Goal: Task Accomplishment & Management: Complete application form

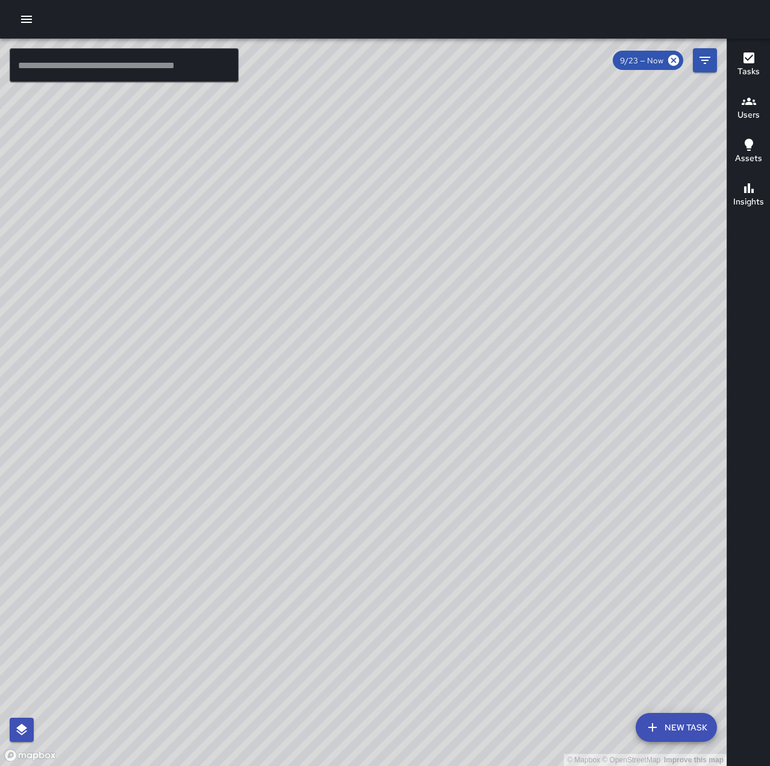
click at [21, 11] on button "button" at bounding box center [26, 19] width 24 height 24
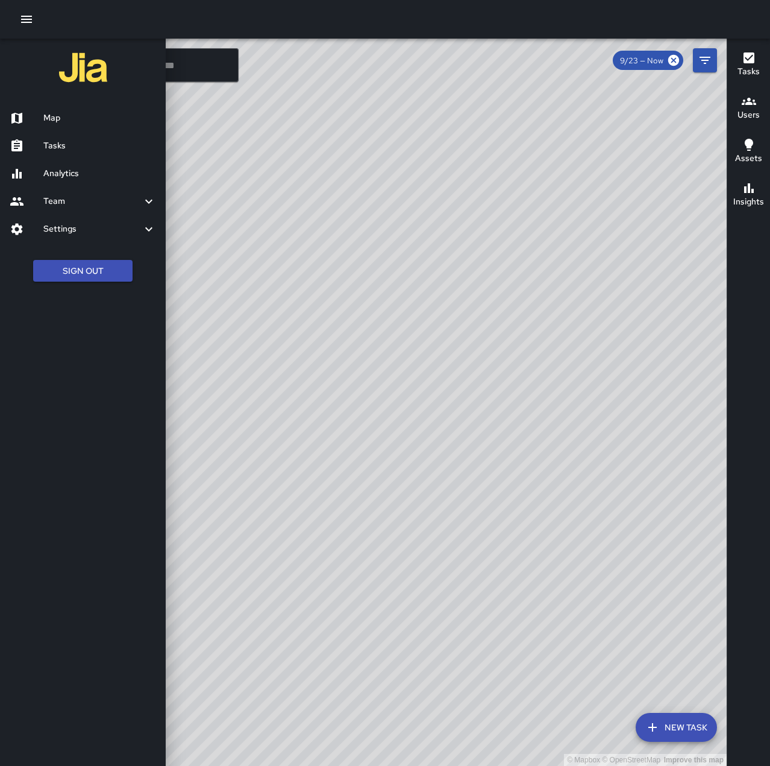
click at [78, 148] on h6 "Tasks" at bounding box center [99, 145] width 113 height 13
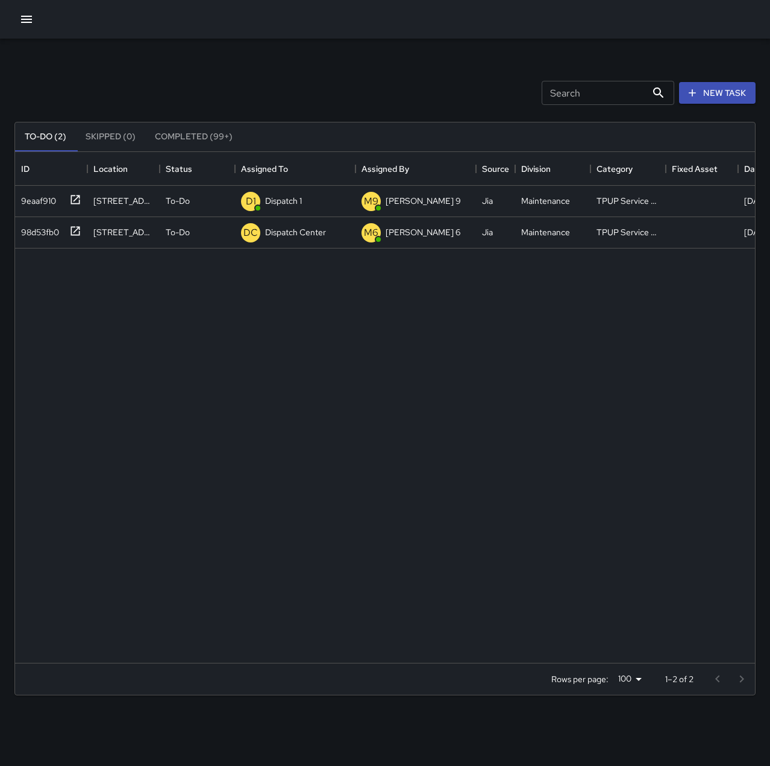
scroll to position [502, 731]
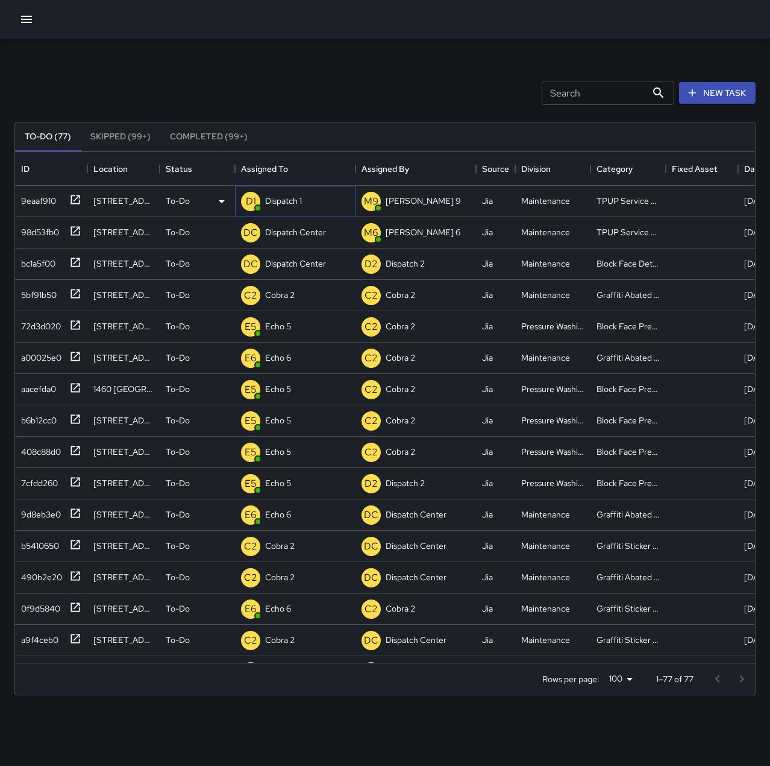
click at [301, 199] on p "Dispatch 1" at bounding box center [283, 201] width 37 height 12
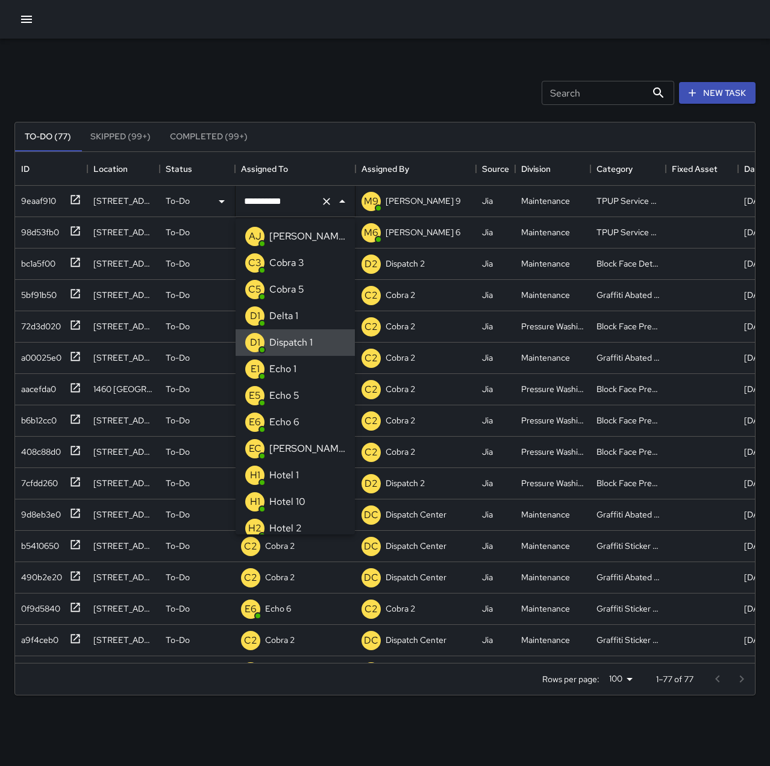
click at [322, 200] on icon "Clear" at bounding box center [327, 201] width 12 height 12
click at [303, 370] on li "E1 Echo 1" at bounding box center [295, 369] width 119 height 27
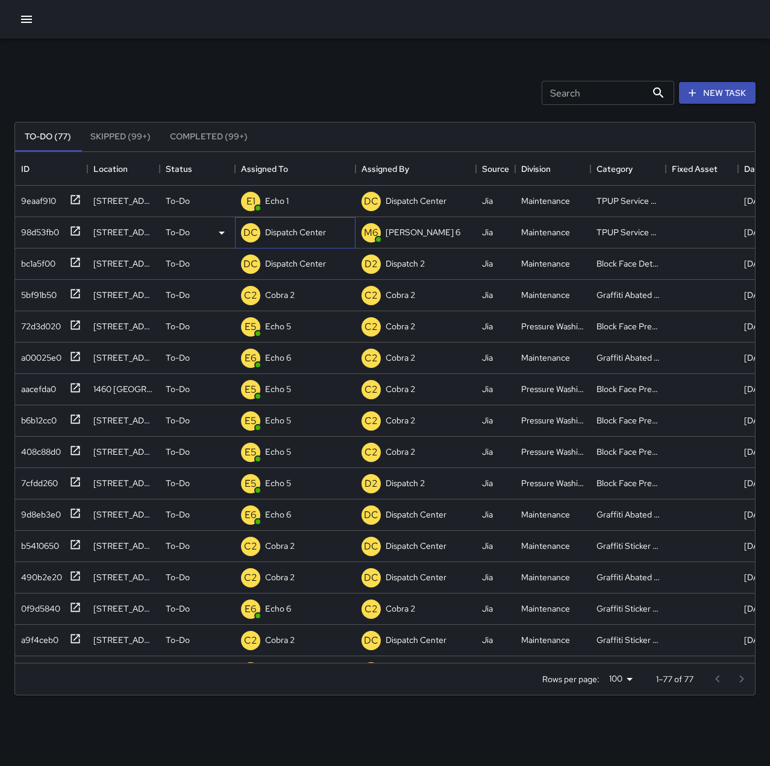
click at [298, 232] on p "Dispatch Center" at bounding box center [295, 232] width 61 height 12
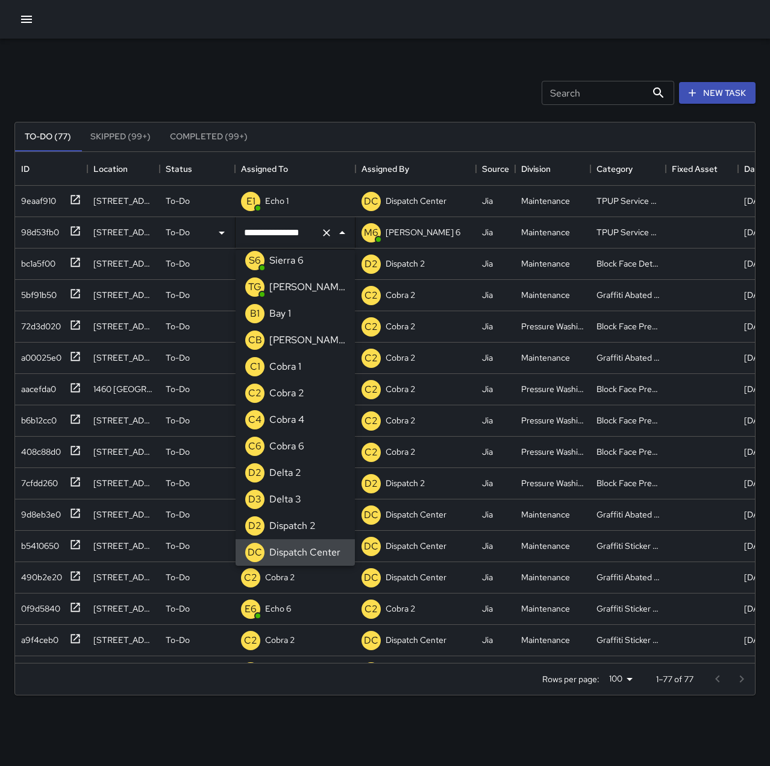
click at [324, 237] on icon "Clear" at bounding box center [327, 233] width 12 height 12
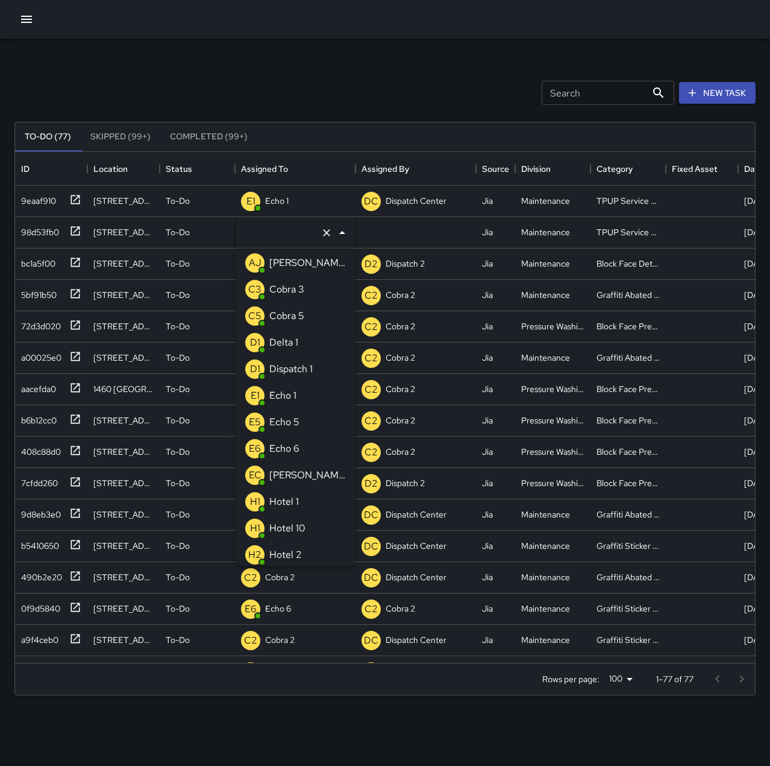
click at [305, 388] on li "E1 Echo 1" at bounding box center [295, 395] width 119 height 27
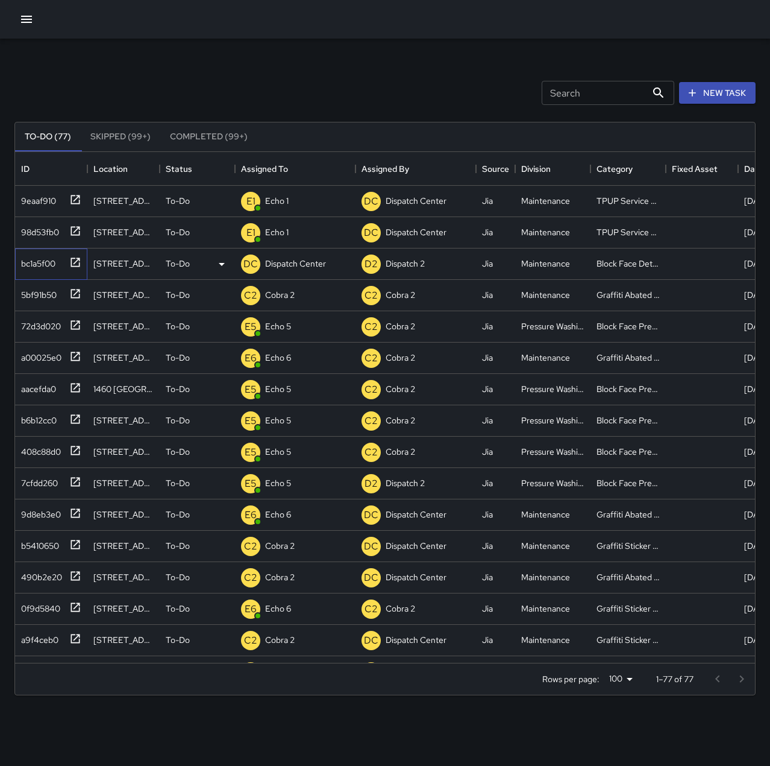
click at [51, 263] on div "bc1a5f00" at bounding box center [35, 261] width 39 height 17
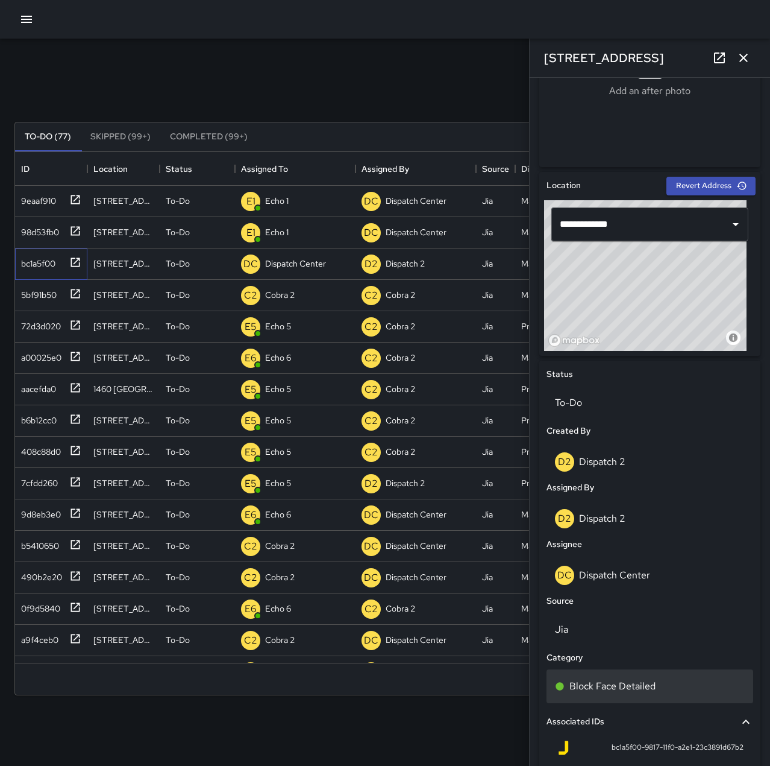
scroll to position [227, 0]
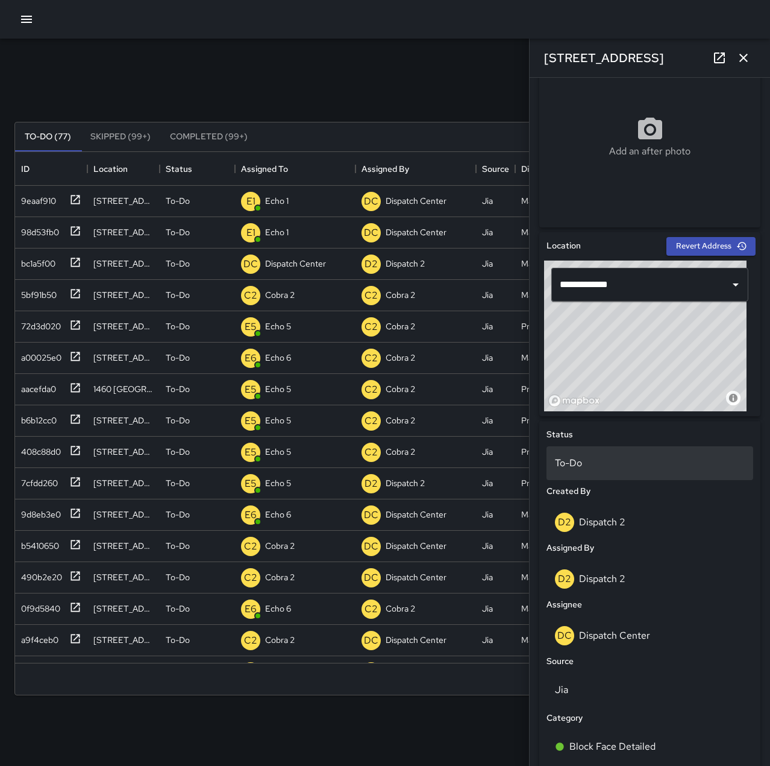
click at [598, 467] on p "To-Do" at bounding box center [650, 463] width 190 height 14
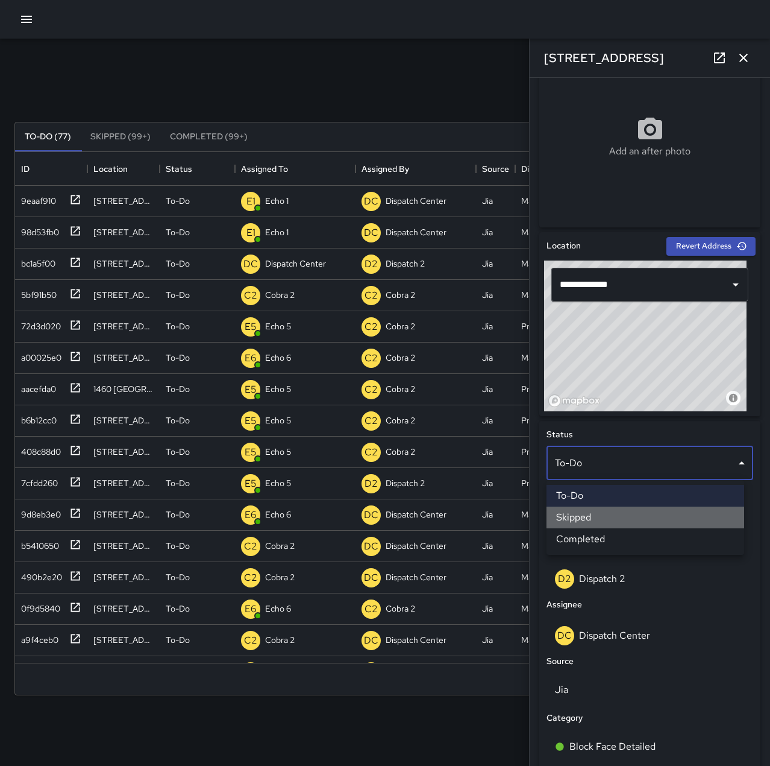
click at [608, 514] on li "Skipped" at bounding box center [646, 517] width 198 height 22
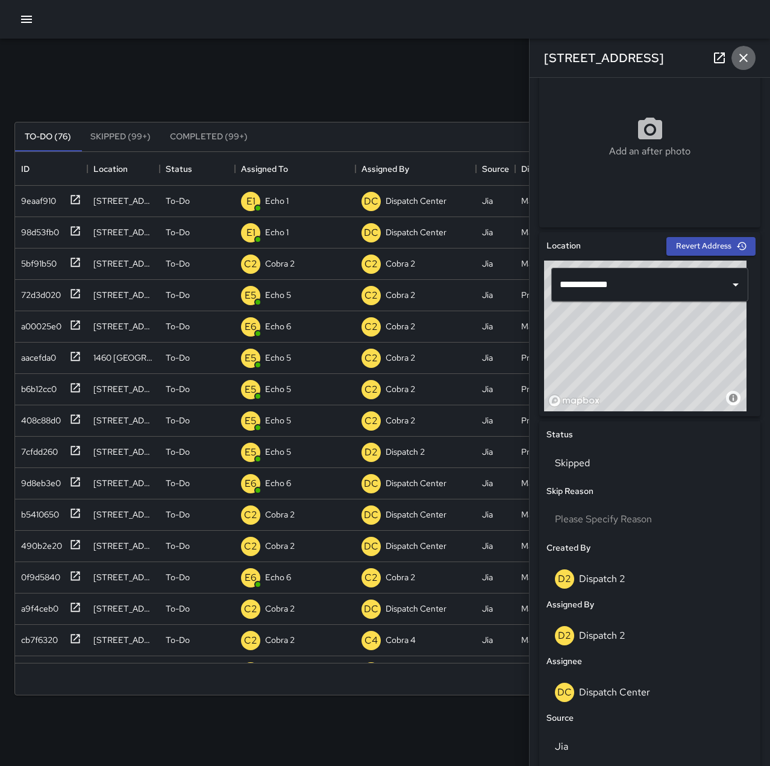
click at [752, 56] on button "button" at bounding box center [744, 58] width 24 height 24
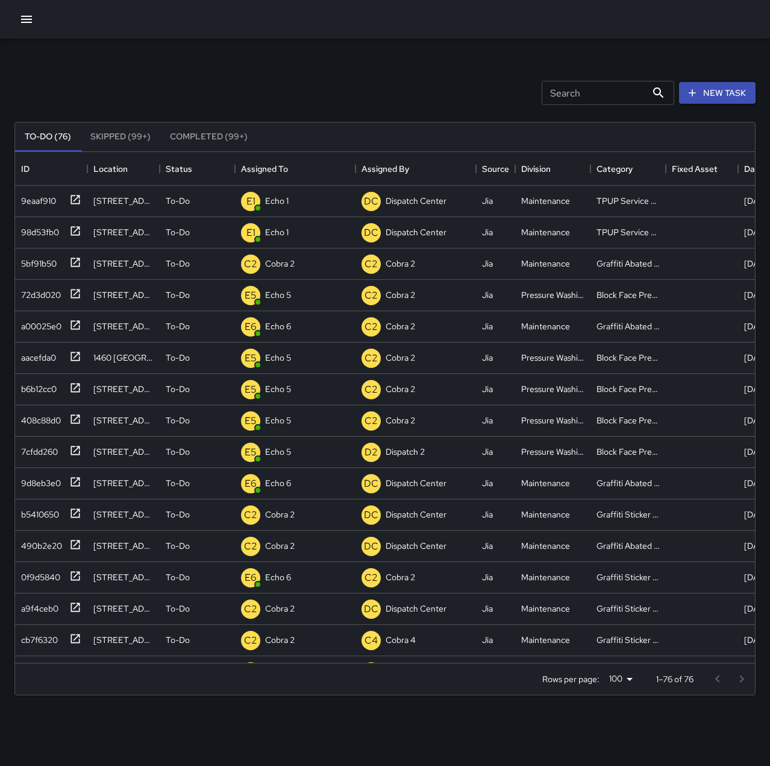
click at [37, 14] on button "button" at bounding box center [26, 19] width 24 height 24
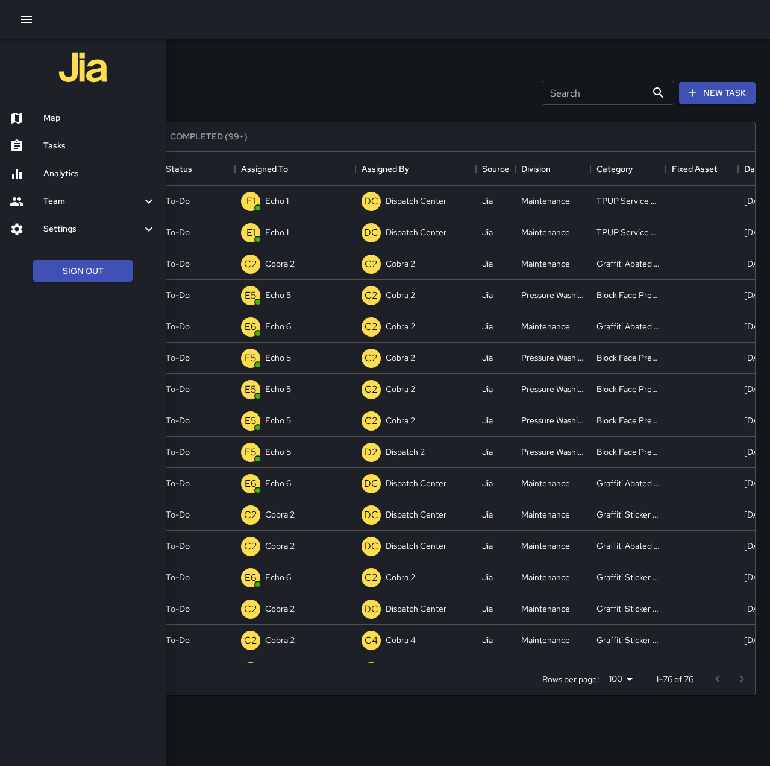
click at [54, 117] on h6 "Map" at bounding box center [99, 118] width 113 height 13
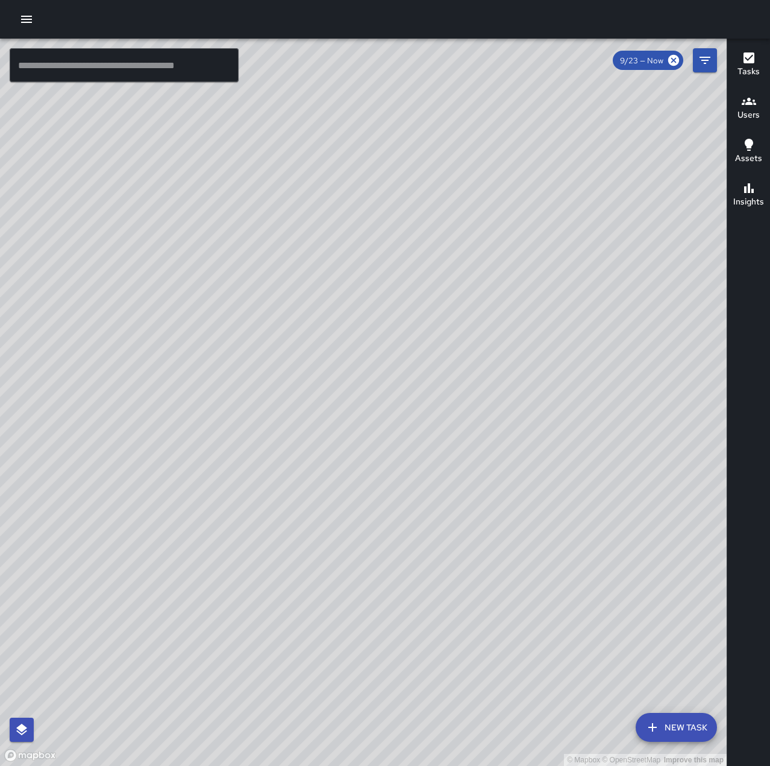
drag, startPoint x: 355, startPoint y: 625, endPoint x: 467, endPoint y: 470, distance: 191.4
click at [465, 474] on div "© Mapbox © OpenStreetMap Improve this map" at bounding box center [363, 402] width 727 height 727
drag, startPoint x: 453, startPoint y: 521, endPoint x: 443, endPoint y: 452, distance: 69.5
click at [443, 452] on div "© Mapbox © OpenStreetMap Improve this map" at bounding box center [363, 402] width 727 height 727
click at [28, 20] on icon "button" at bounding box center [26, 19] width 11 height 7
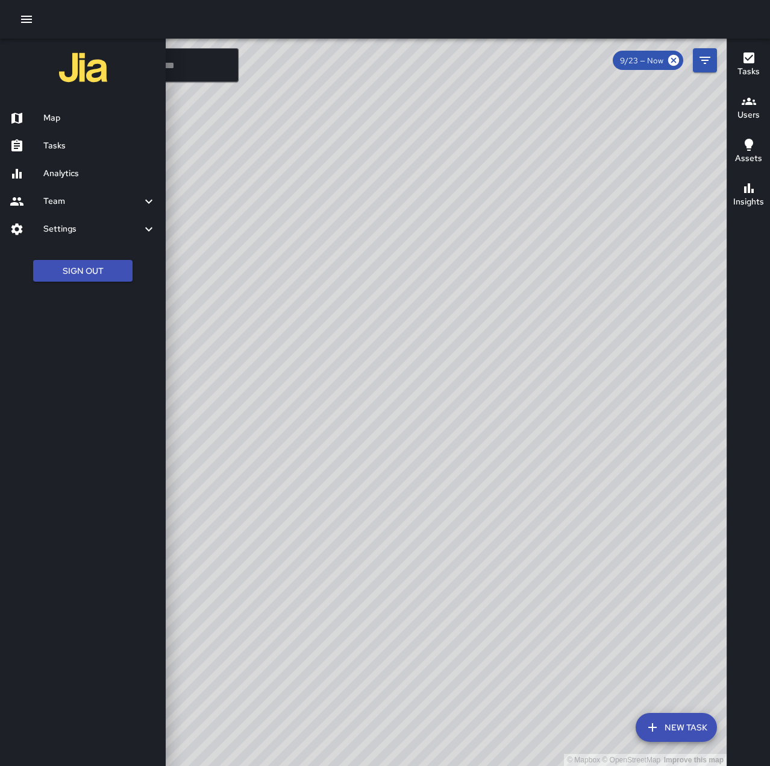
click at [66, 154] on div "Tasks" at bounding box center [83, 146] width 166 height 28
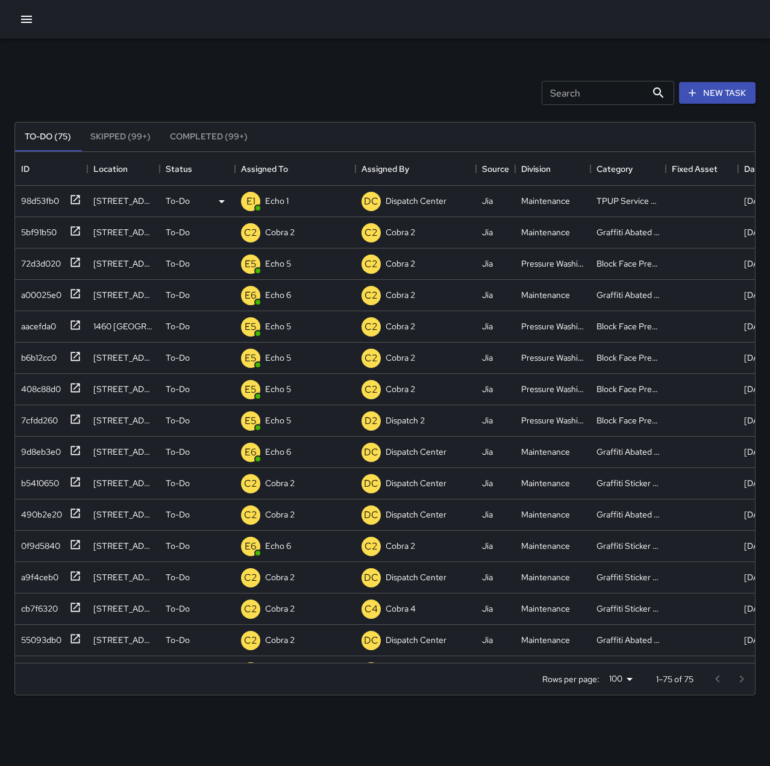
scroll to position [502, 731]
click at [309, 203] on p "Dispatch Center" at bounding box center [295, 201] width 61 height 12
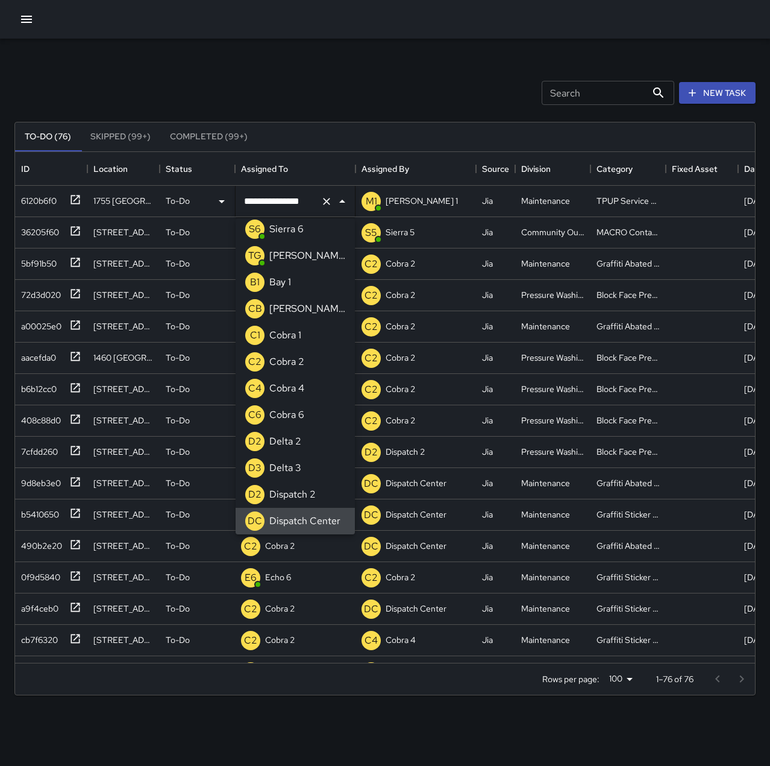
click at [330, 203] on icon "Clear" at bounding box center [327, 201] width 12 height 12
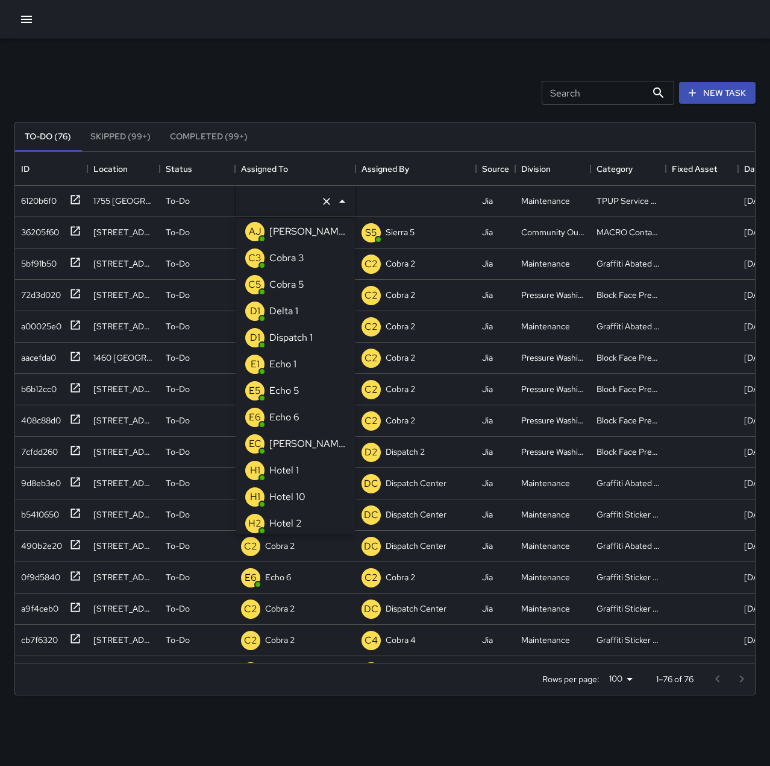
click at [307, 364] on li "E1 Echo 1" at bounding box center [295, 364] width 119 height 27
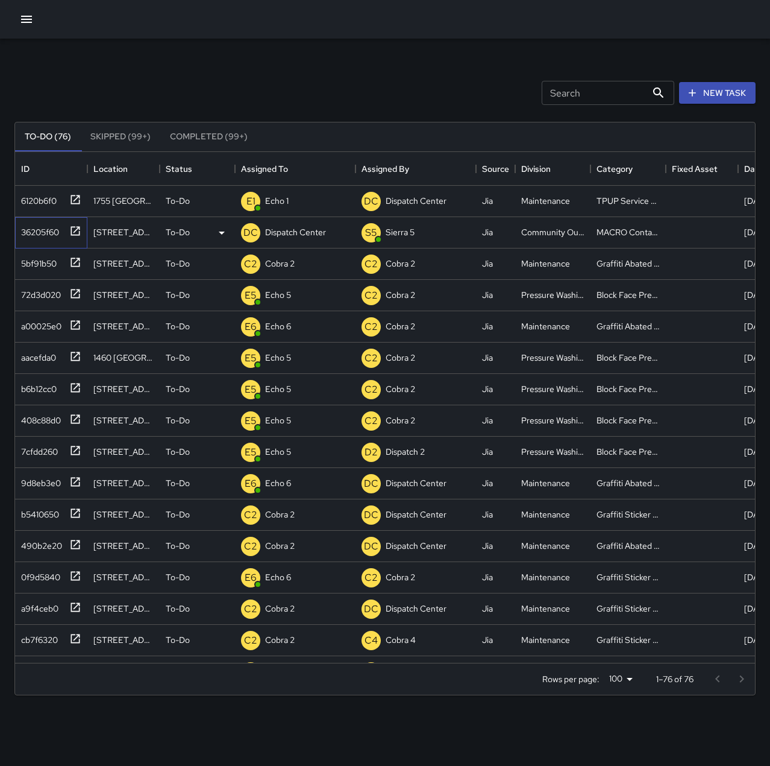
click at [51, 232] on div "36205f60" at bounding box center [37, 229] width 43 height 17
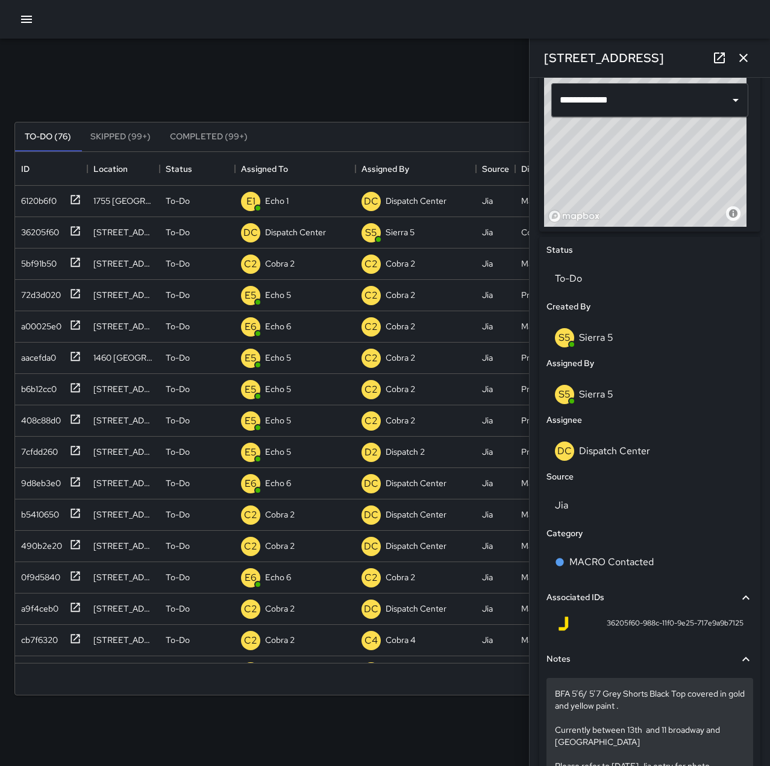
scroll to position [480, 0]
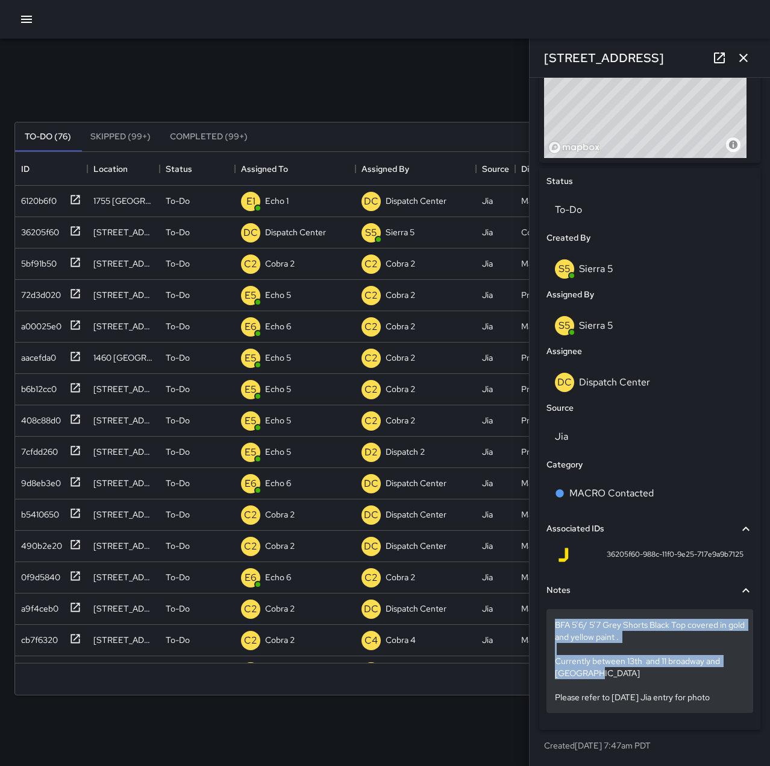
drag, startPoint x: 555, startPoint y: 625, endPoint x: 731, endPoint y: 670, distance: 181.9
click at [731, 670] on div "BFA 5’6/ 5’7 Grey Shorts Black Top covered in gold and yellow paint . Currently…" at bounding box center [650, 661] width 207 height 104
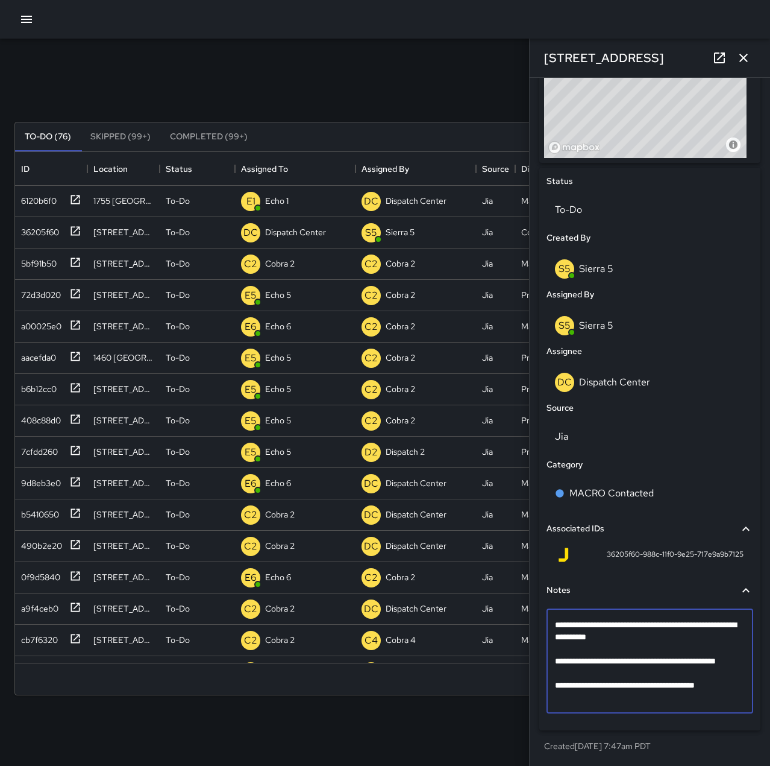
scroll to position [420, 0]
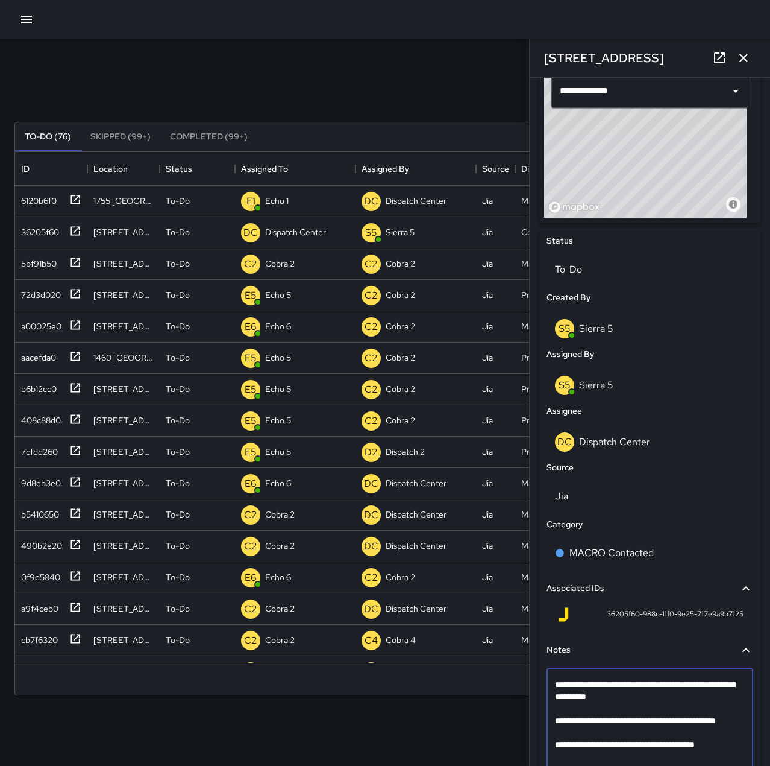
drag, startPoint x: 557, startPoint y: 685, endPoint x: 726, endPoint y: 731, distance: 174.9
click at [726, 731] on textarea "**********" at bounding box center [645, 720] width 181 height 84
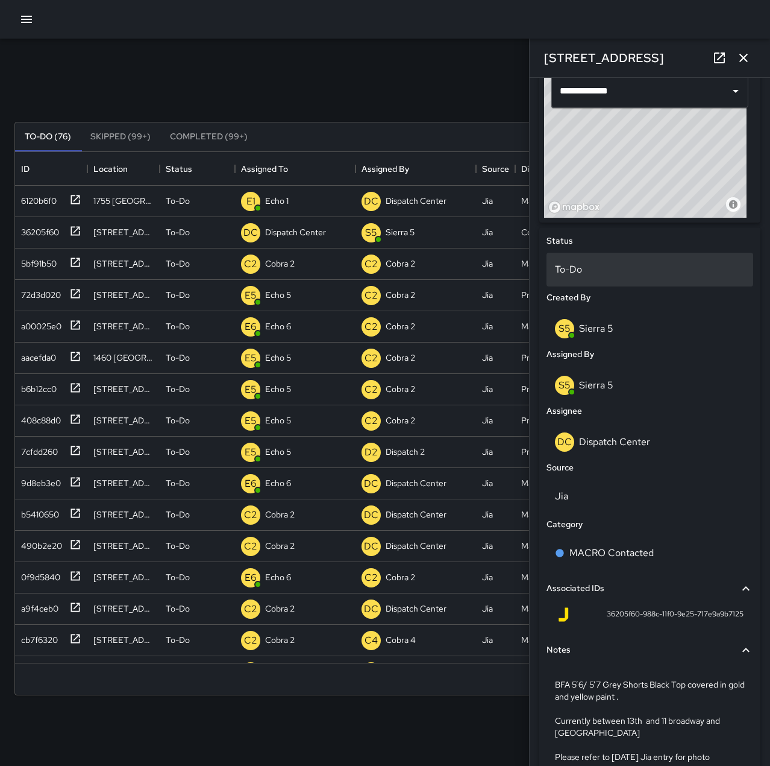
click at [620, 272] on p "To-Do" at bounding box center [650, 269] width 190 height 14
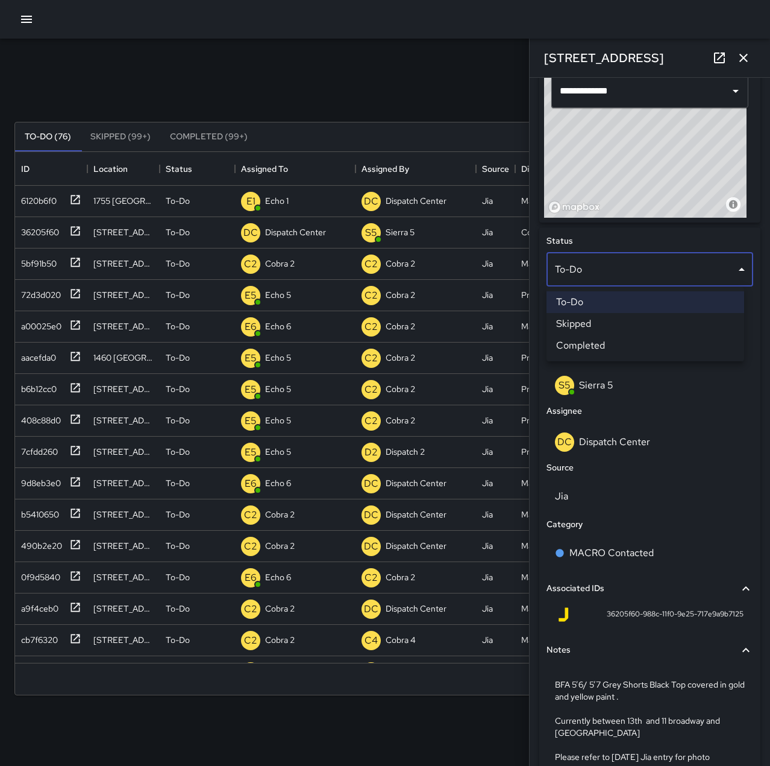
click at [660, 447] on div at bounding box center [385, 383] width 770 height 766
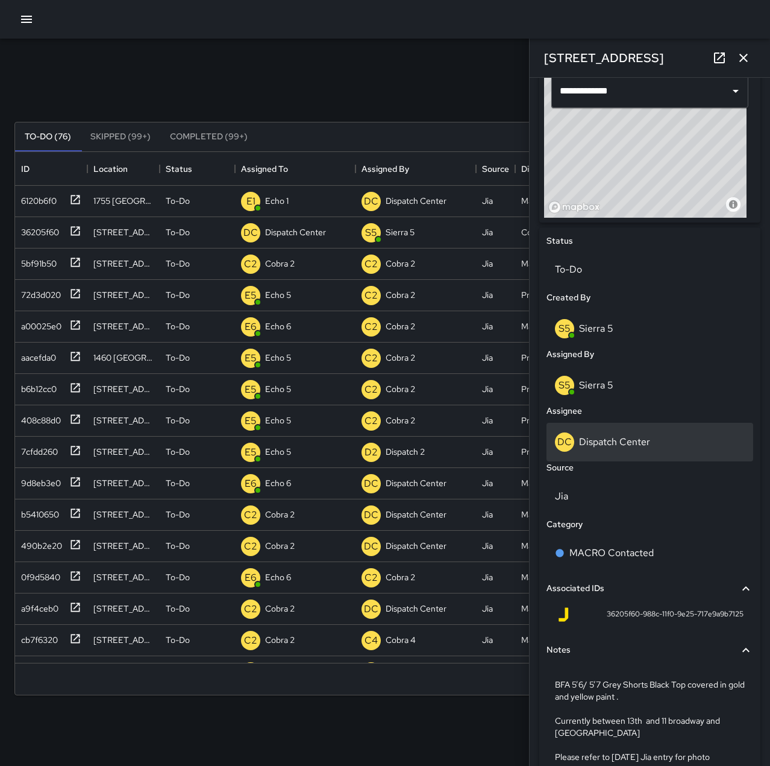
click at [642, 446] on p "Dispatch Center" at bounding box center [614, 441] width 71 height 13
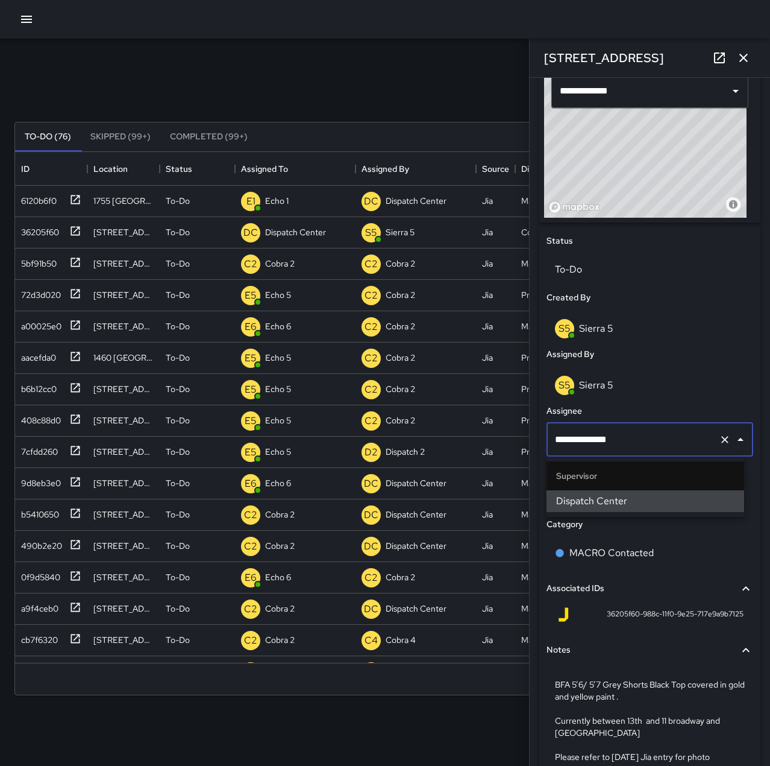
scroll to position [0, 0]
type input "********"
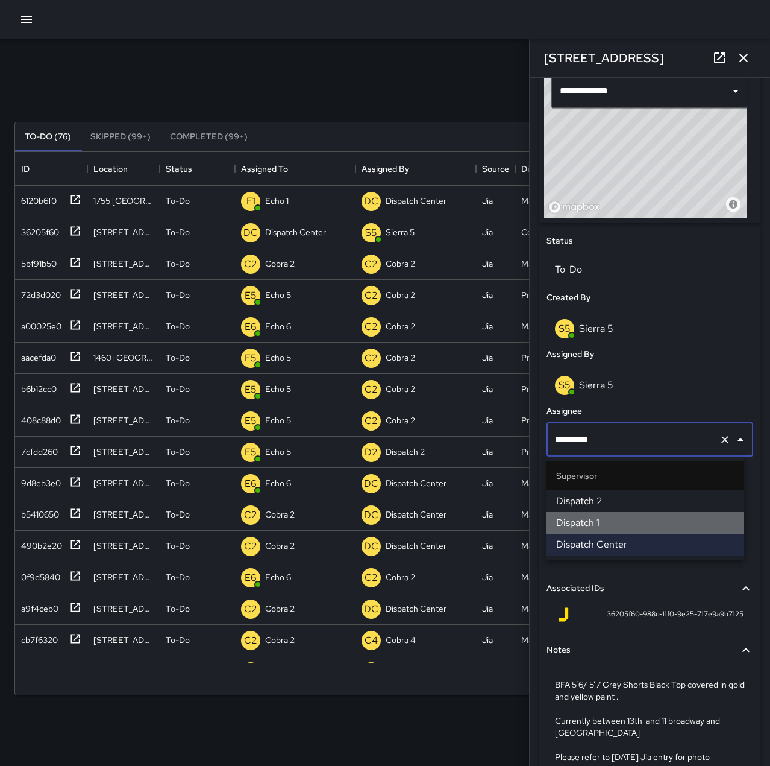
click at [650, 519] on span "Dispatch 1" at bounding box center [645, 522] width 178 height 14
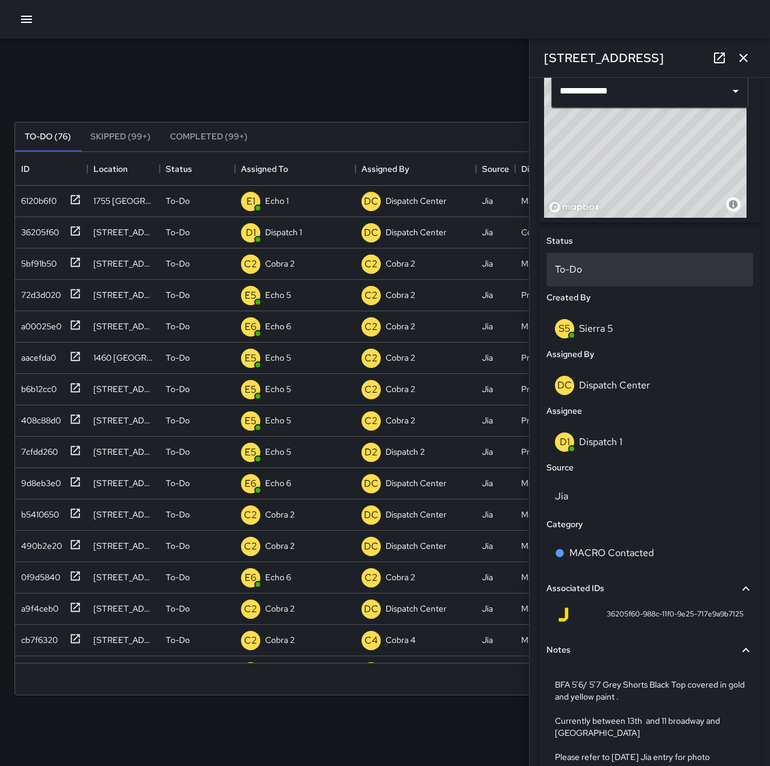
click at [583, 265] on p "To-Do" at bounding box center [650, 269] width 190 height 14
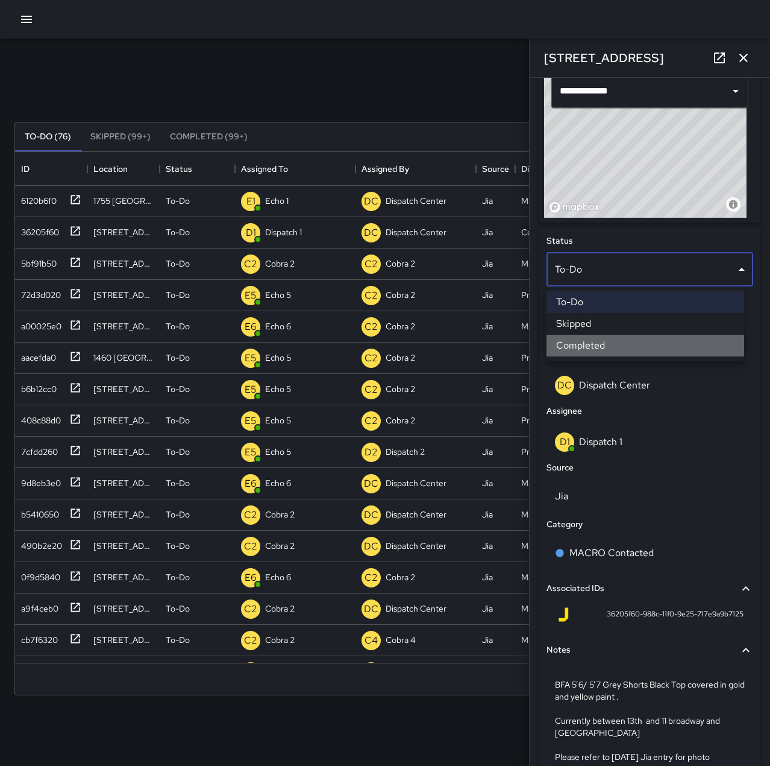
click at [606, 342] on li "Completed" at bounding box center [646, 346] width 198 height 22
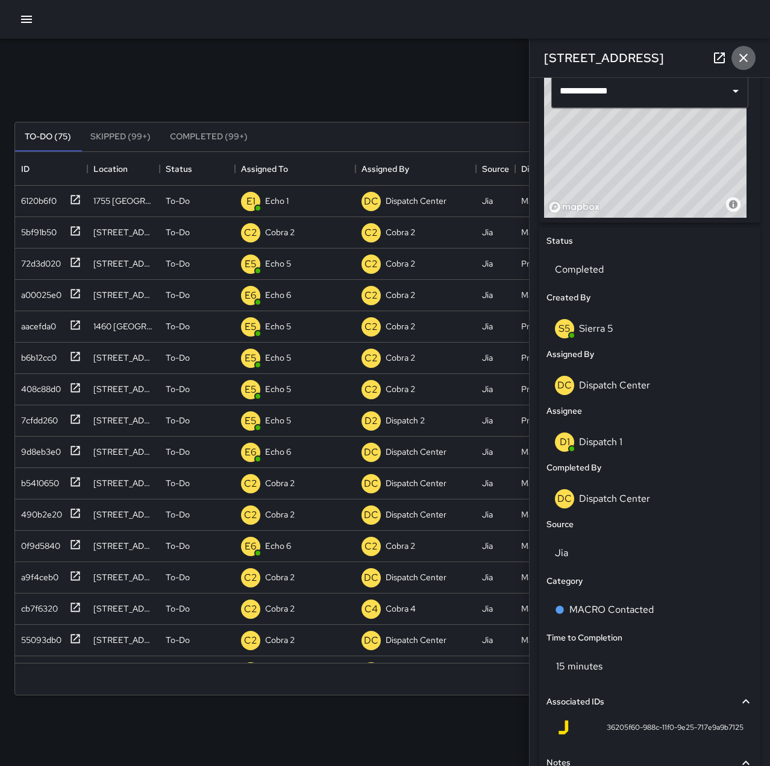
click at [744, 64] on icon "button" at bounding box center [744, 58] width 14 height 14
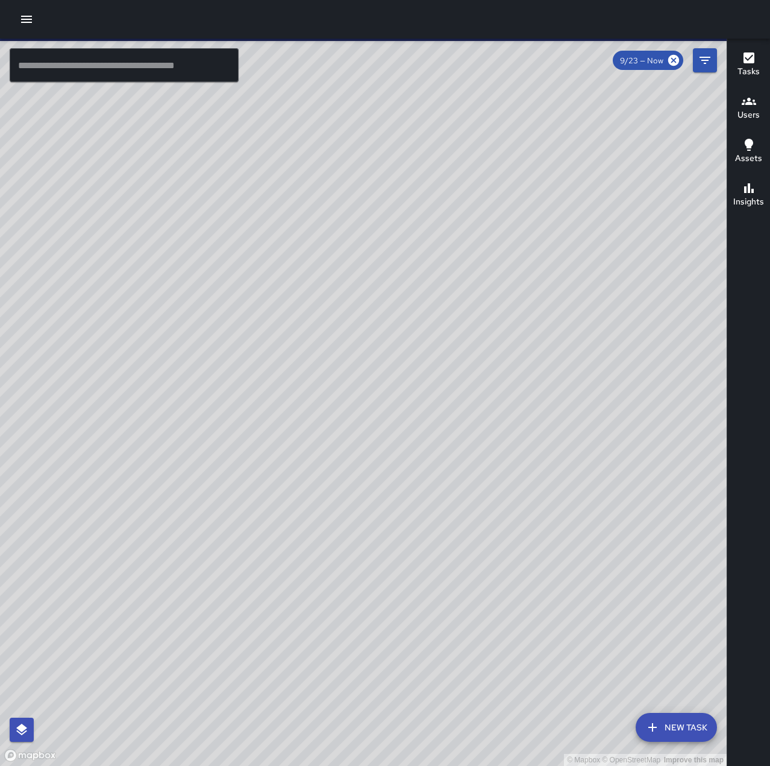
click at [128, 67] on input "text" at bounding box center [124, 65] width 229 height 34
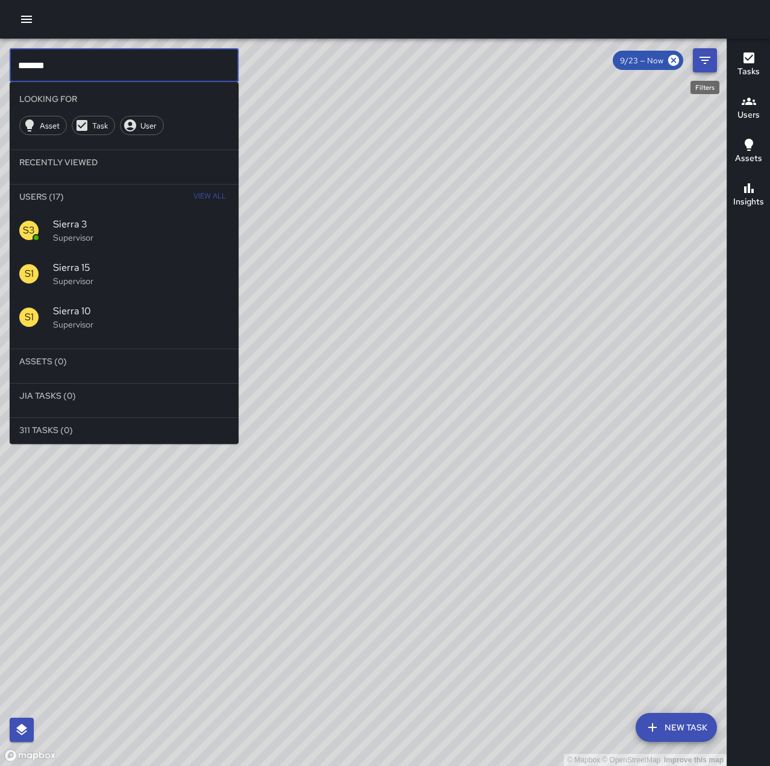
type input "******"
click at [710, 61] on icon "Filters" at bounding box center [705, 60] width 14 height 14
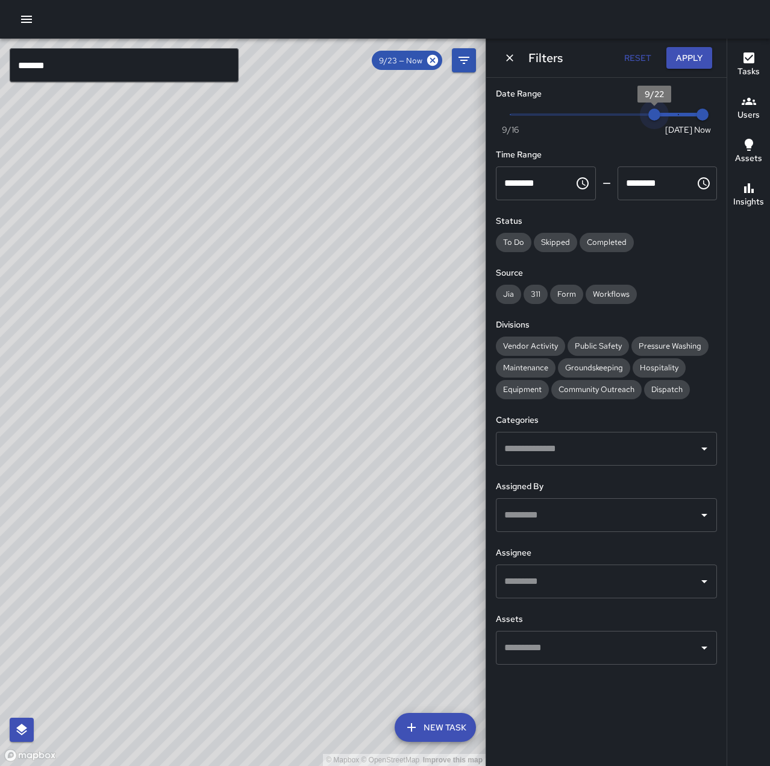
drag, startPoint x: 682, startPoint y: 115, endPoint x: 664, endPoint y: 120, distance: 18.7
click at [661, 120] on span "9/22" at bounding box center [655, 115] width 12 height 12
click at [644, 514] on input "text" at bounding box center [598, 514] width 192 height 23
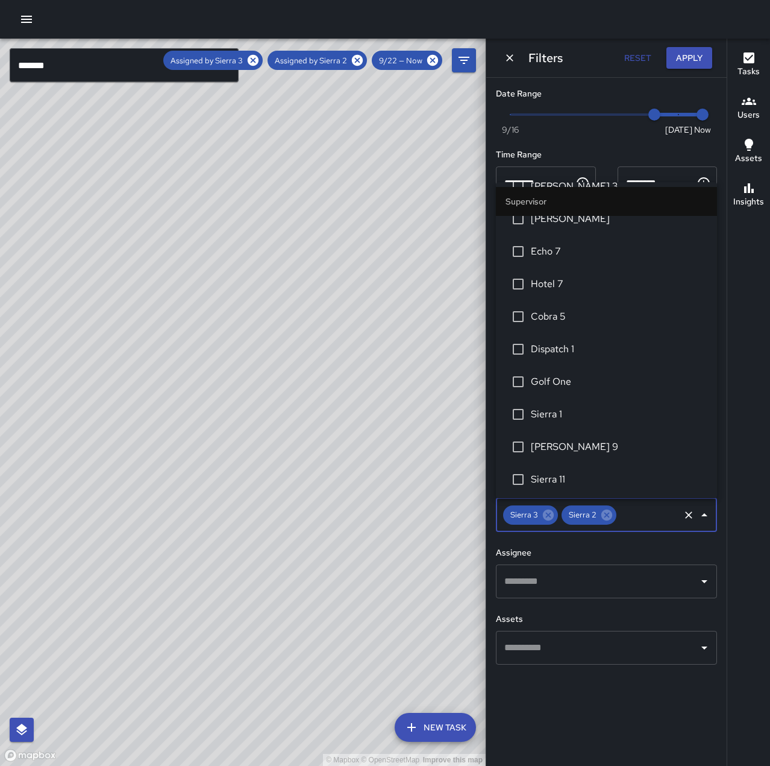
scroll to position [1387, 0]
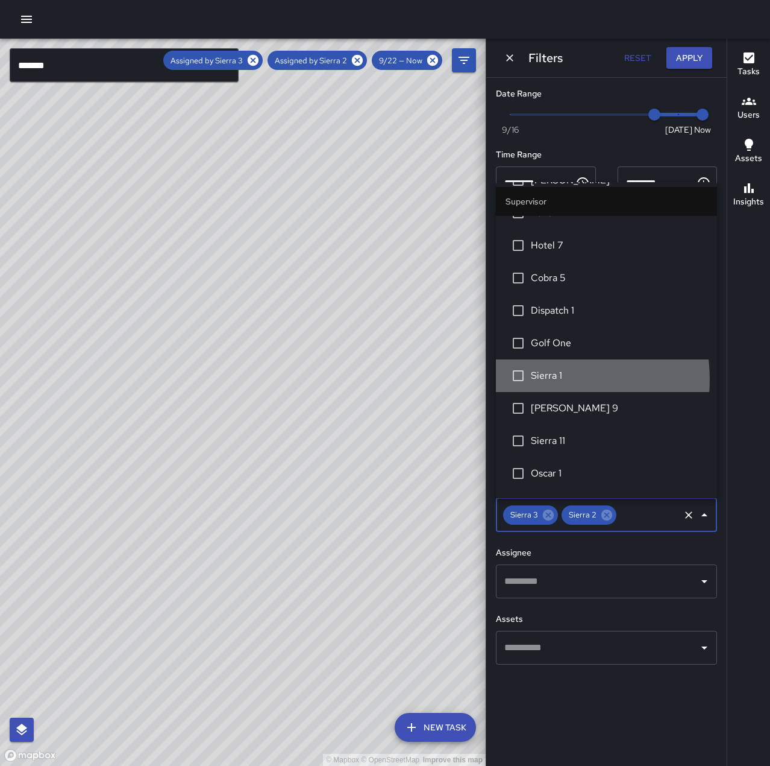
click at [540, 379] on span "Sierra 1" at bounding box center [619, 375] width 177 height 14
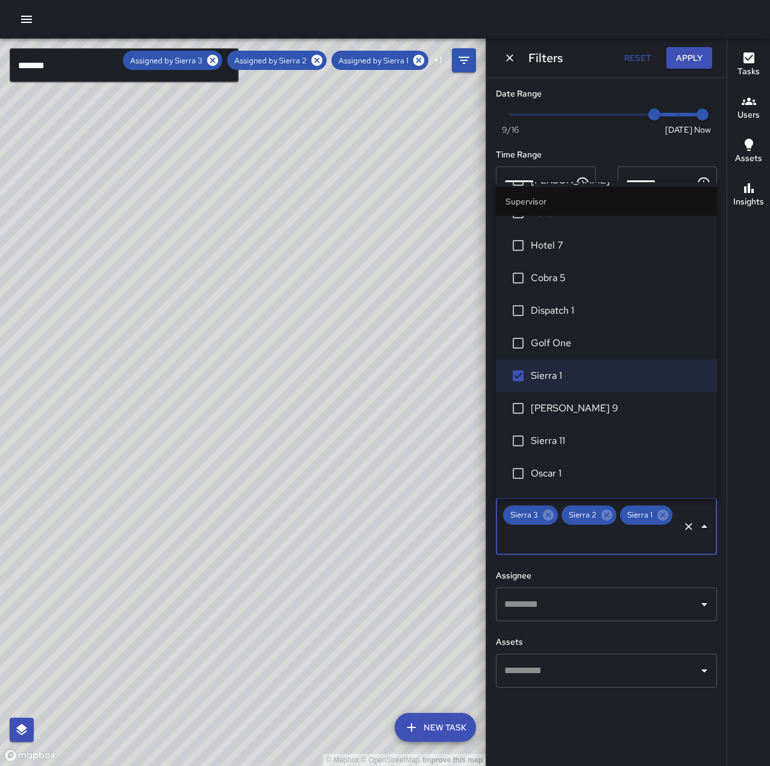
click at [532, 278] on span "Cobra 5" at bounding box center [619, 278] width 177 height 14
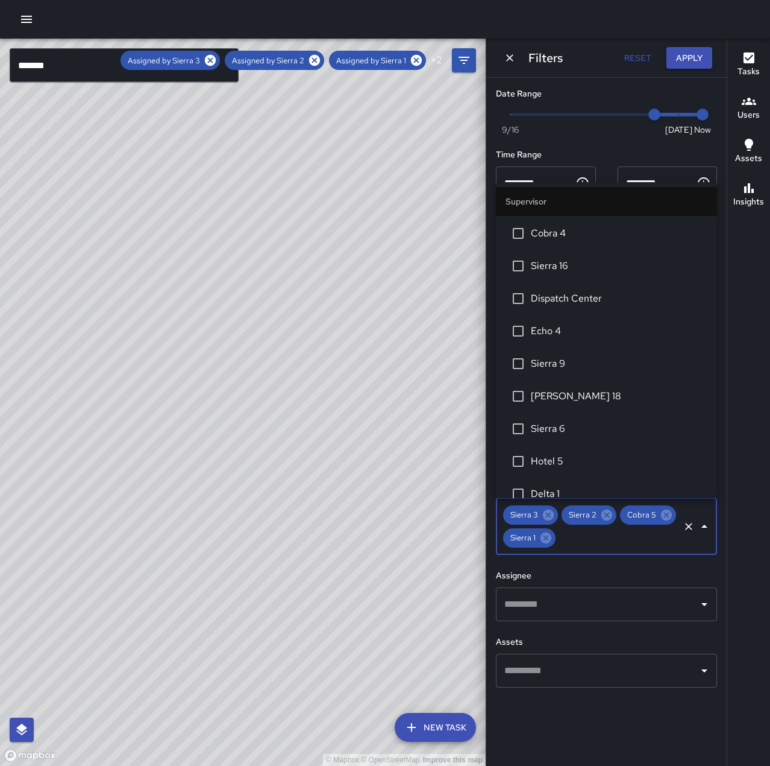
scroll to position [2110, 0]
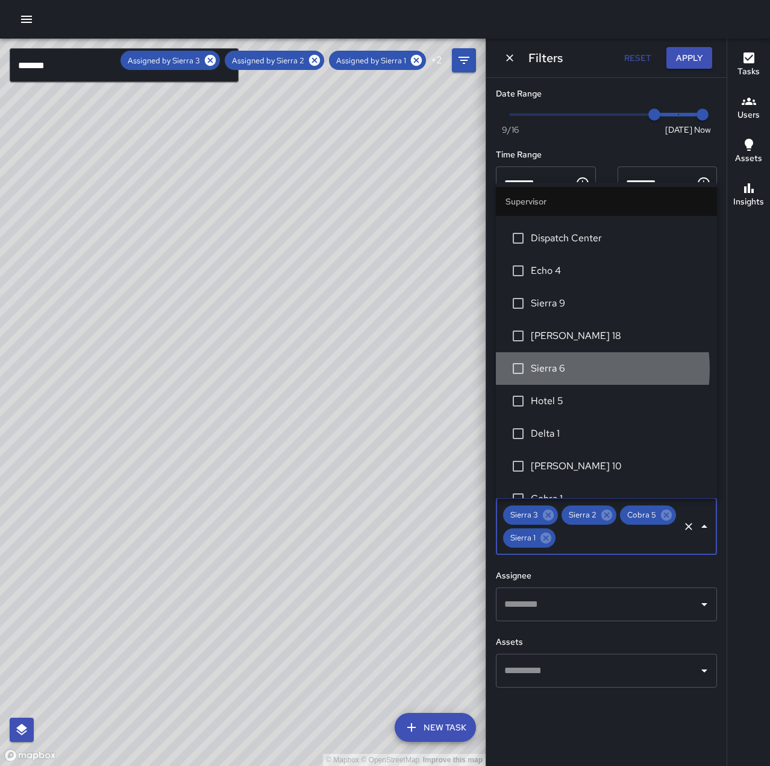
click at [562, 369] on span "Sierra 6" at bounding box center [619, 368] width 177 height 14
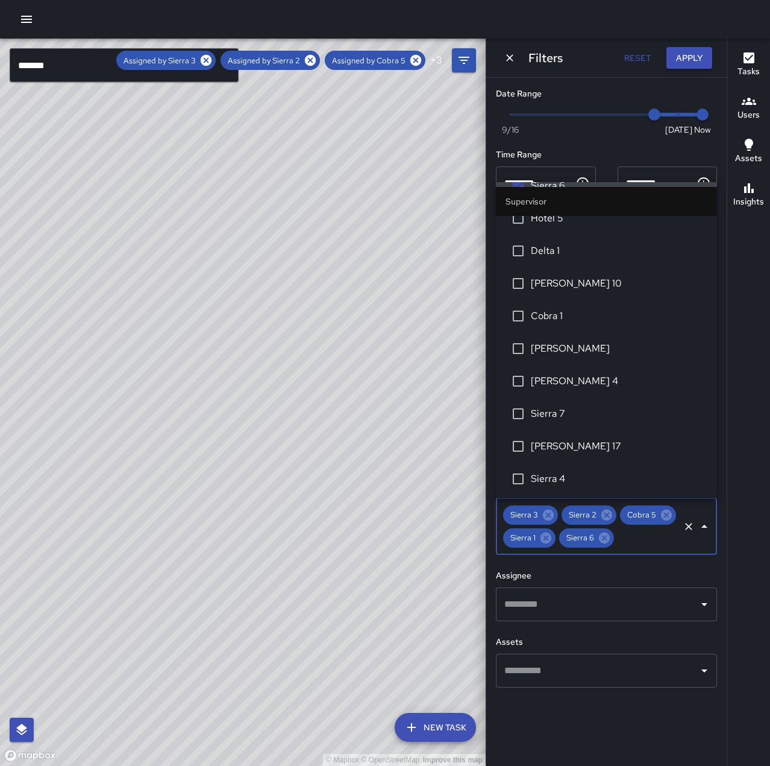
scroll to position [2294, 0]
click at [598, 474] on span "Sierra 4" at bounding box center [619, 477] width 177 height 14
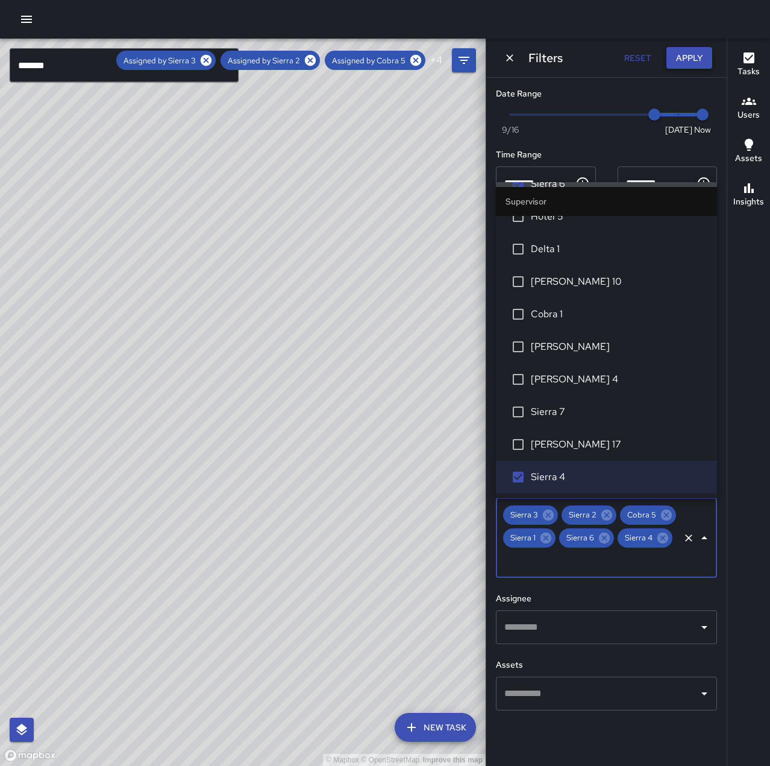
click at [701, 54] on button "Apply" at bounding box center [690, 58] width 46 height 22
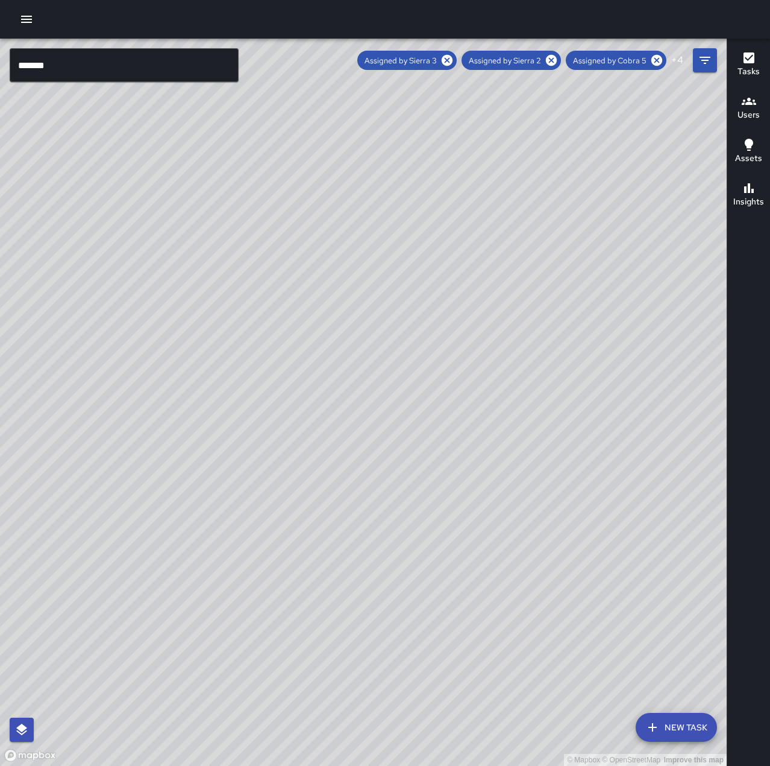
click at [745, 61] on icon "button" at bounding box center [749, 57] width 11 height 11
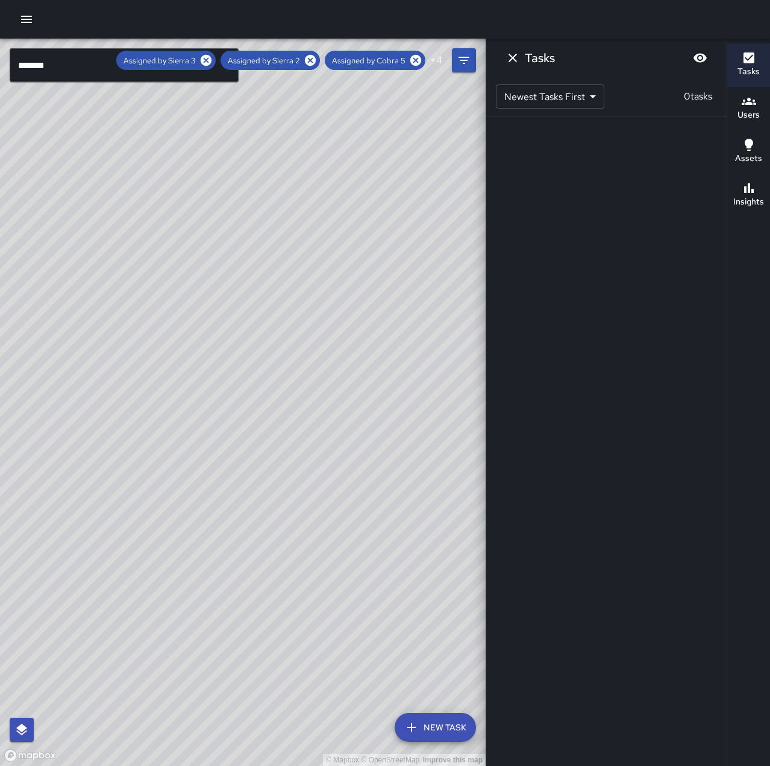
click at [426, 149] on div "© Mapbox © OpenStreetMap Improve this map" at bounding box center [243, 402] width 486 height 727
click at [471, 63] on icon "Filters" at bounding box center [464, 60] width 14 height 14
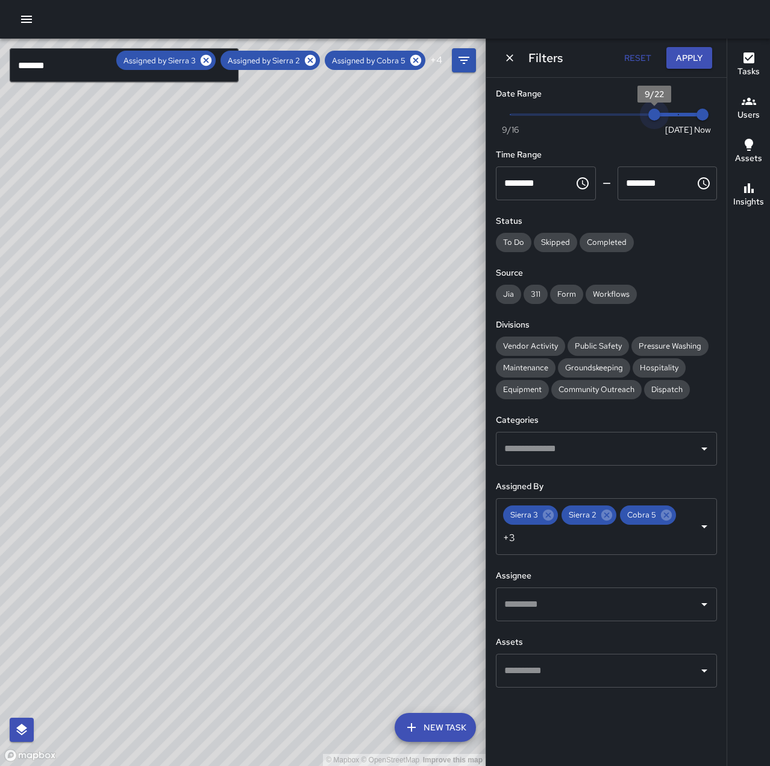
type input "*"
drag, startPoint x: 657, startPoint y: 115, endPoint x: 629, endPoint y: 118, distance: 27.8
click at [629, 118] on span "9/21" at bounding box center [631, 115] width 12 height 12
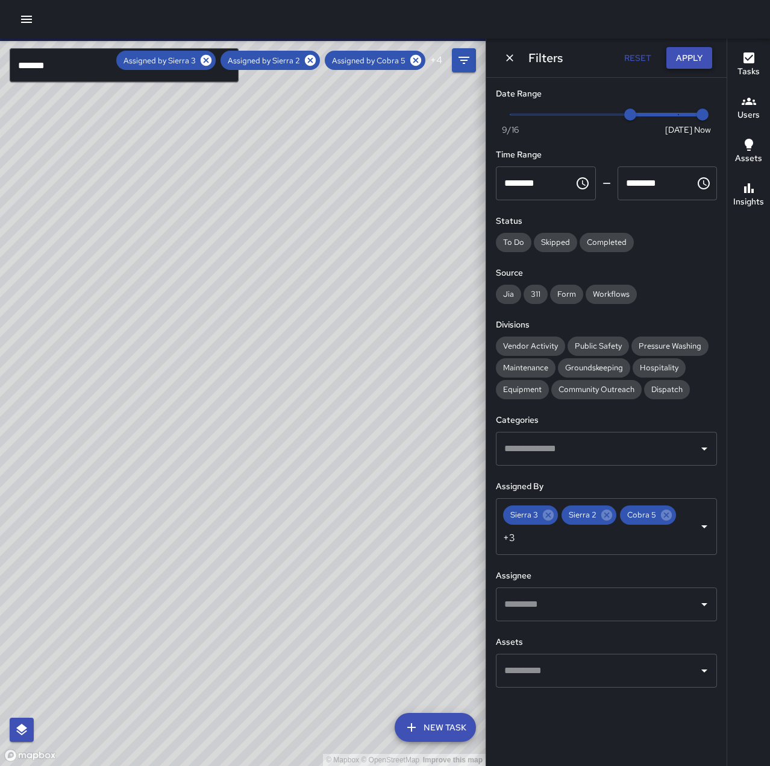
click at [684, 59] on button "Apply" at bounding box center [690, 58] width 46 height 22
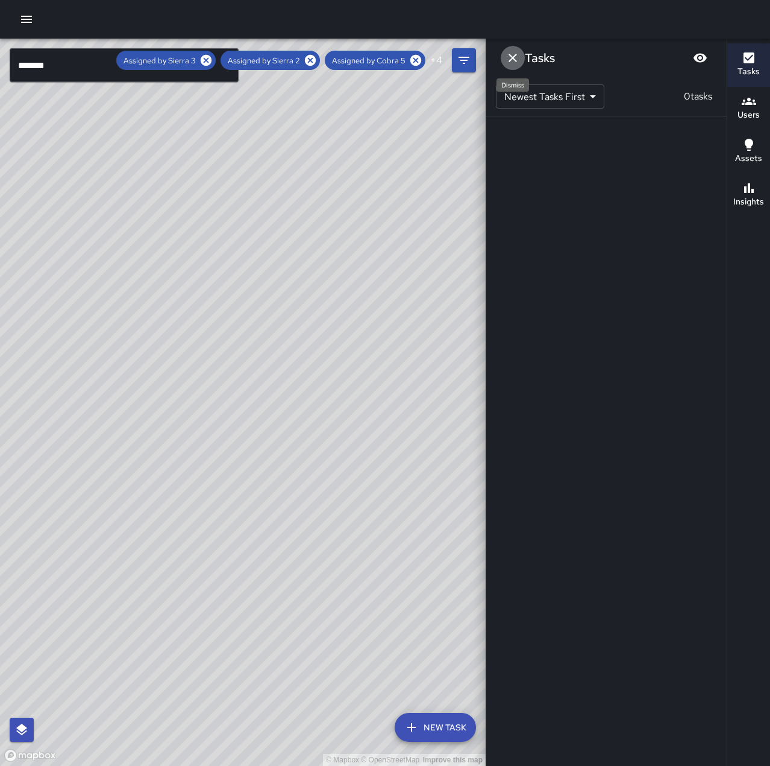
click at [514, 63] on icon "Dismiss" at bounding box center [513, 58] width 14 height 14
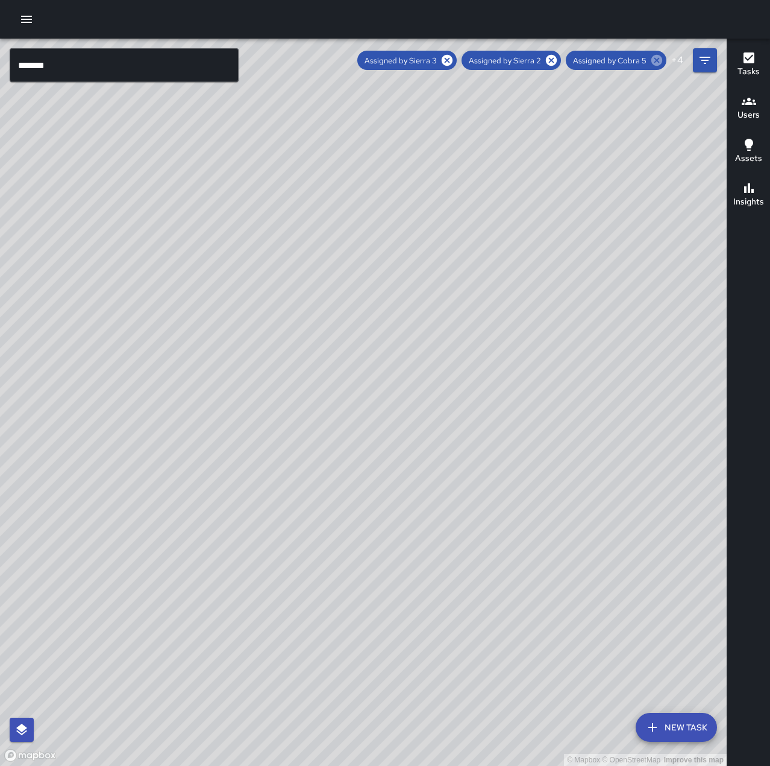
click at [654, 58] on icon at bounding box center [657, 60] width 11 height 11
click at [558, 61] on icon at bounding box center [555, 60] width 13 height 13
click at [654, 61] on icon at bounding box center [657, 60] width 11 height 11
click at [559, 58] on icon at bounding box center [555, 60] width 13 height 13
click at [603, 60] on icon at bounding box center [601, 60] width 11 height 11
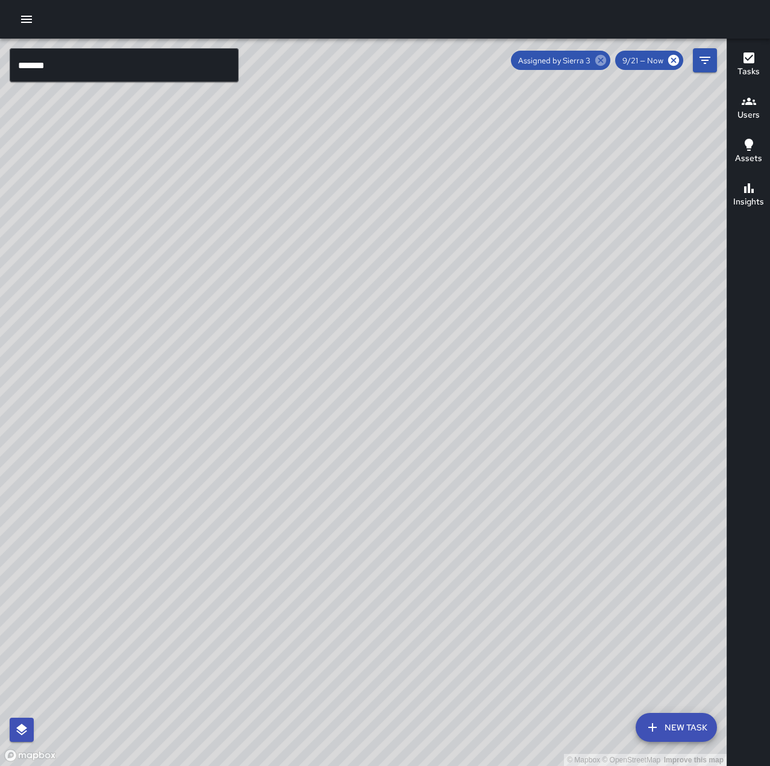
click at [604, 60] on icon at bounding box center [601, 60] width 11 height 11
click at [33, 13] on icon "button" at bounding box center [26, 19] width 14 height 14
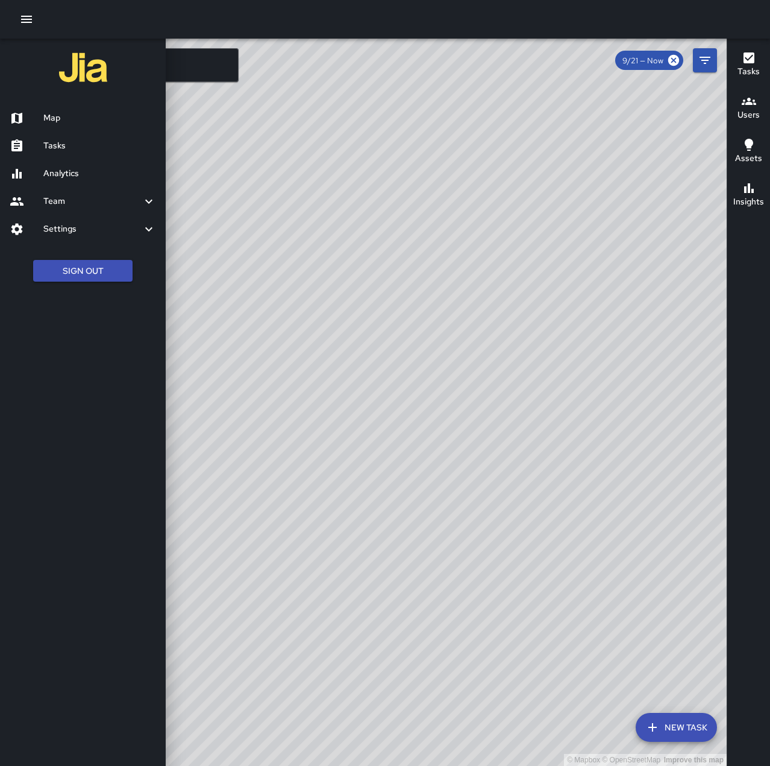
click at [51, 145] on h6 "Tasks" at bounding box center [99, 145] width 113 height 13
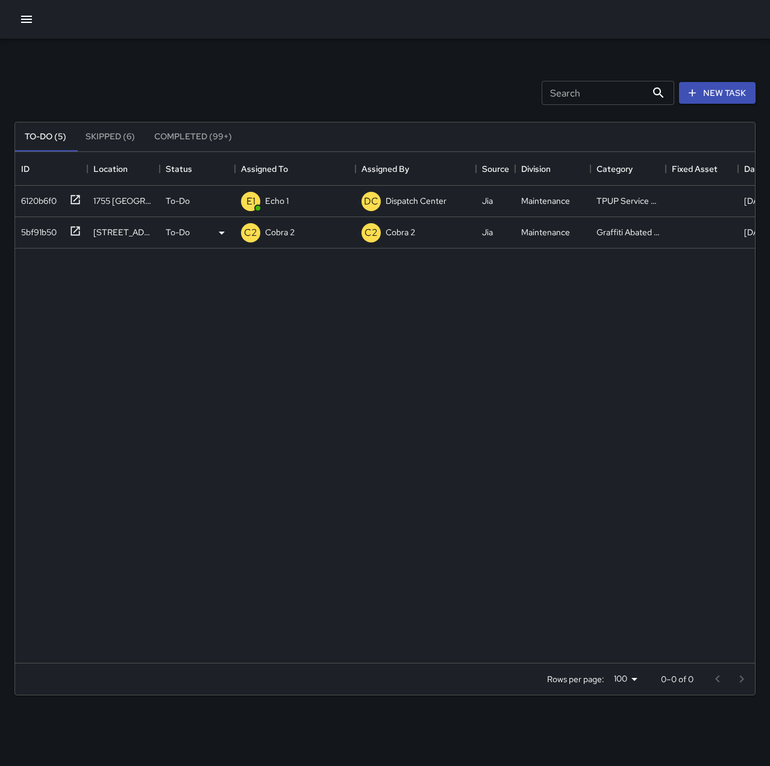
scroll to position [502, 731]
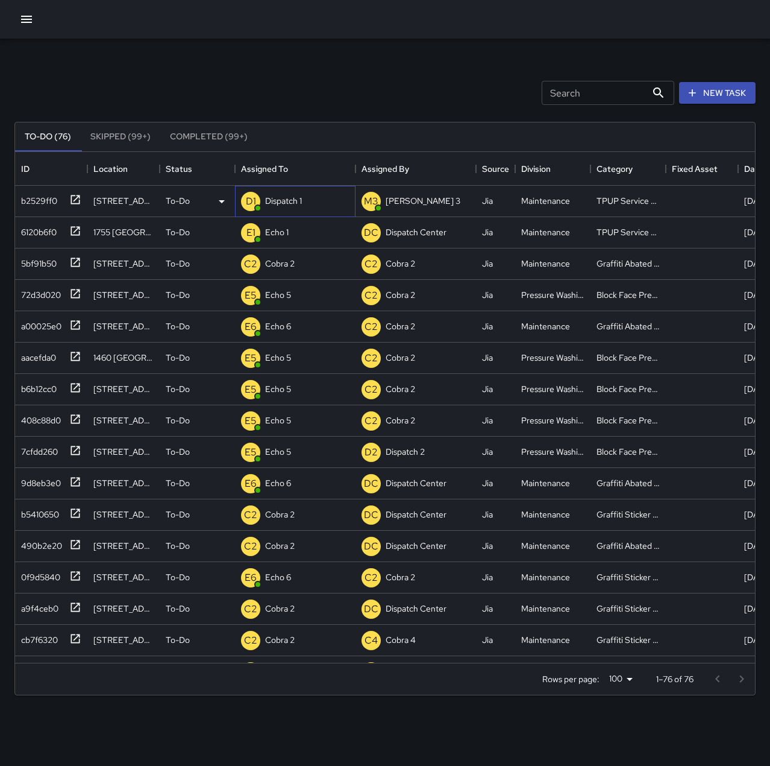
click at [273, 192] on div "Dispatch 1" at bounding box center [284, 200] width 42 height 17
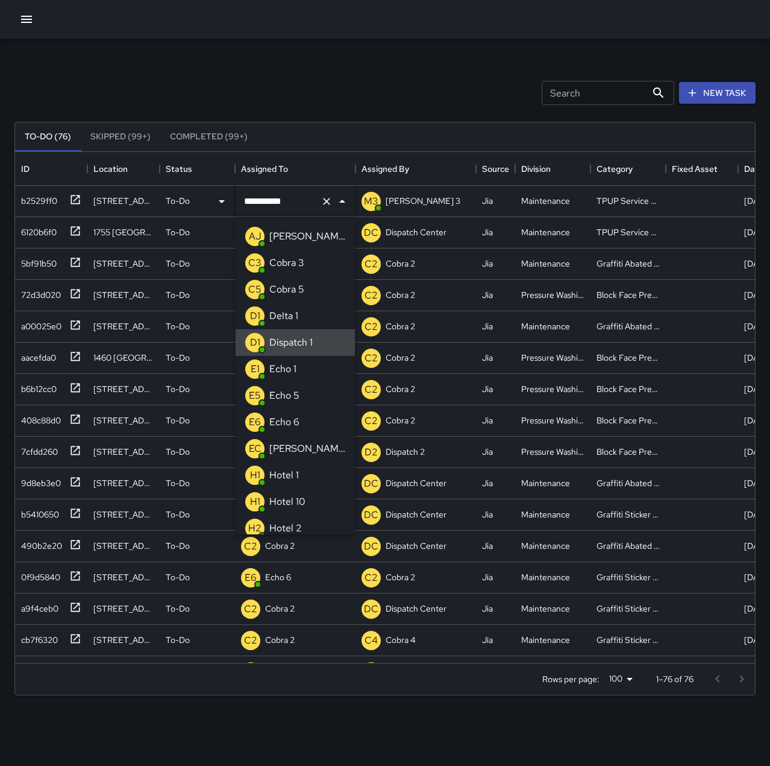
click at [327, 205] on icon "Clear" at bounding box center [327, 201] width 12 height 12
click at [313, 372] on li "E1 Echo 1" at bounding box center [295, 369] width 119 height 27
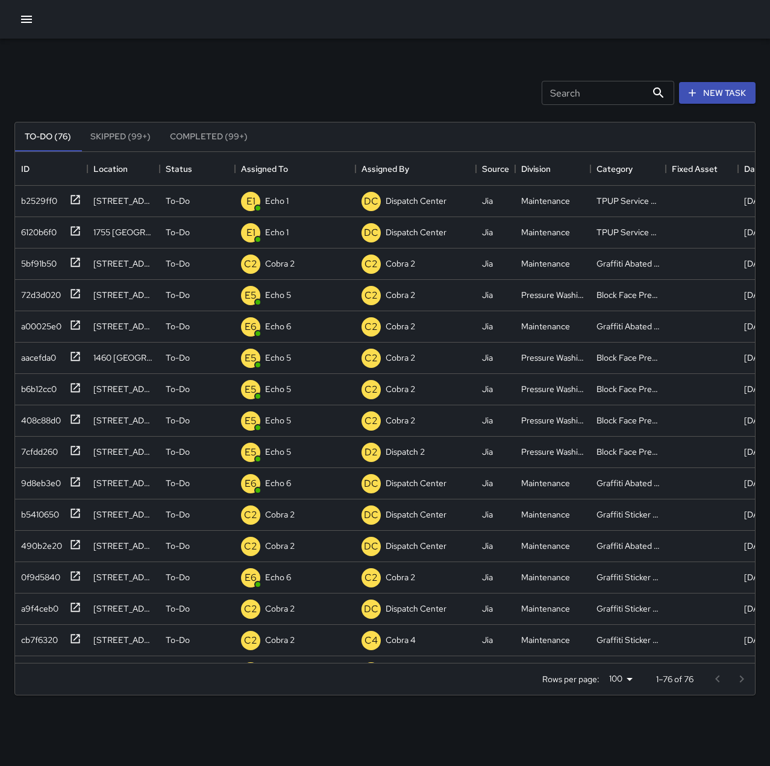
click at [375, 61] on div "Search Search New Task To-Do (76) Skipped (99+) Completed (99+) ID Location Sta…" at bounding box center [385, 375] width 770 height 673
click at [273, 203] on p "Dispatch 1" at bounding box center [283, 201] width 37 height 12
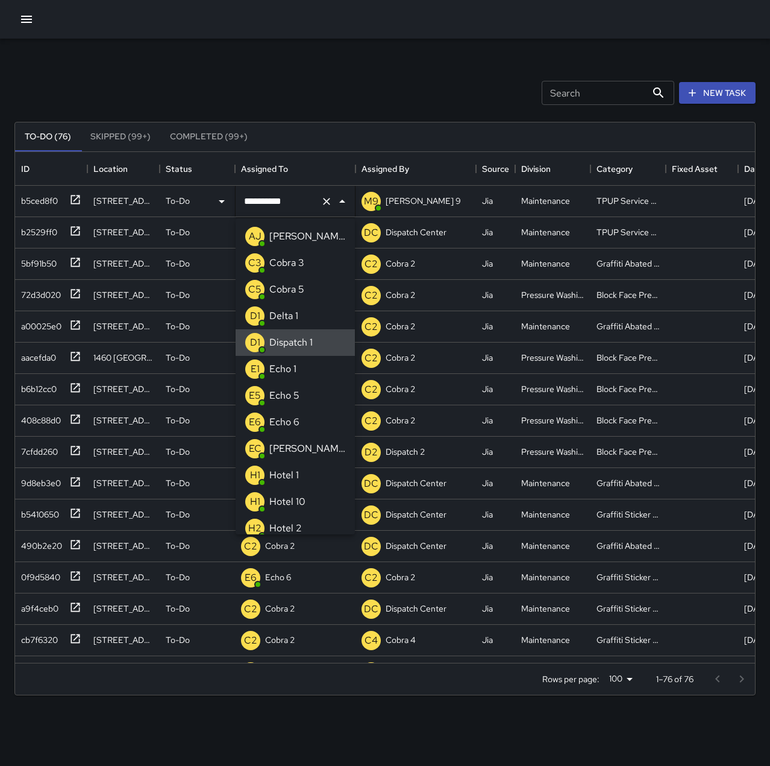
click at [324, 201] on icon "Clear" at bounding box center [327, 201] width 12 height 12
click at [295, 369] on p "Echo 1" at bounding box center [282, 369] width 27 height 14
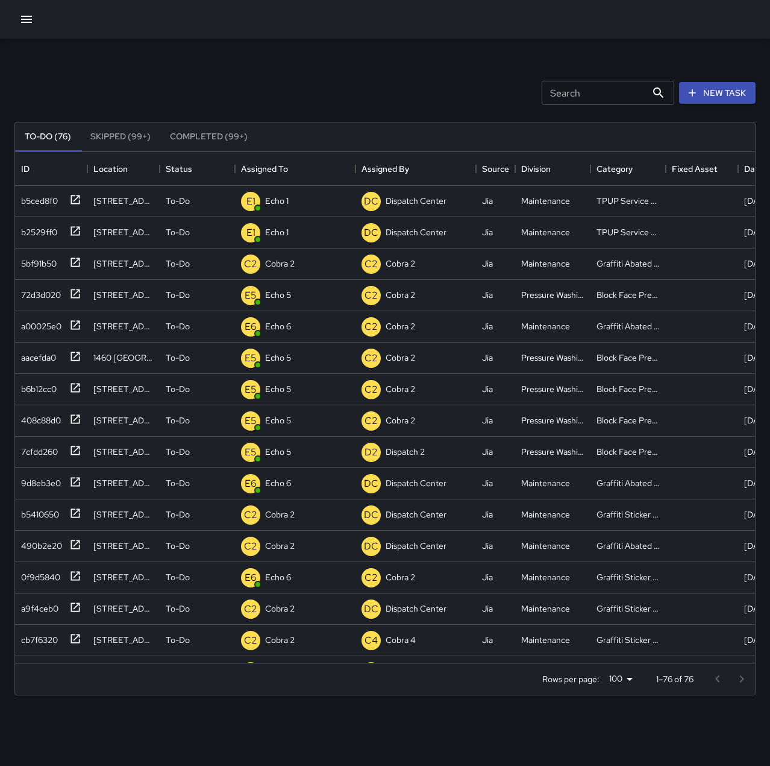
click at [321, 87] on div "Search Search New Task" at bounding box center [385, 92] width 746 height 63
click at [284, 198] on p "Dispatch Center" at bounding box center [295, 201] width 61 height 12
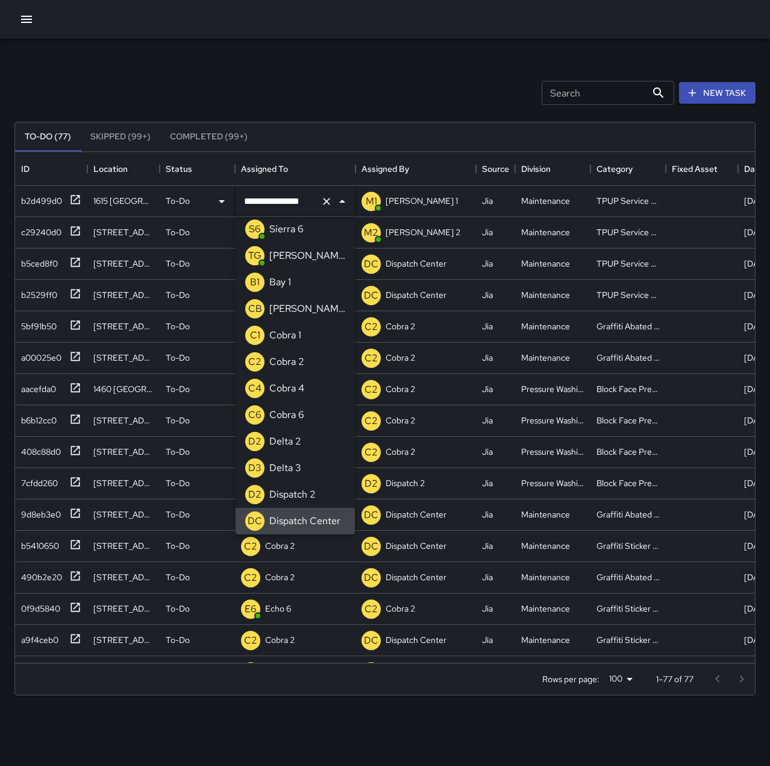
click at [330, 199] on icon "Clear" at bounding box center [327, 201] width 12 height 12
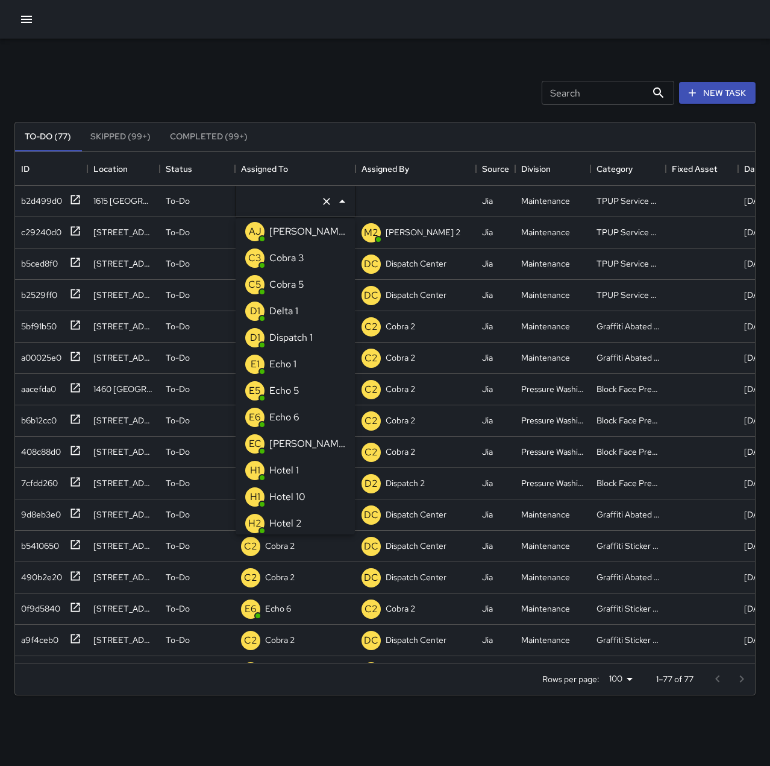
click at [292, 361] on p "Echo 1" at bounding box center [282, 364] width 27 height 14
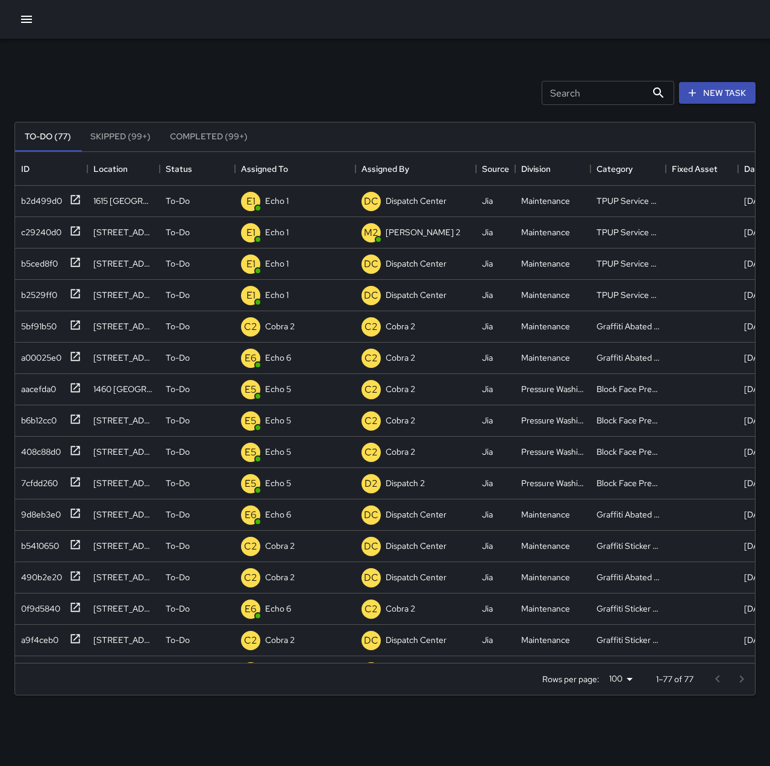
click at [263, 68] on div "Search Search New Task" at bounding box center [385, 92] width 746 height 63
click at [291, 204] on p "Dispatch Center" at bounding box center [295, 201] width 61 height 12
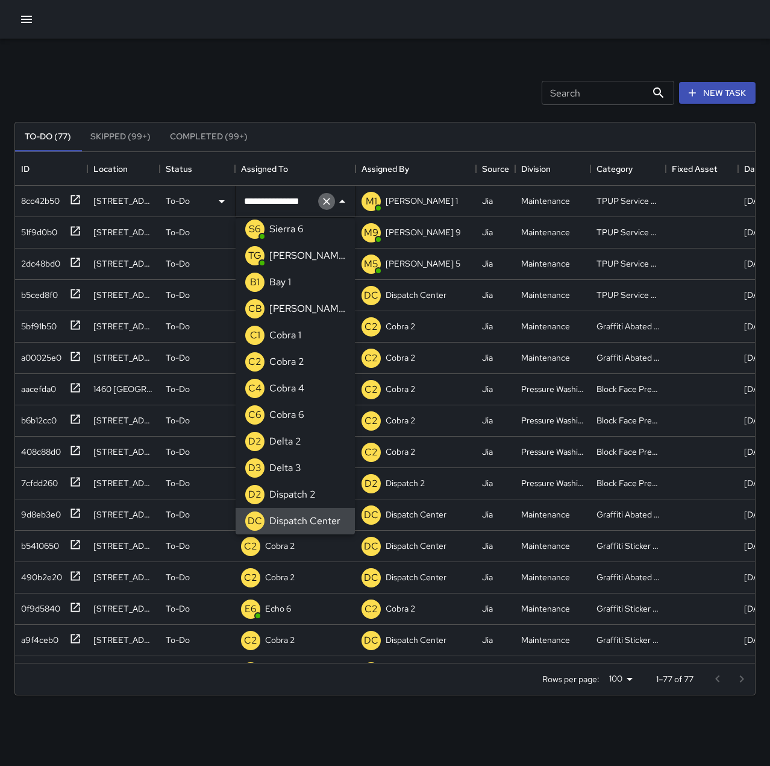
click at [326, 198] on icon "Clear" at bounding box center [327, 201] width 12 height 12
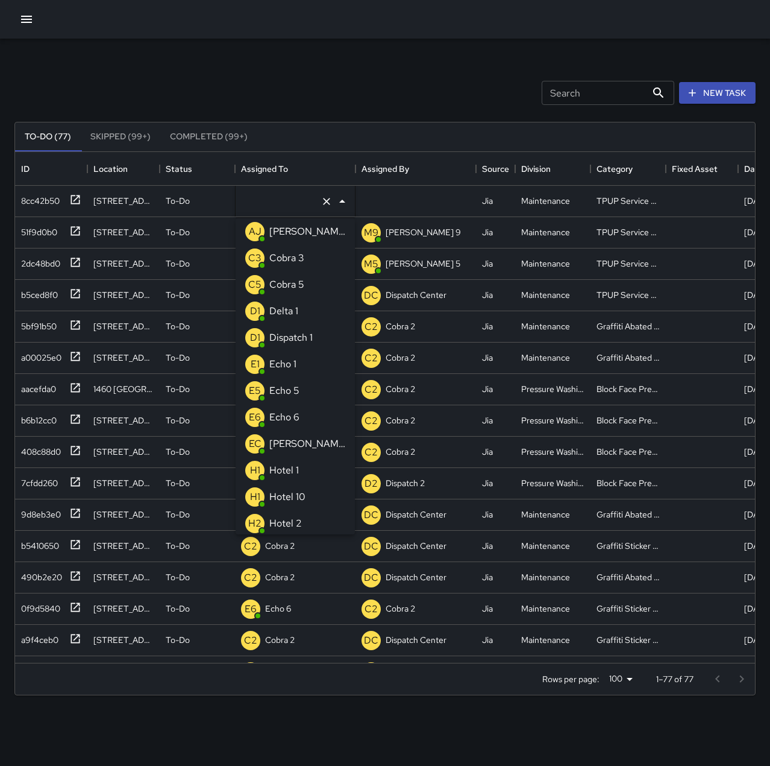
click at [300, 358] on li "E1 Echo 1" at bounding box center [295, 364] width 119 height 27
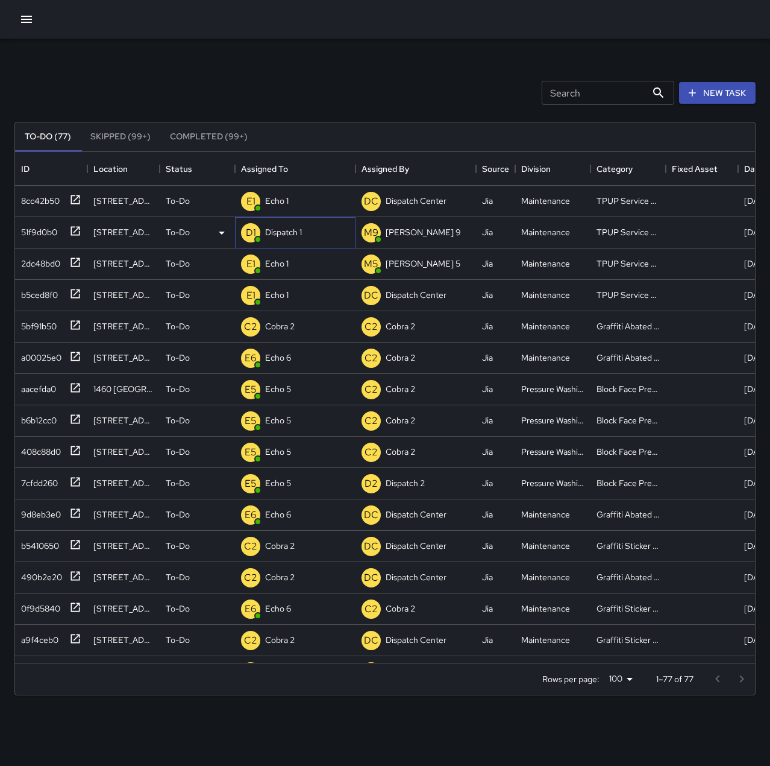
click at [289, 230] on p "Dispatch 1" at bounding box center [283, 232] width 37 height 12
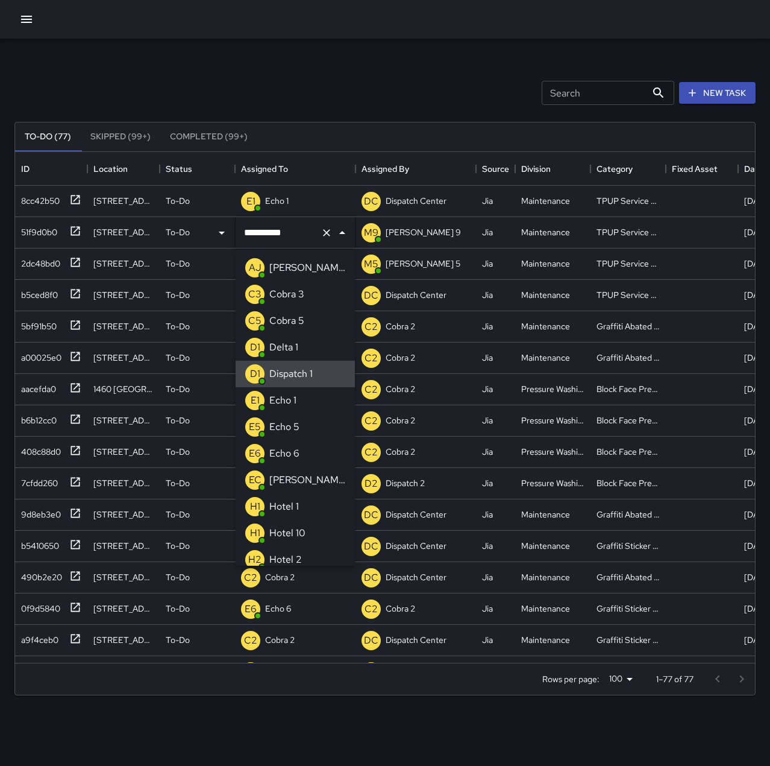
click at [326, 231] on icon "Clear" at bounding box center [326, 232] width 7 height 7
click at [292, 391] on div "Echo 1" at bounding box center [283, 400] width 32 height 19
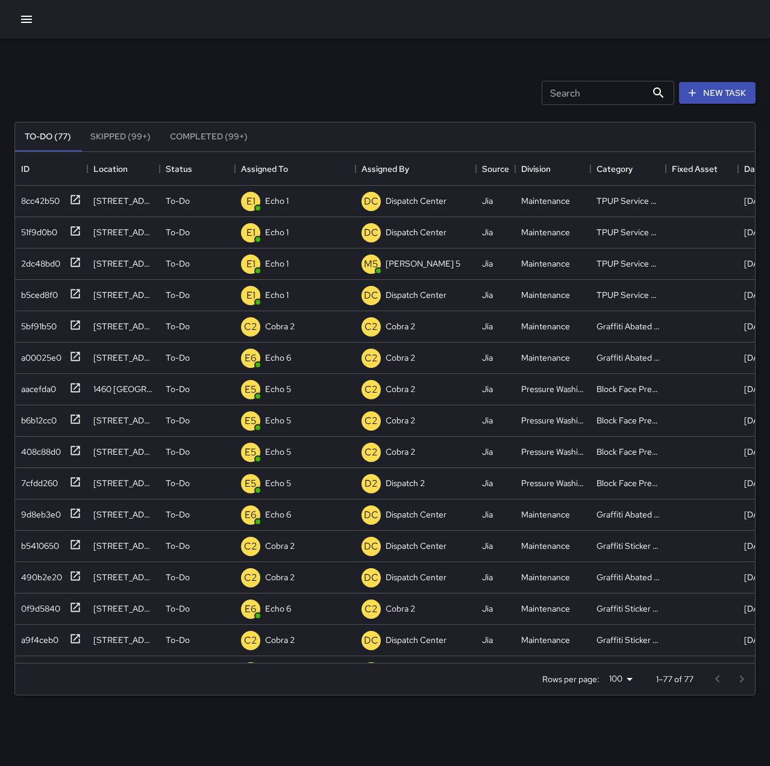
click at [270, 107] on div "To-Do (77) Skipped (99+) Completed (99+) ID Location Status Assigned To Assigne…" at bounding box center [385, 408] width 742 height 607
click at [20, 31] on div at bounding box center [385, 19] width 770 height 39
click at [26, 18] on icon "button" at bounding box center [26, 19] width 14 height 14
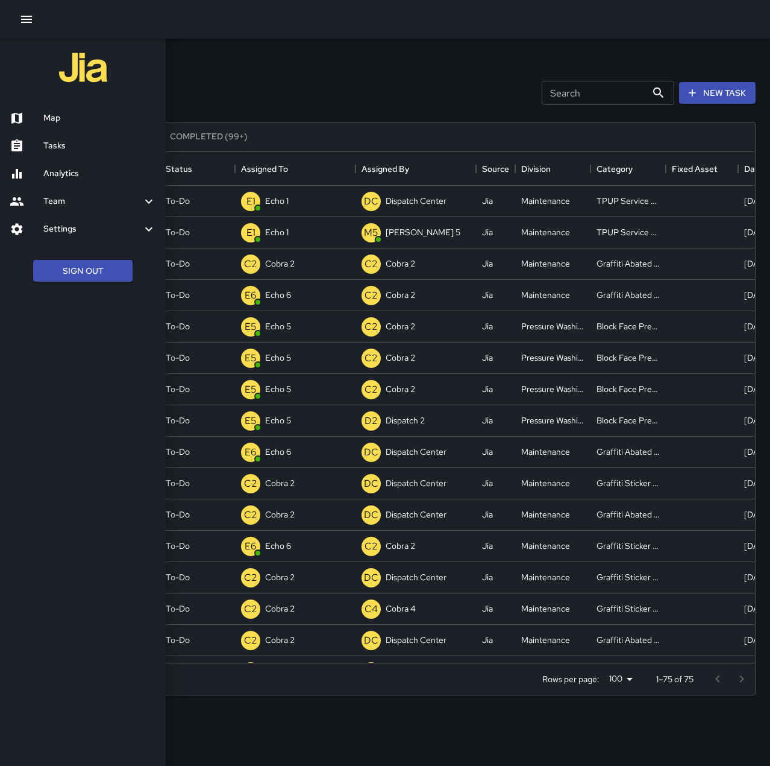
click at [77, 118] on h6 "Map" at bounding box center [99, 118] width 113 height 13
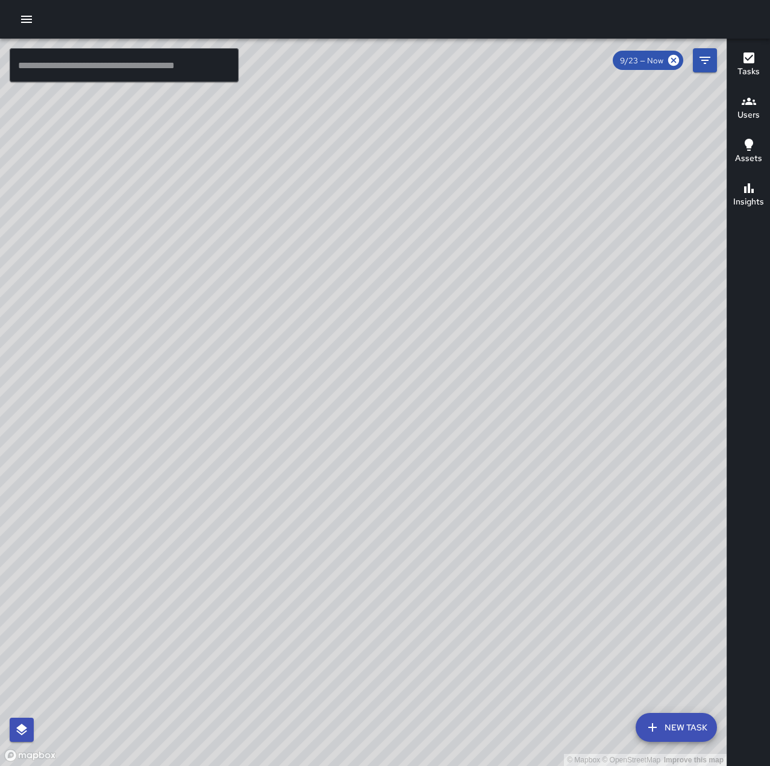
drag, startPoint x: 482, startPoint y: 201, endPoint x: 391, endPoint y: 396, distance: 215.0
click at [391, 396] on div "© Mapbox © OpenStreetMap Improve this map" at bounding box center [363, 402] width 727 height 727
drag, startPoint x: 285, startPoint y: 446, endPoint x: 345, endPoint y: 479, distance: 68.8
click at [355, 524] on div "© Mapbox © OpenStreetMap Improve this map" at bounding box center [363, 402] width 727 height 727
drag, startPoint x: 451, startPoint y: 435, endPoint x: 412, endPoint y: 457, distance: 44.6
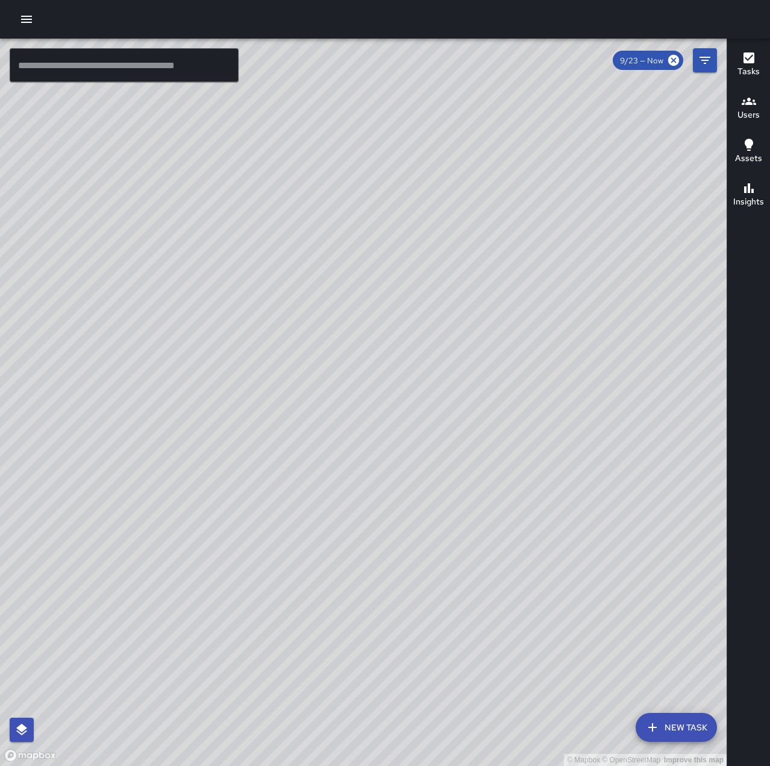
click at [412, 457] on div "© Mapbox © OpenStreetMap Improve this map" at bounding box center [363, 402] width 727 height 727
click at [25, 13] on icon "button" at bounding box center [26, 19] width 14 height 14
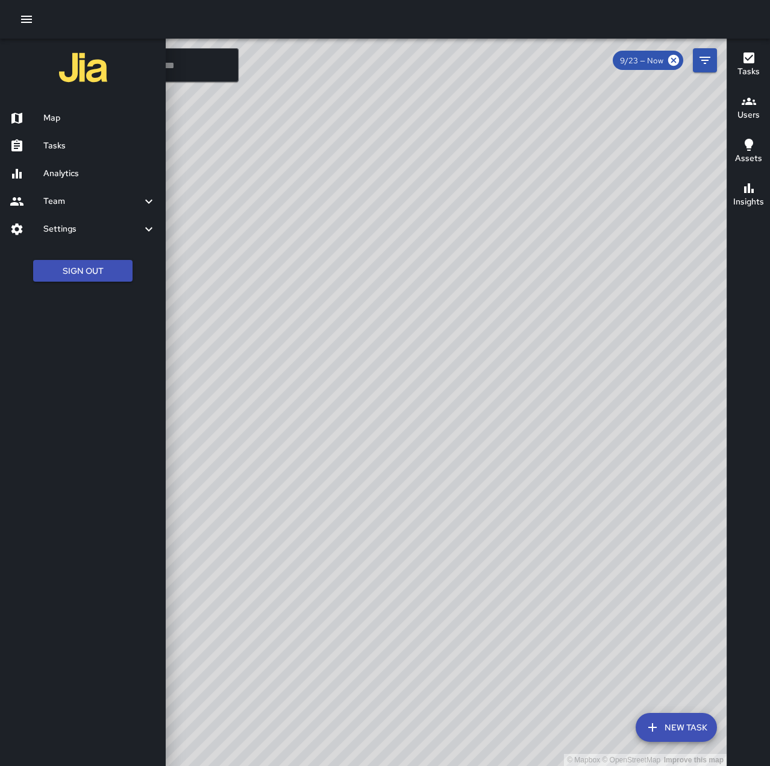
click at [61, 148] on h6 "Tasks" at bounding box center [99, 145] width 113 height 13
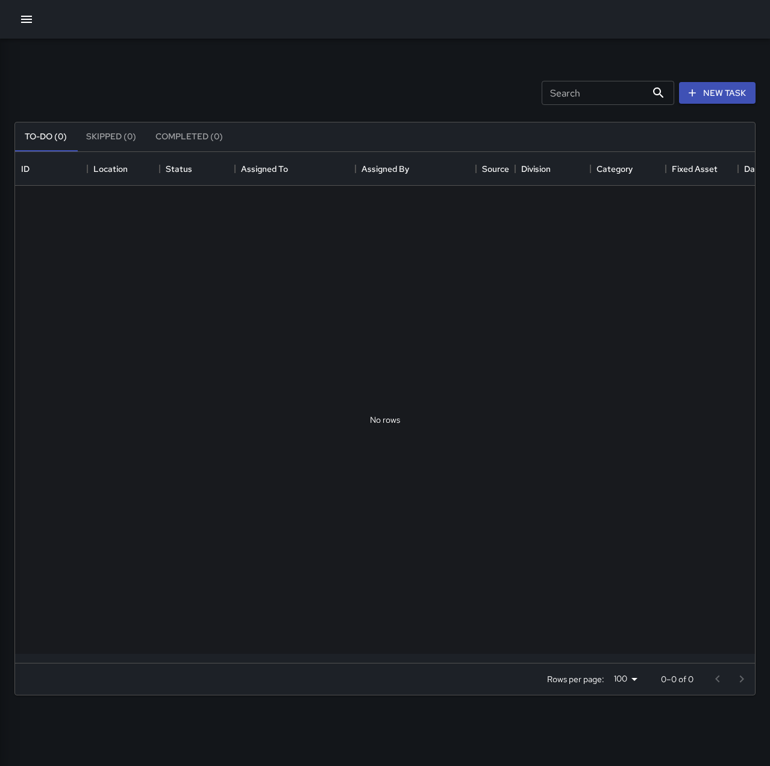
scroll to position [502, 731]
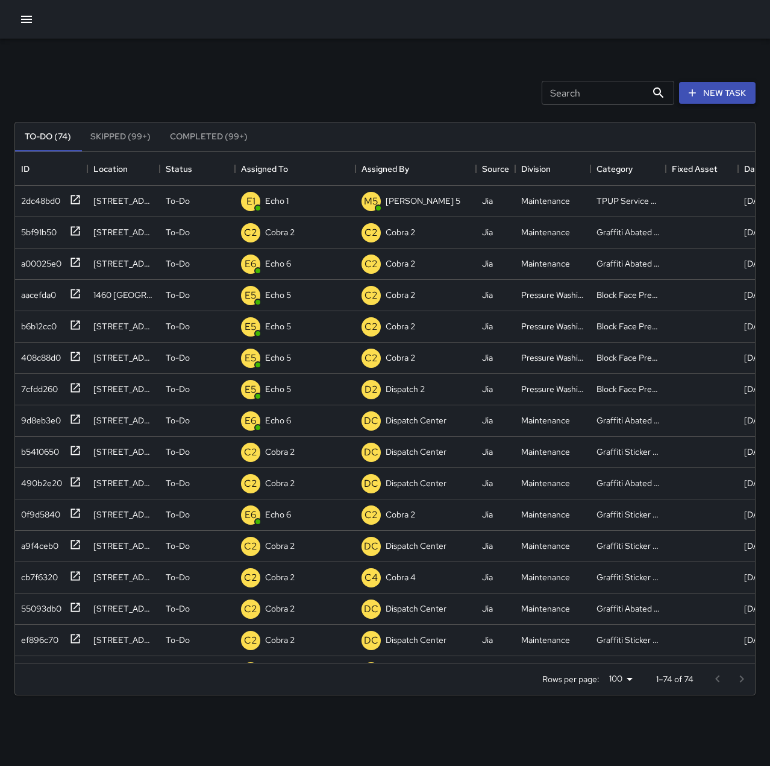
click at [735, 87] on button "New Task" at bounding box center [717, 93] width 77 height 22
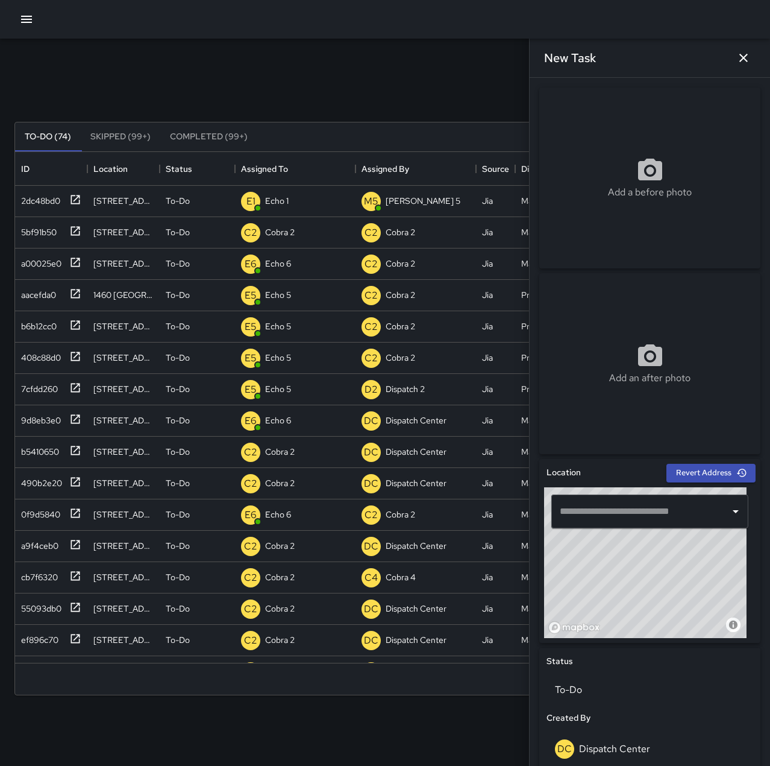
click at [667, 509] on input "text" at bounding box center [641, 511] width 168 height 23
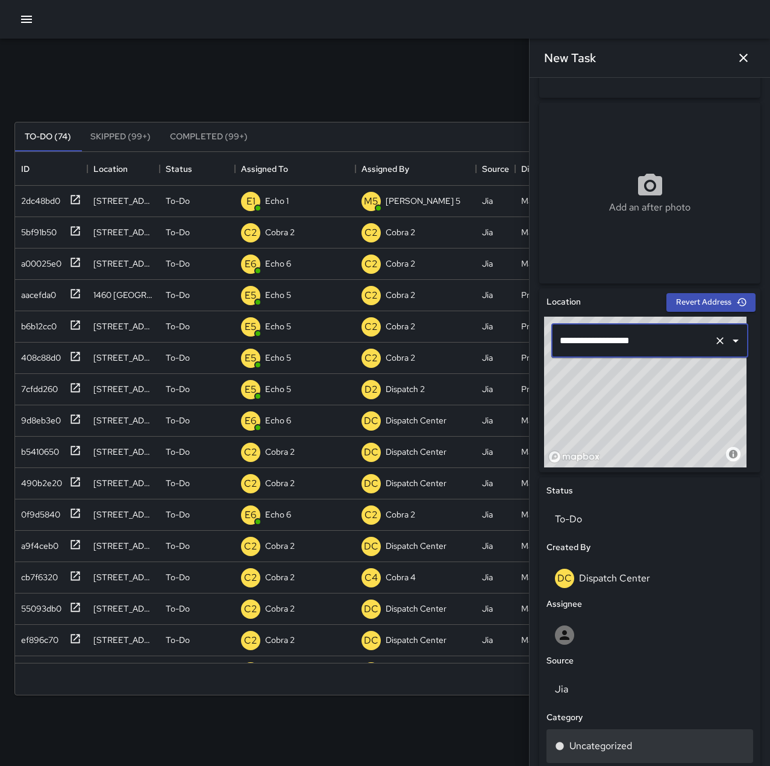
scroll to position [241, 0]
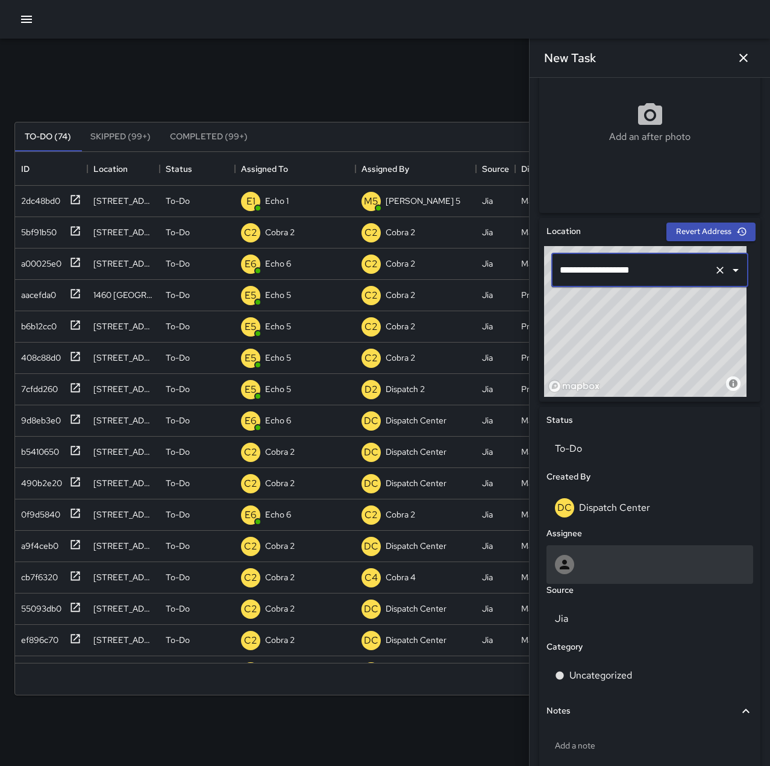
type input "**********"
click at [605, 569] on div at bounding box center [650, 564] width 190 height 19
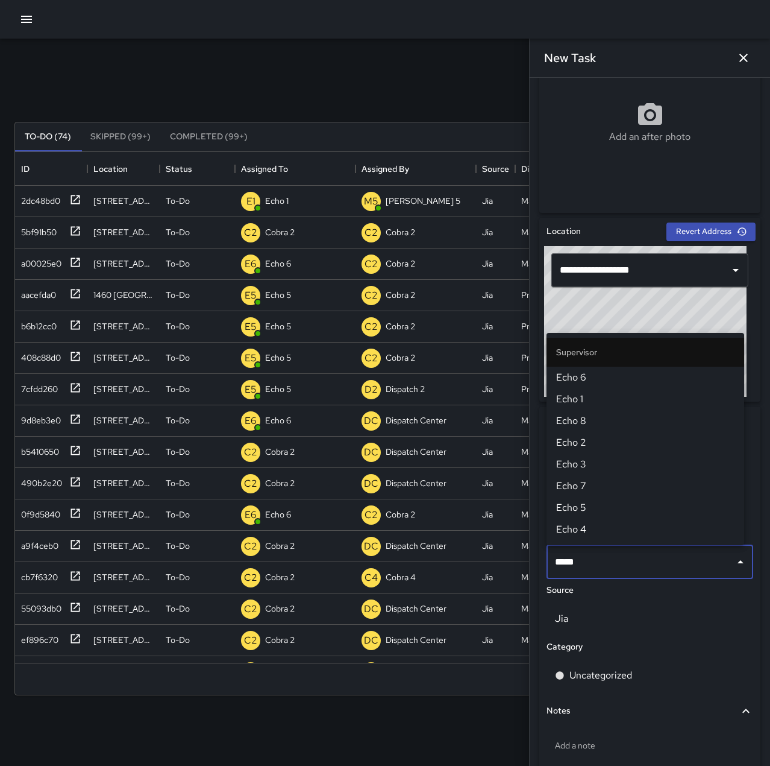
type input "******"
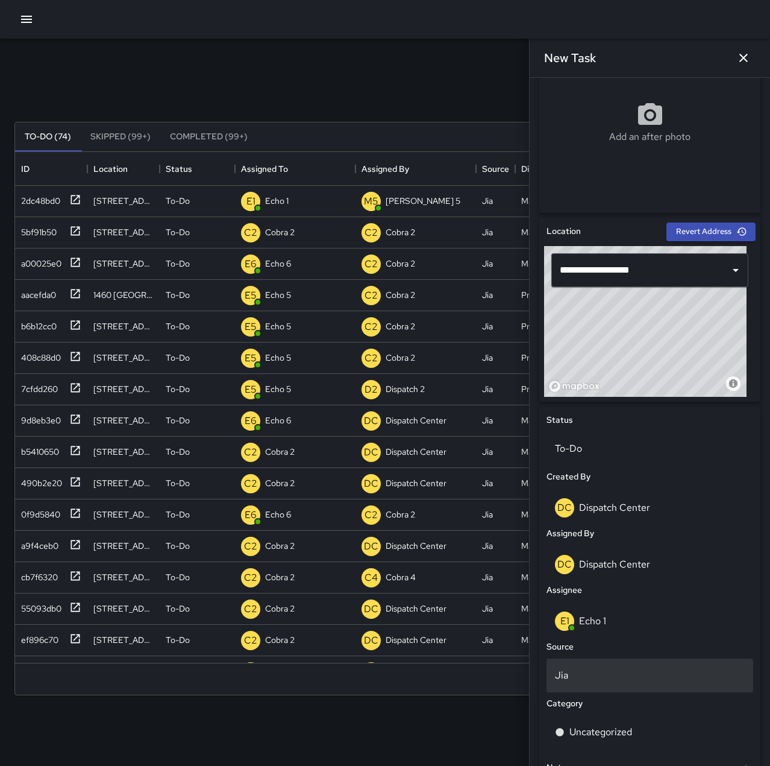
click at [587, 672] on p "Jia" at bounding box center [650, 675] width 190 height 14
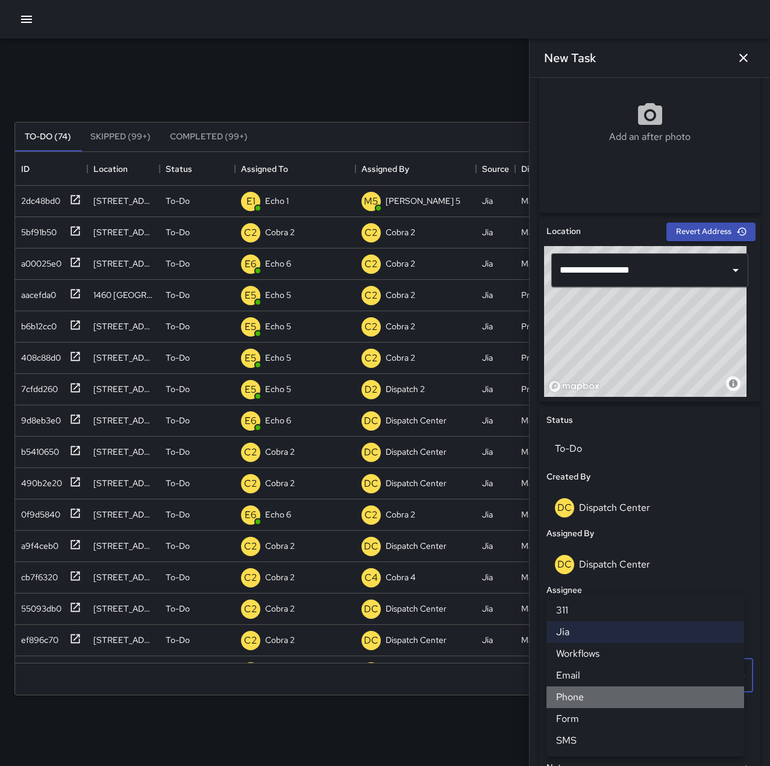
click at [592, 696] on li "Phone" at bounding box center [646, 697] width 198 height 22
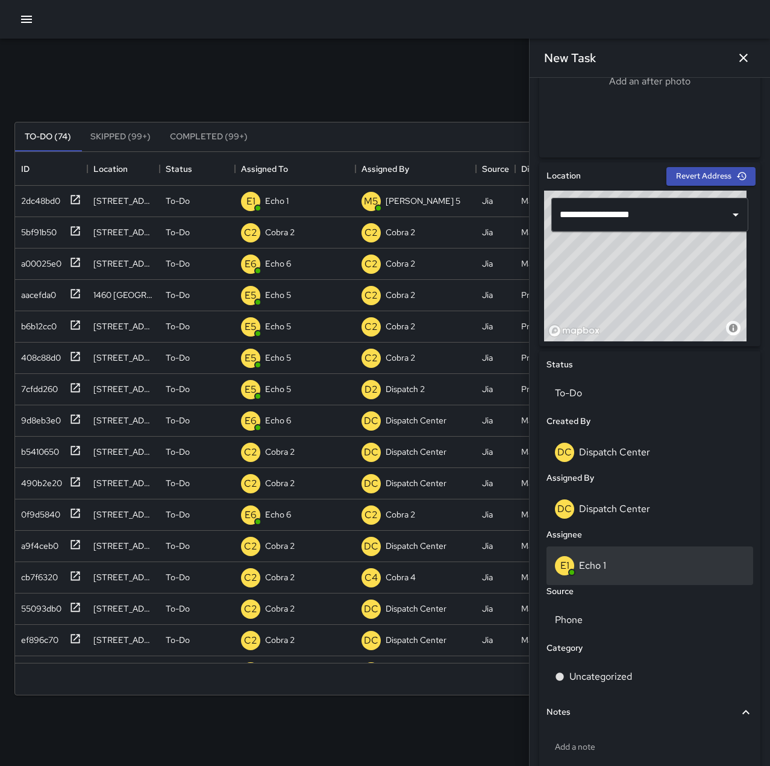
scroll to position [365, 0]
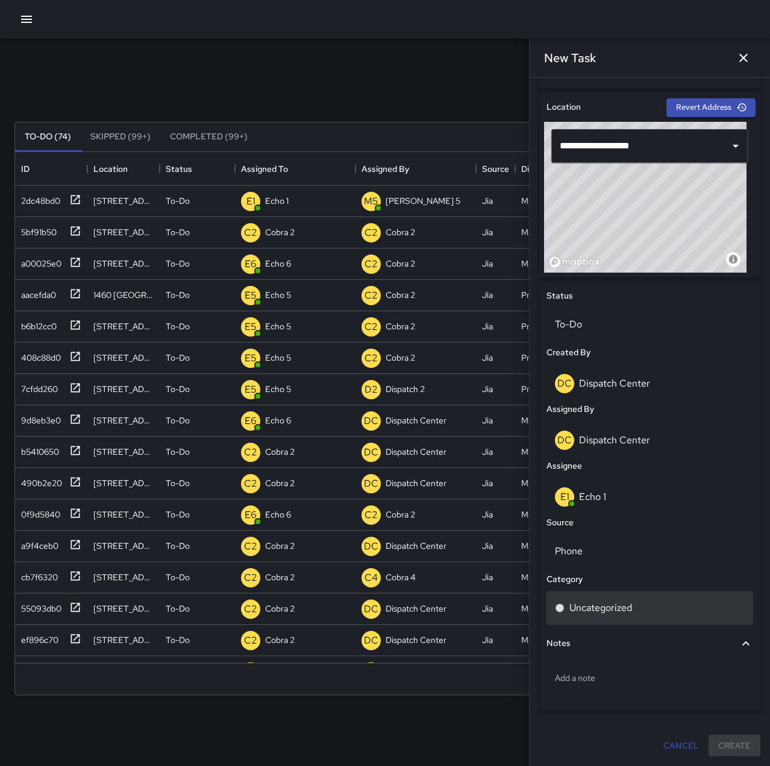
click at [634, 602] on div "Uncategorized" at bounding box center [650, 607] width 190 height 14
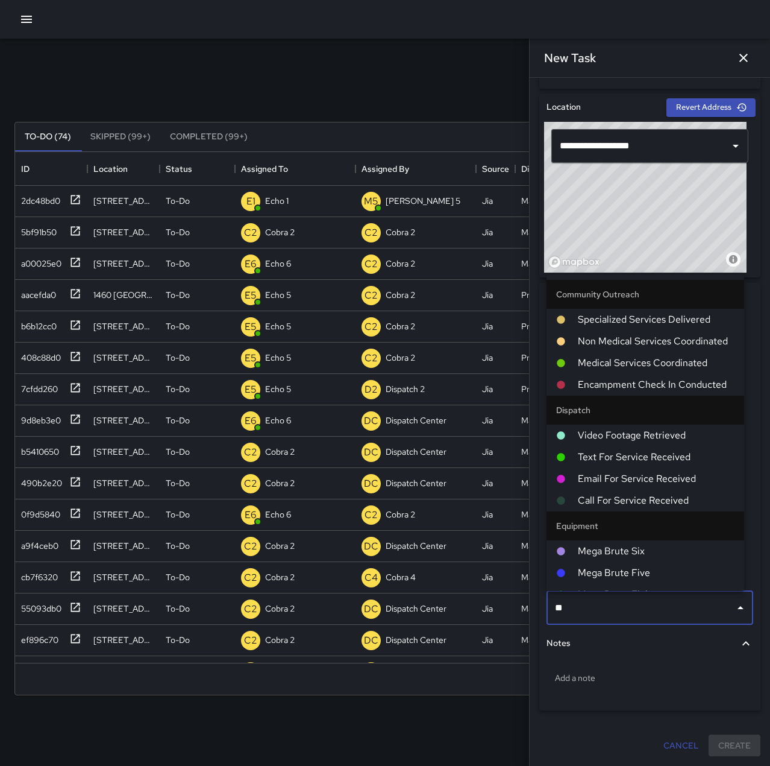
type input "***"
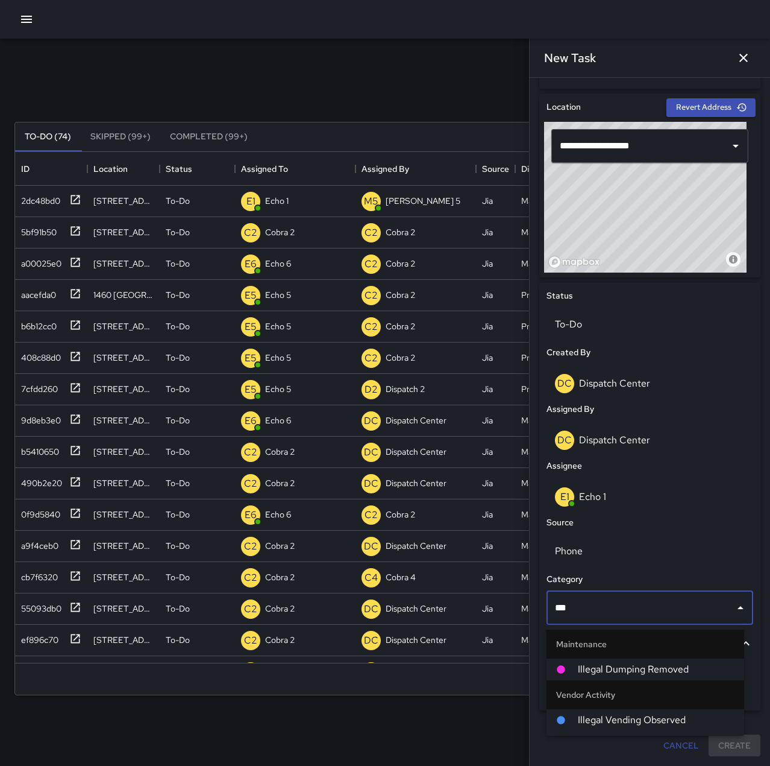
click at [636, 674] on span "Illegal Dumping Removed" at bounding box center [656, 669] width 157 height 14
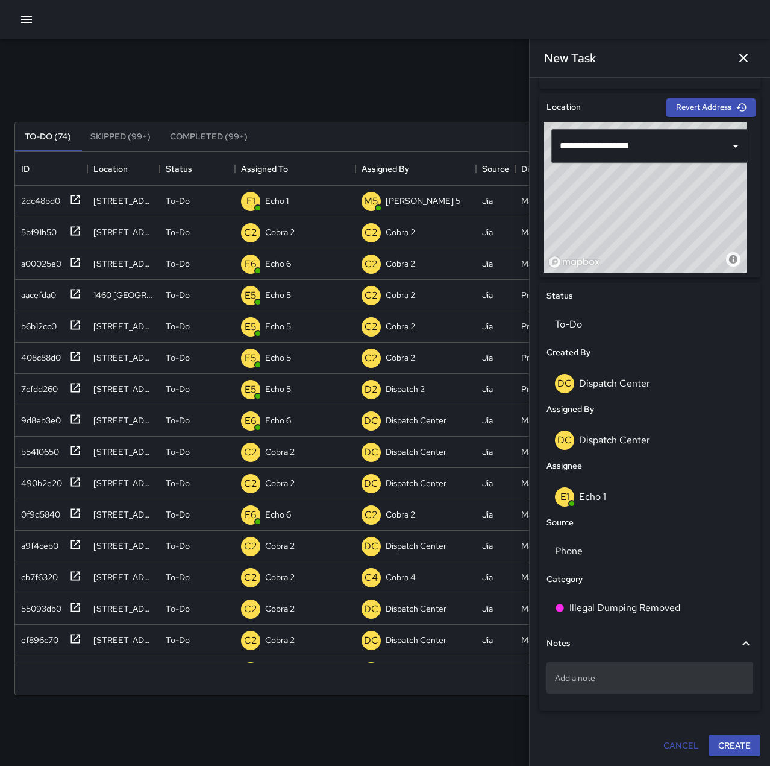
click at [626, 678] on p "Add a note" at bounding box center [650, 678] width 190 height 12
type textarea "**********"
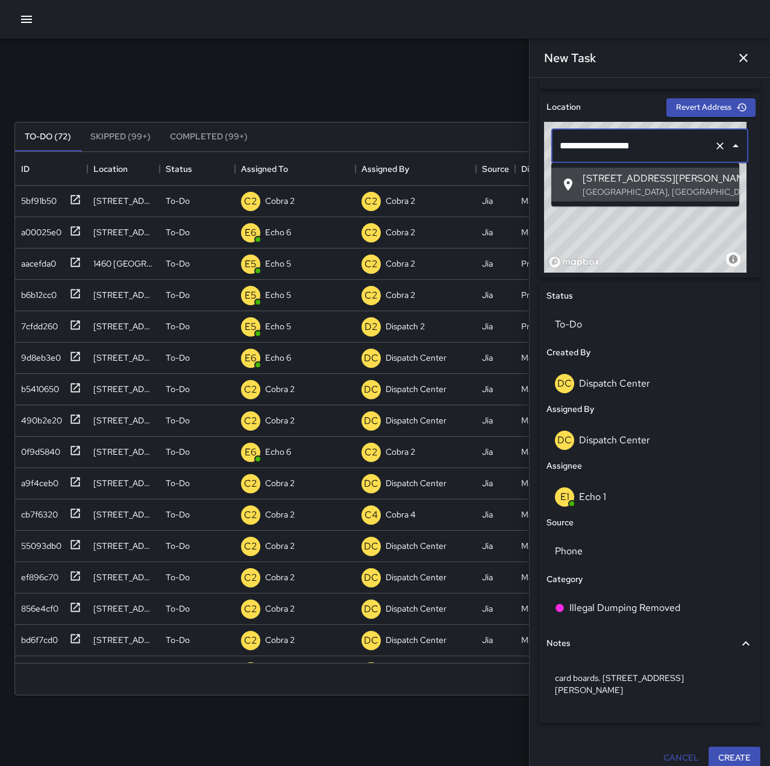
click at [587, 146] on input "**********" at bounding box center [633, 145] width 153 height 23
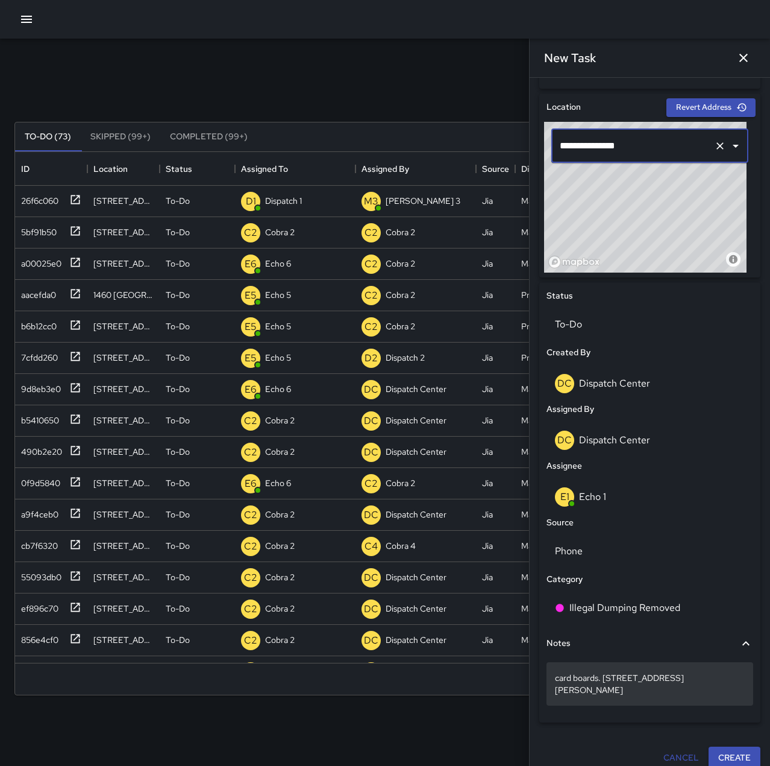
type input "**********"
click at [625, 676] on p "card boards. [STREET_ADDRESS][PERSON_NAME]" at bounding box center [650, 684] width 190 height 24
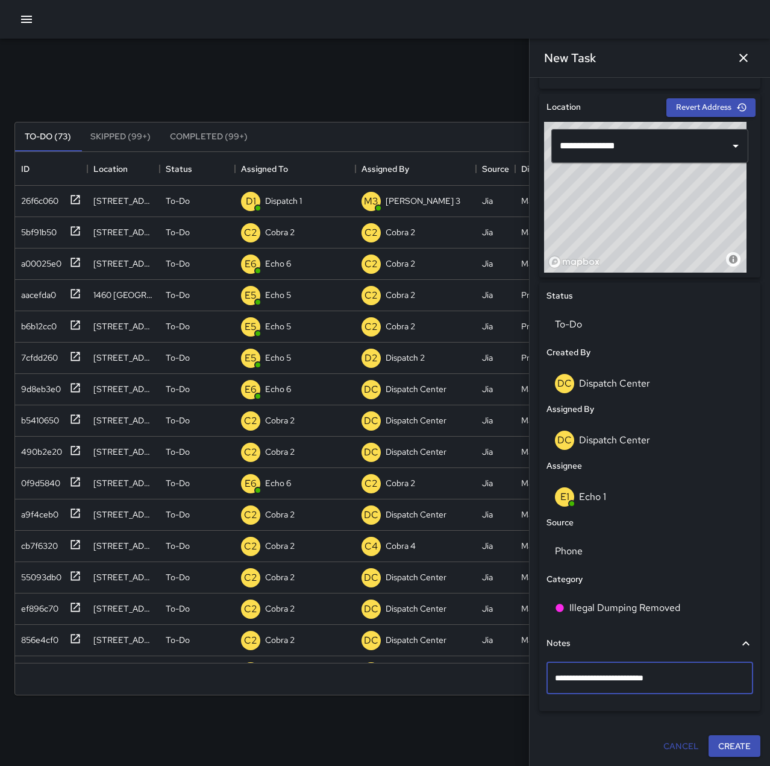
click at [625, 679] on textarea "**********" at bounding box center [645, 678] width 181 height 12
type textarea "**********"
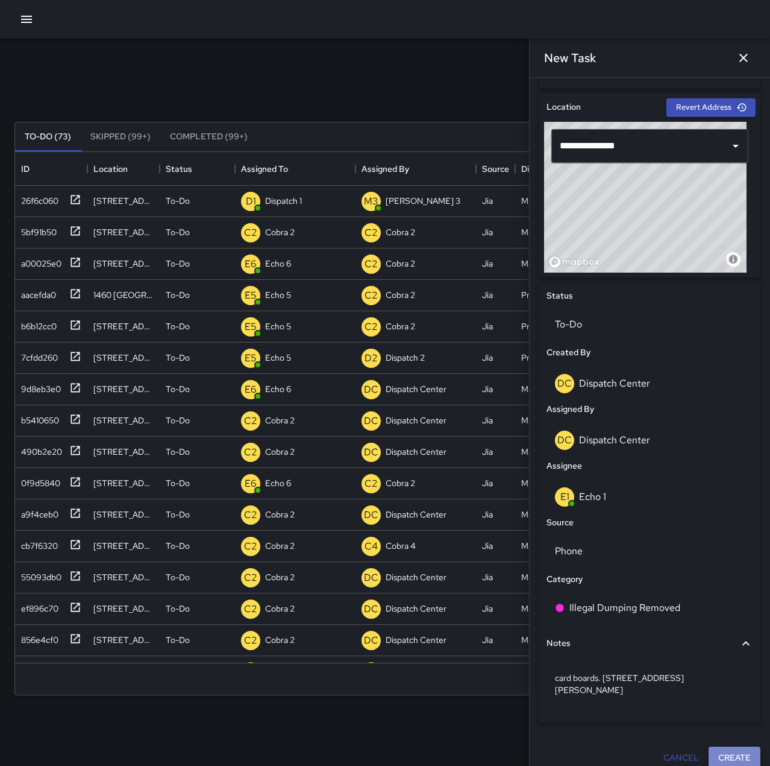
click at [733, 748] on button "Create" at bounding box center [735, 757] width 52 height 22
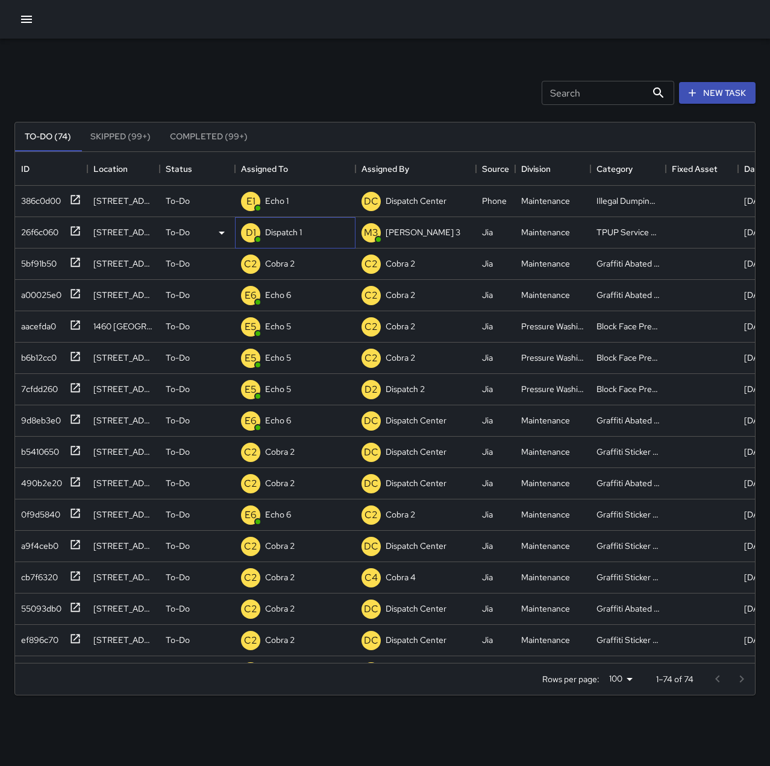
click at [282, 230] on p "Dispatch 1" at bounding box center [283, 232] width 37 height 12
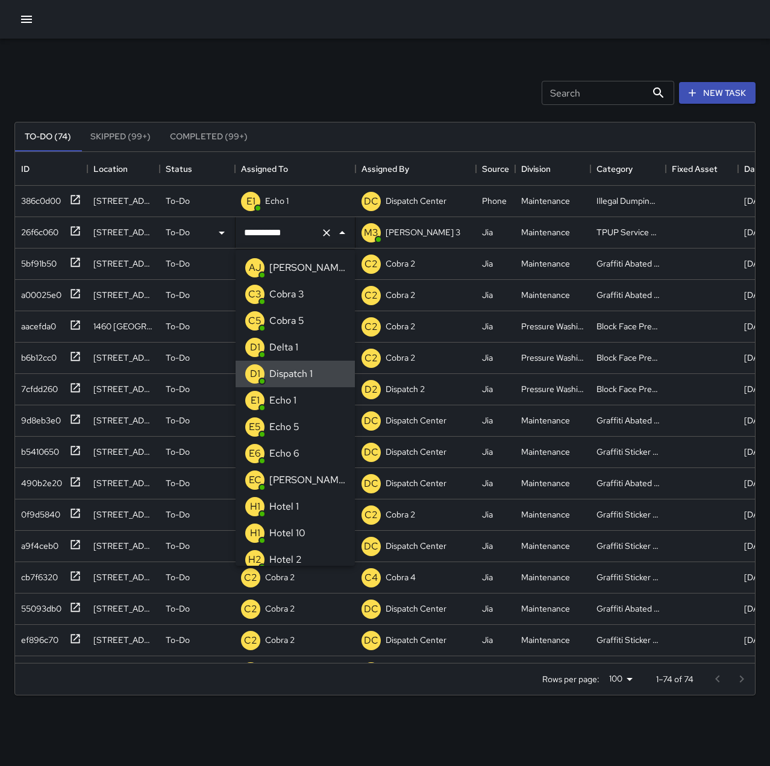
click at [320, 233] on button "Clear" at bounding box center [326, 232] width 17 height 17
click at [293, 393] on p "Echo 1" at bounding box center [282, 400] width 27 height 14
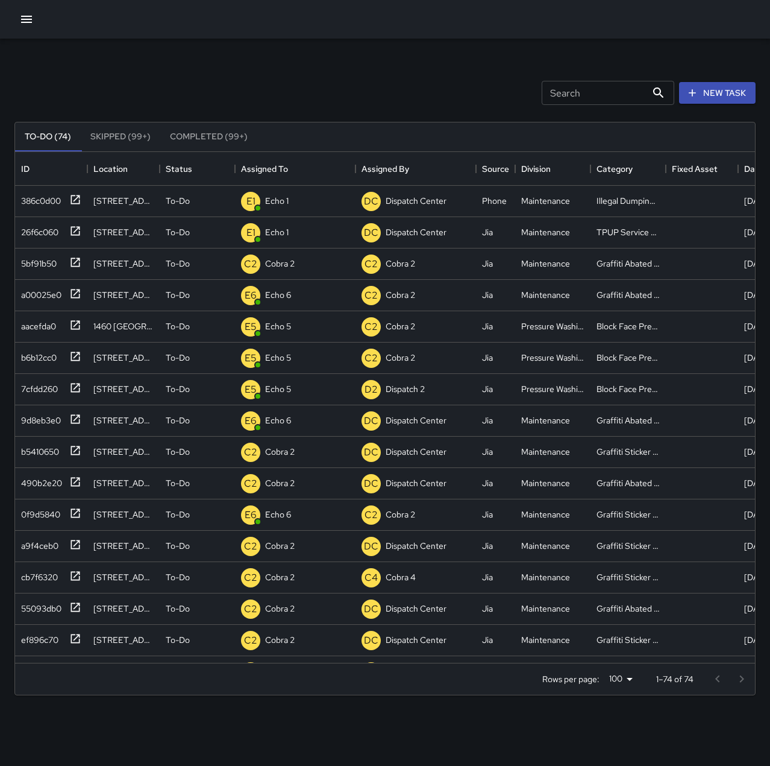
click at [299, 61] on div "Search Search New Task To-Do (74) Skipped (99+) Completed (99+) ID Location Sta…" at bounding box center [385, 375] width 770 height 673
click at [291, 197] on p "Dispatch Center" at bounding box center [295, 201] width 61 height 12
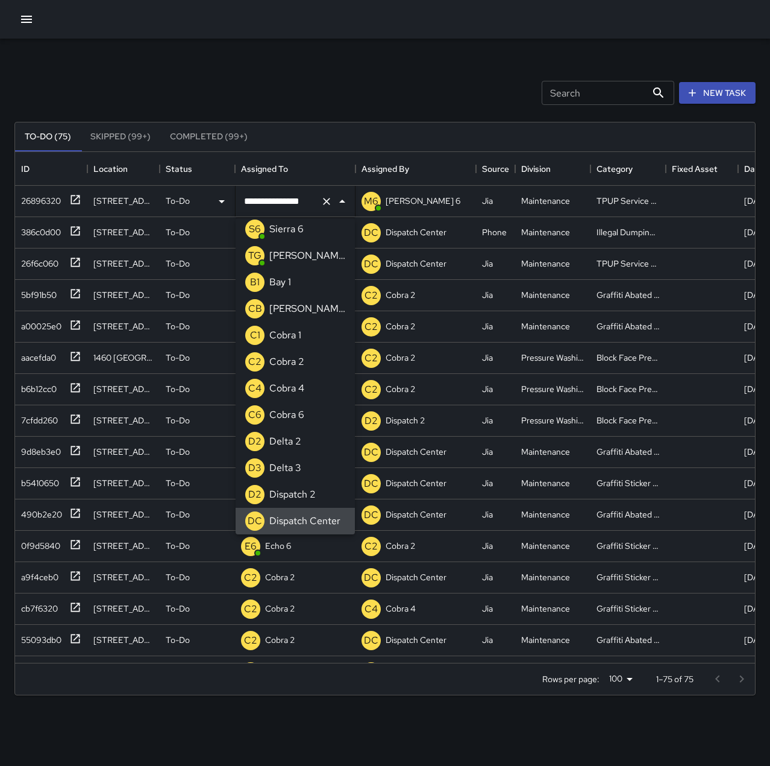
click at [327, 200] on icon "Clear" at bounding box center [327, 201] width 12 height 12
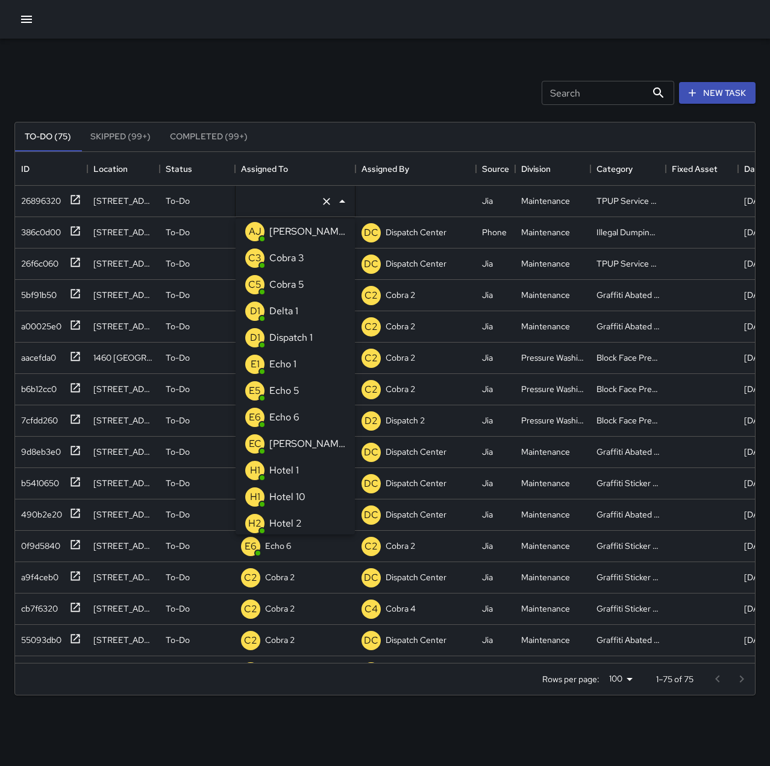
click at [301, 361] on li "E1 Echo 1" at bounding box center [295, 364] width 119 height 27
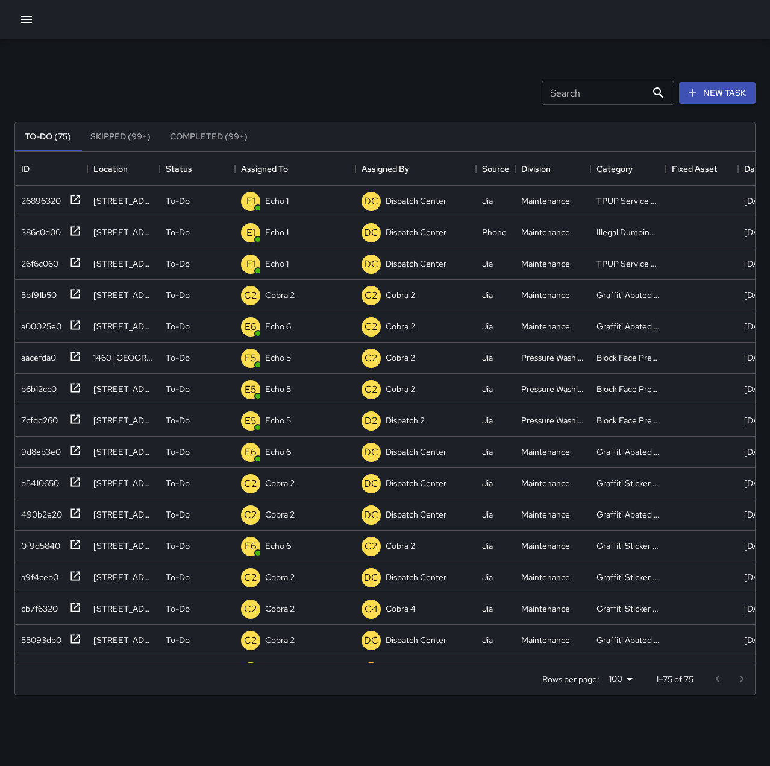
click at [351, 81] on div "Search Search New Task" at bounding box center [385, 92] width 746 height 63
click at [307, 198] on p "Dispatch Center" at bounding box center [295, 201] width 61 height 12
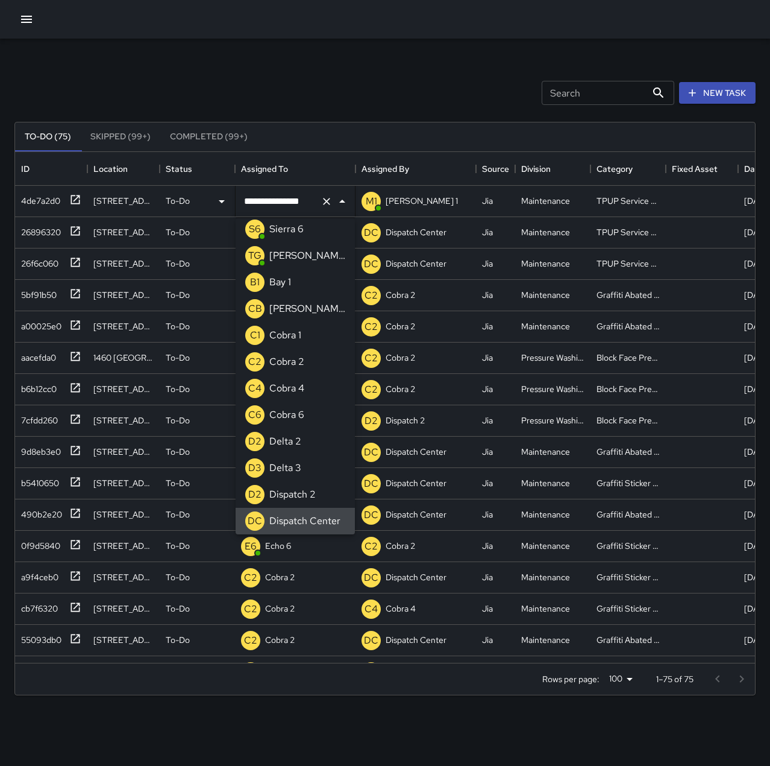
click at [326, 200] on icon "Clear" at bounding box center [327, 201] width 12 height 12
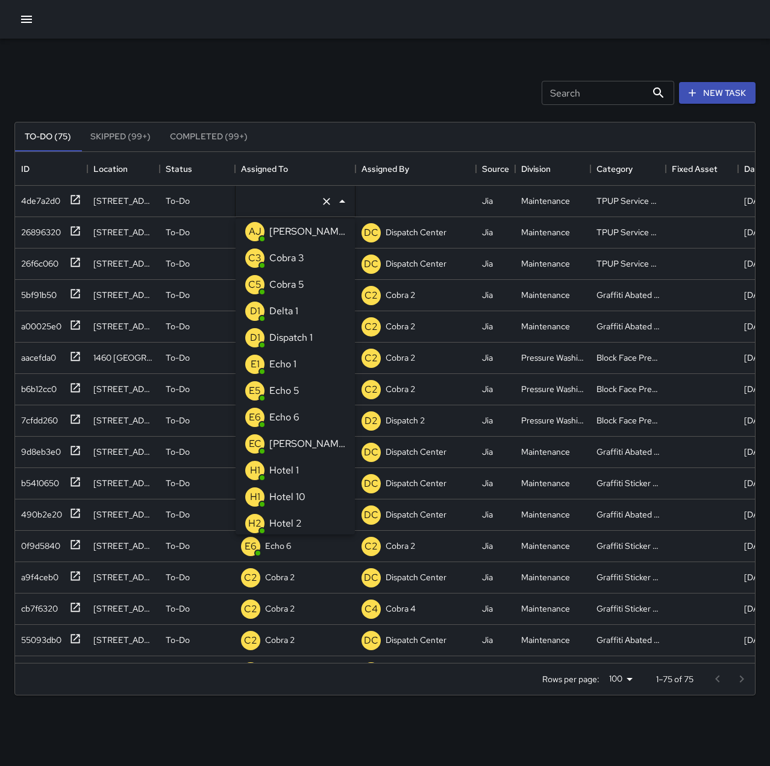
click at [302, 370] on li "E1 Echo 1" at bounding box center [295, 364] width 119 height 27
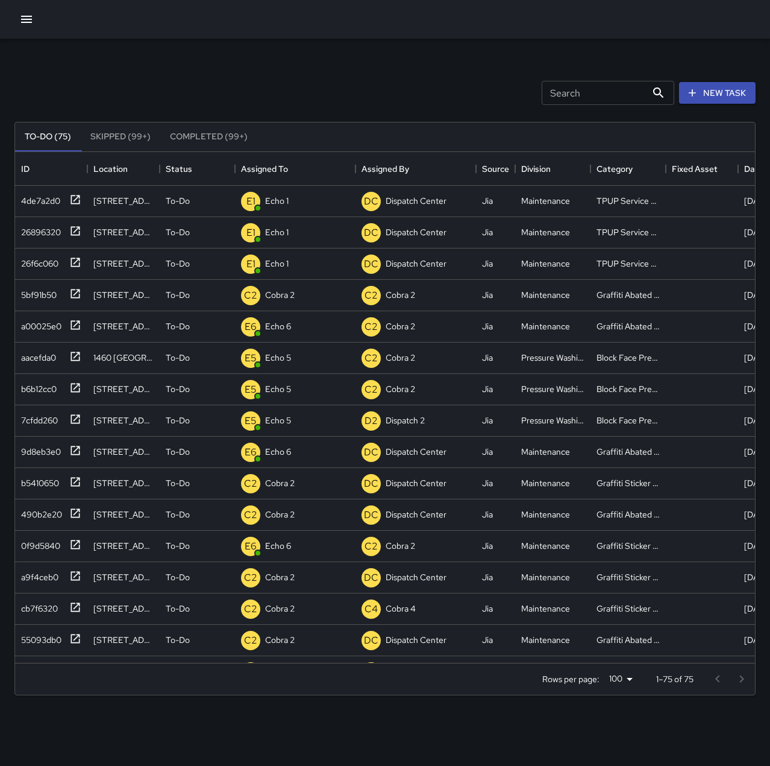
click at [318, 77] on div "Search Search New Task" at bounding box center [385, 92] width 746 height 63
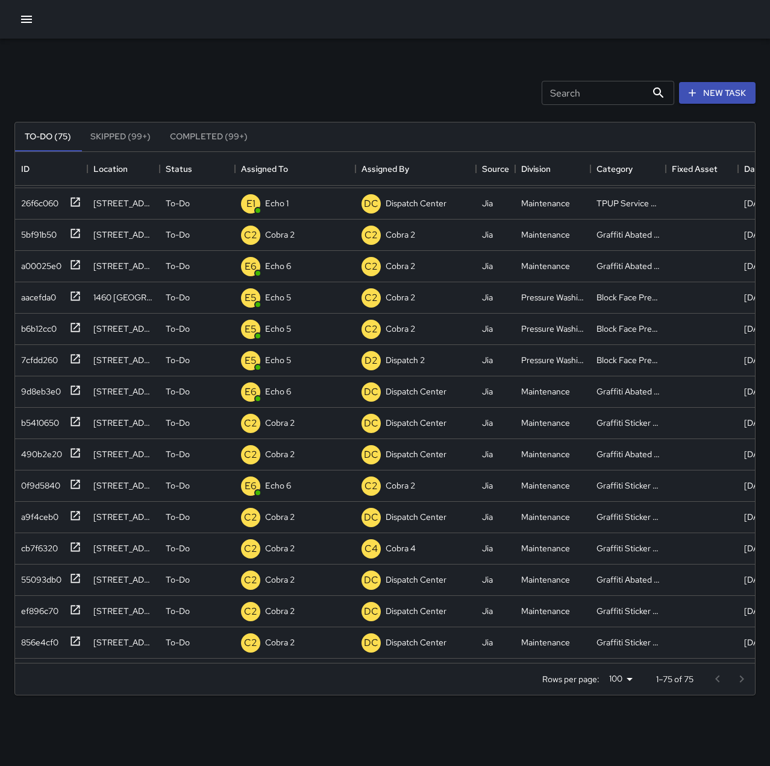
click at [17, 20] on button "button" at bounding box center [26, 19] width 24 height 24
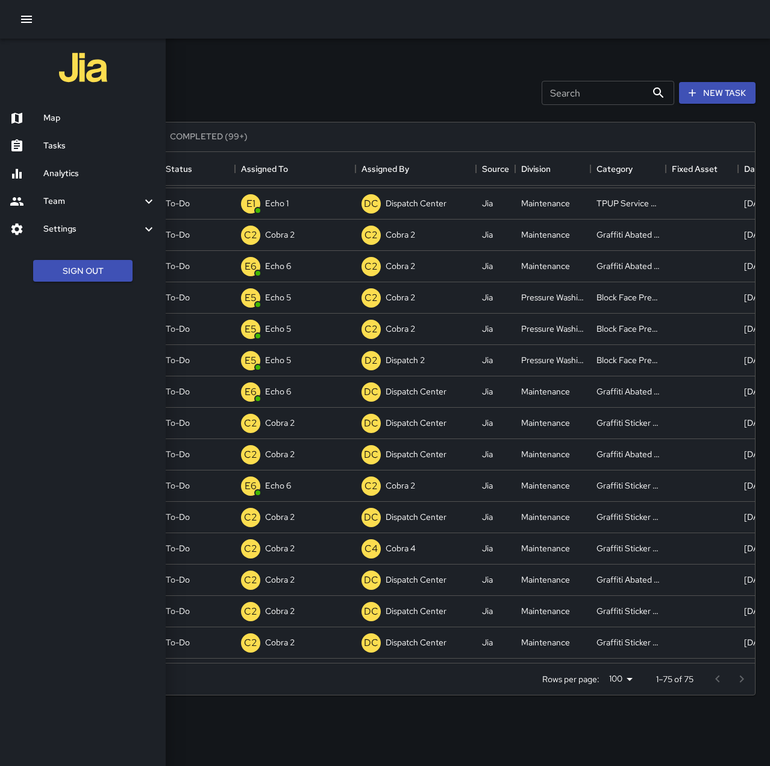
click at [69, 115] on h6 "Map" at bounding box center [99, 118] width 113 height 13
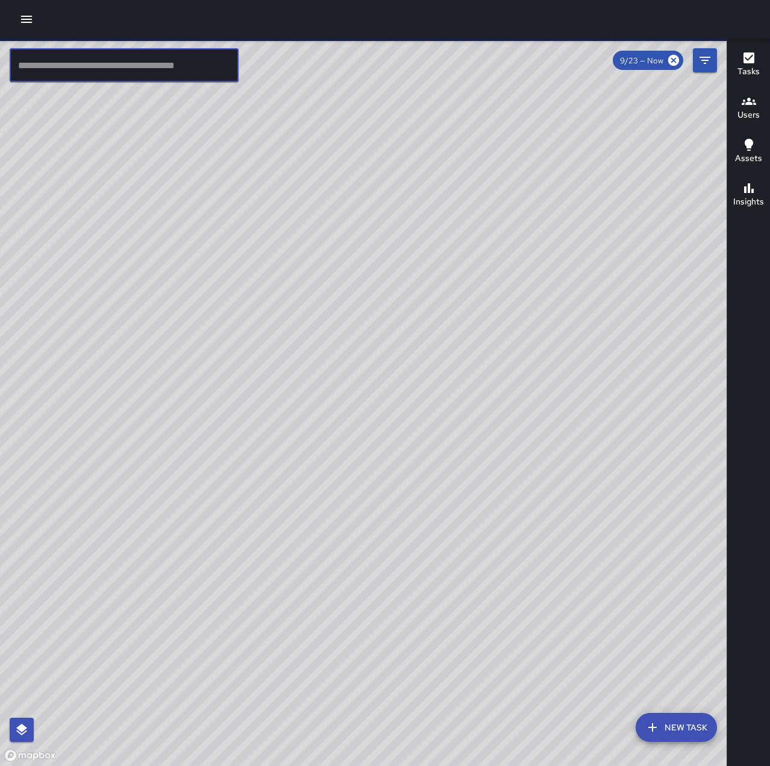
click at [133, 66] on input "text" at bounding box center [124, 65] width 229 height 34
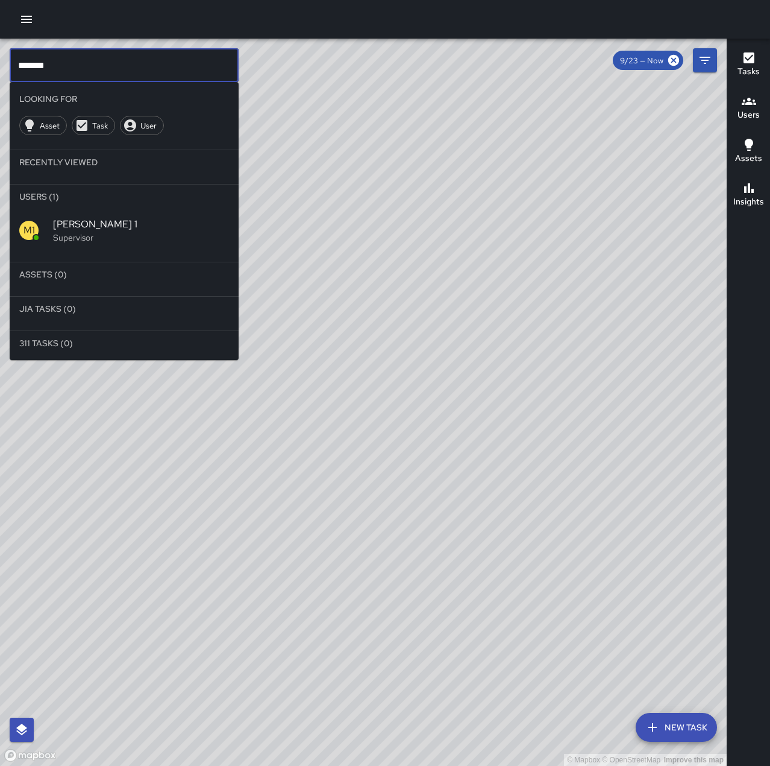
click at [150, 231] on p "Supervisor" at bounding box center [141, 237] width 176 height 12
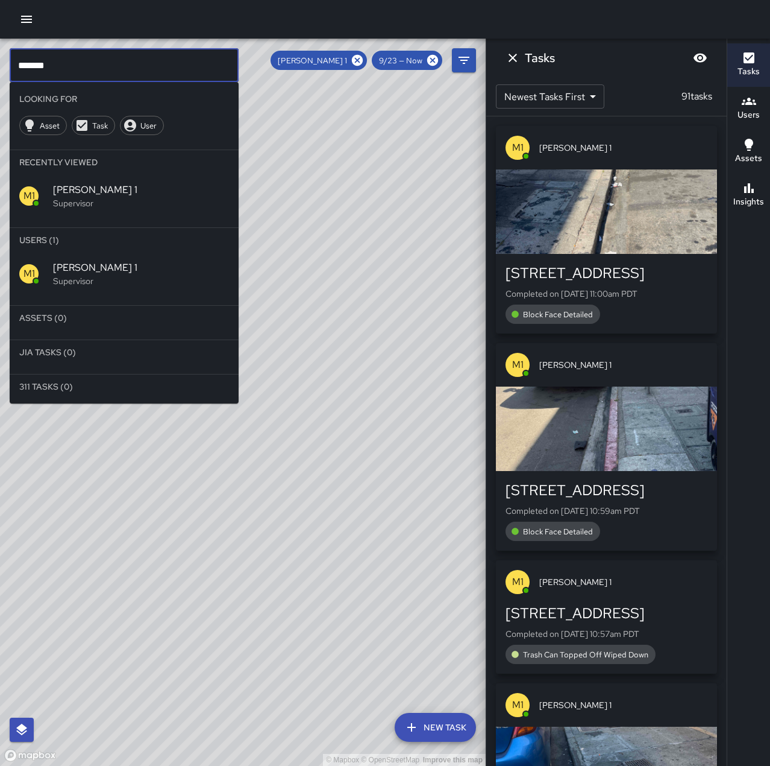
click at [115, 72] on input "******" at bounding box center [124, 65] width 229 height 34
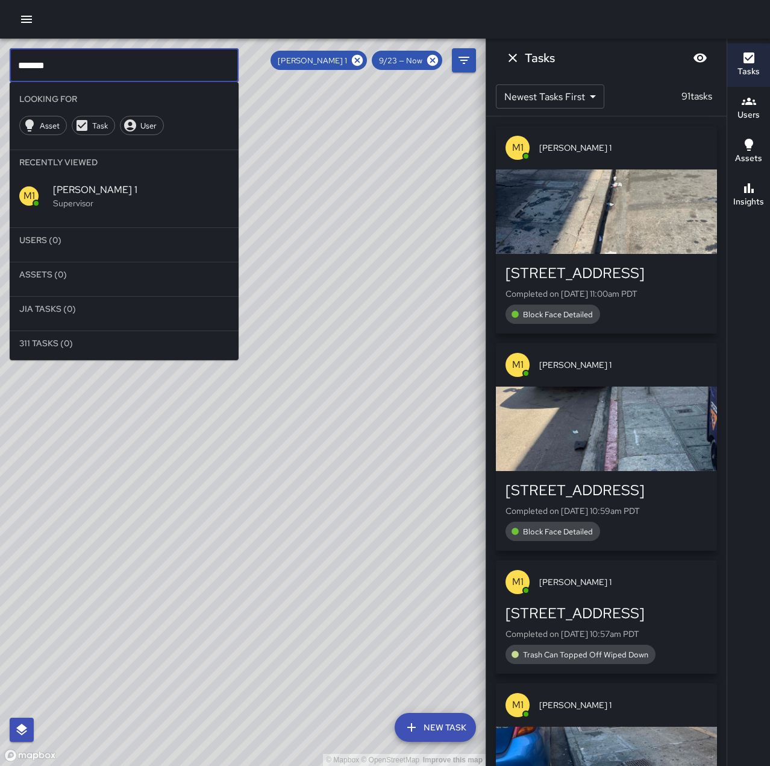
click at [360, 55] on icon at bounding box center [357, 60] width 11 height 11
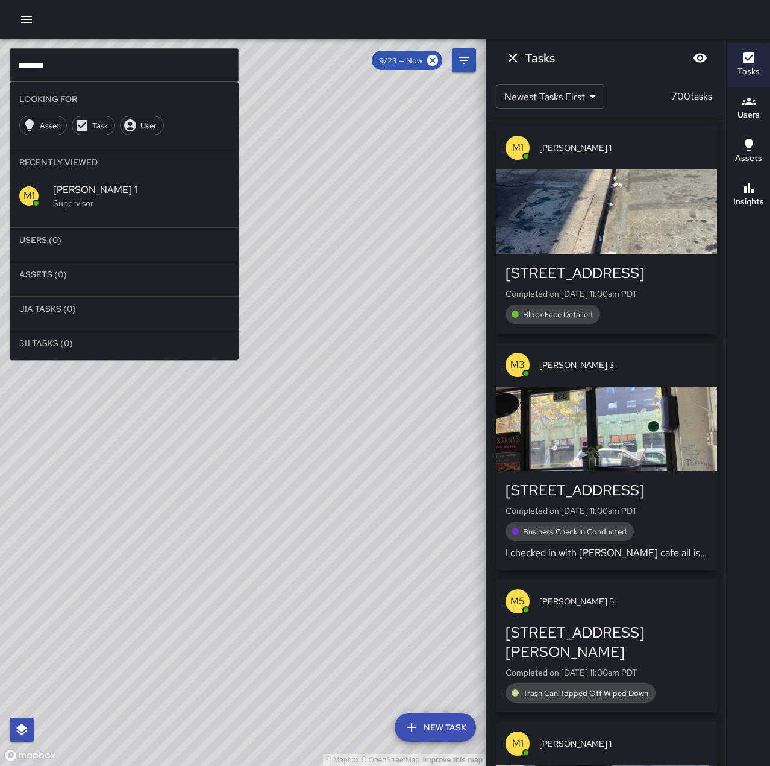
click at [110, 63] on input "******" at bounding box center [124, 65] width 229 height 34
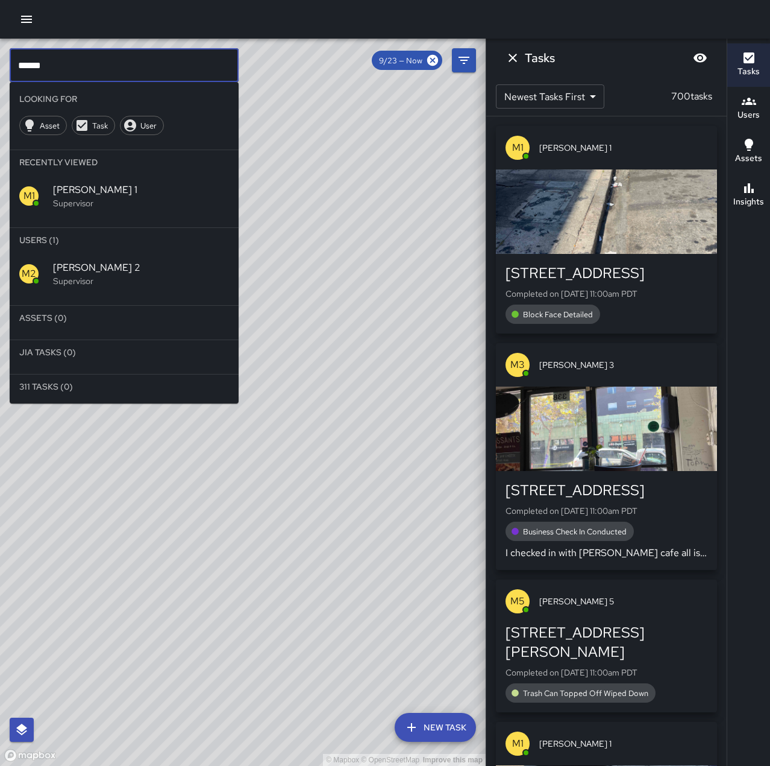
click at [119, 263] on span "[PERSON_NAME] 2" at bounding box center [141, 267] width 176 height 14
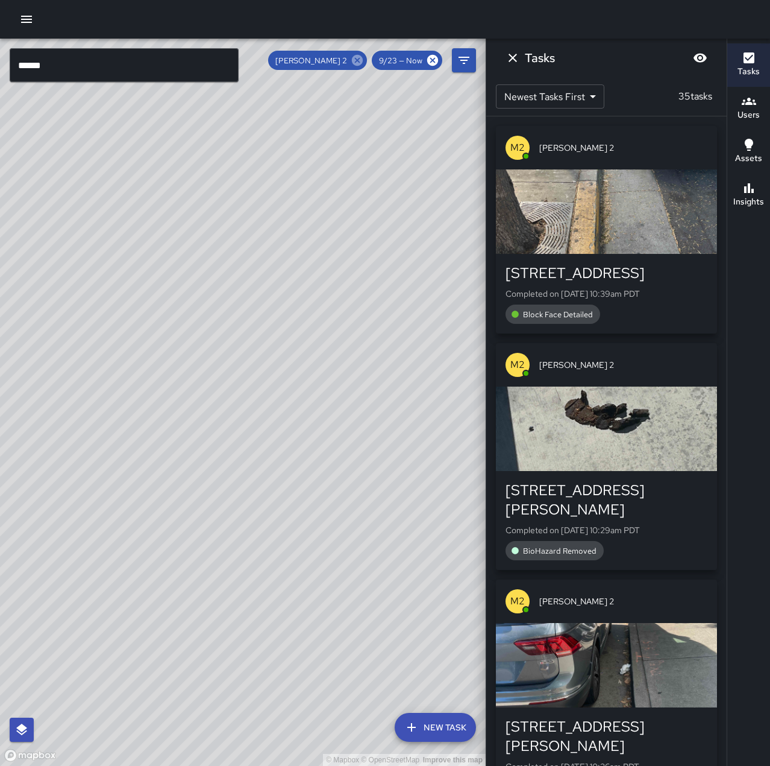
click at [362, 60] on icon at bounding box center [357, 60] width 11 height 11
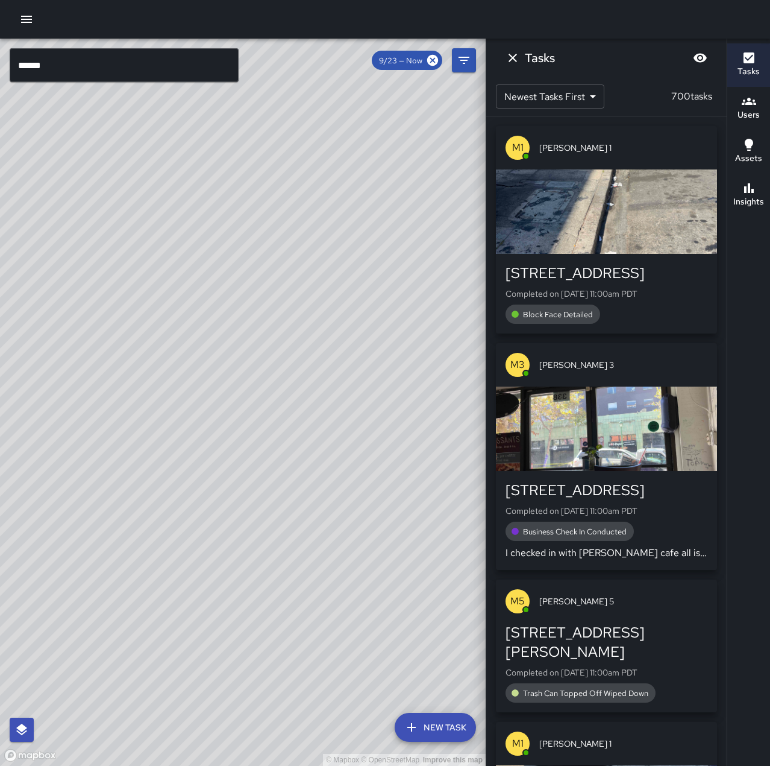
click at [78, 62] on input "******" at bounding box center [124, 65] width 229 height 34
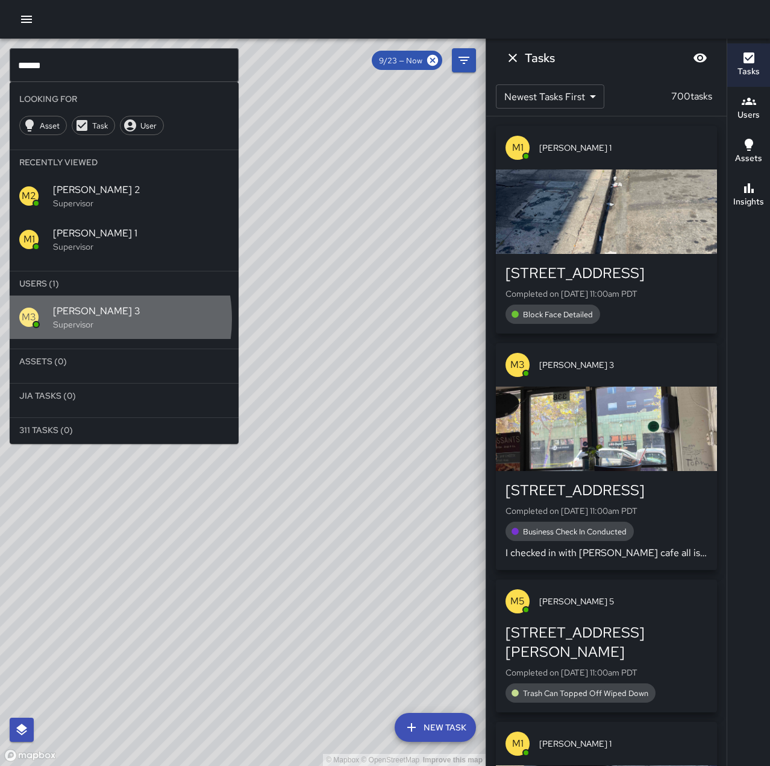
click at [78, 318] on p "Supervisor" at bounding box center [141, 324] width 176 height 12
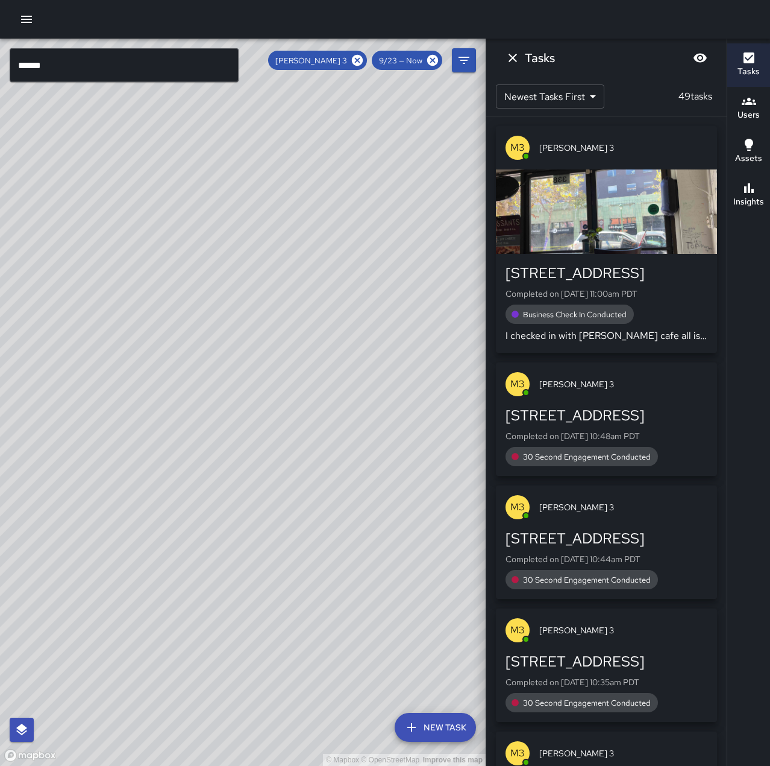
drag, startPoint x: 359, startPoint y: 60, endPoint x: 153, endPoint y: 89, distance: 208.1
click at [360, 60] on icon at bounding box center [357, 60] width 13 height 13
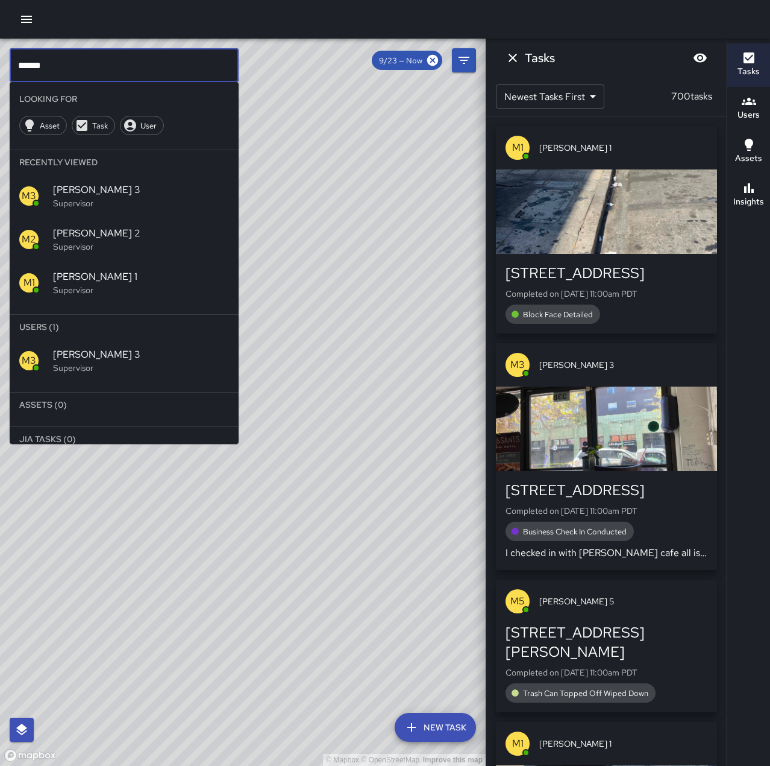
click at [63, 71] on input "******" at bounding box center [124, 65] width 229 height 34
click at [140, 365] on p "Supervisor" at bounding box center [141, 368] width 176 height 12
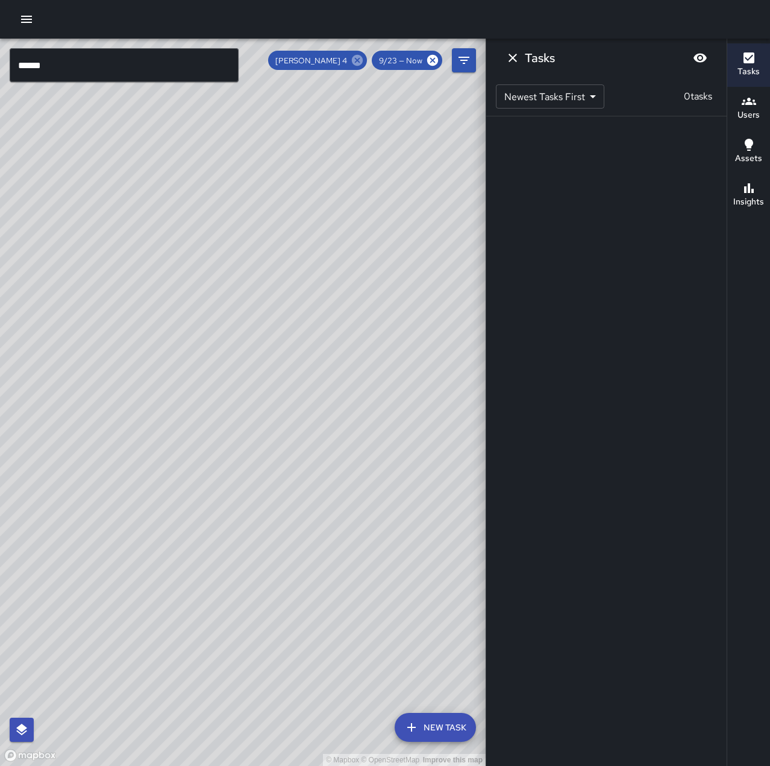
click at [356, 58] on icon at bounding box center [357, 60] width 11 height 11
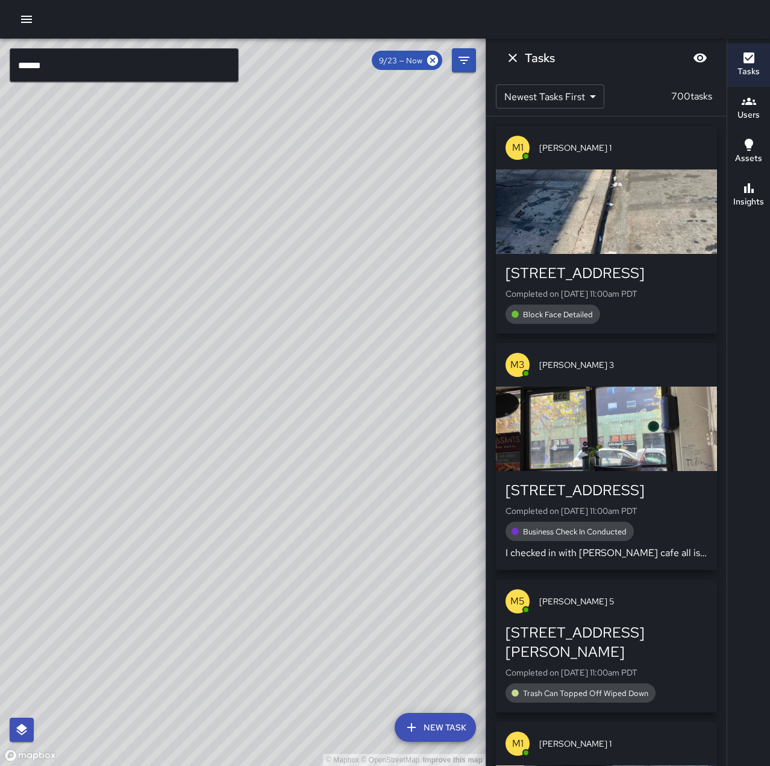
click at [145, 68] on input "******" at bounding box center [124, 65] width 229 height 34
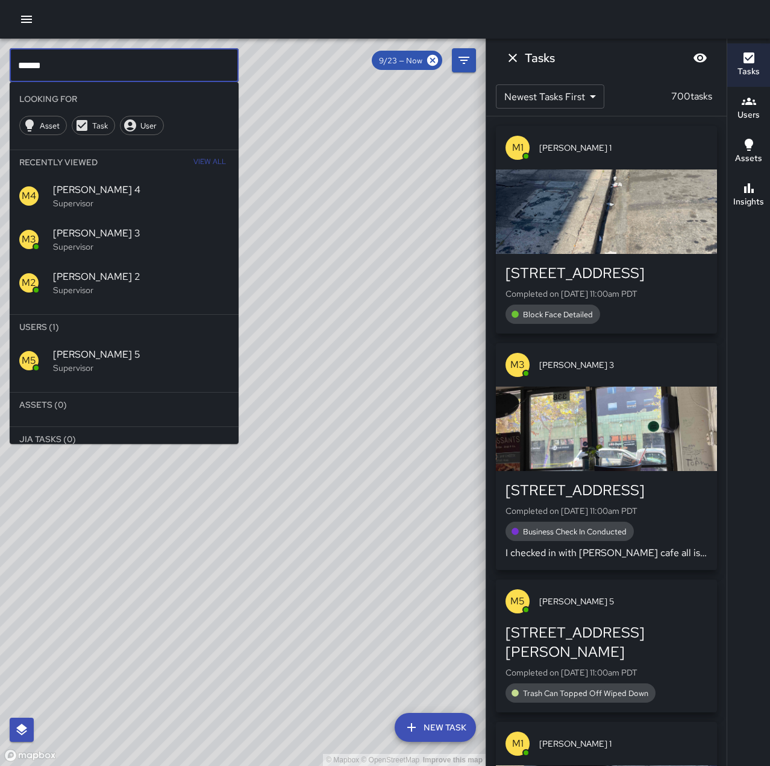
type input "******"
click at [183, 345] on div "M5 [PERSON_NAME] 5 Supervisor" at bounding box center [124, 360] width 229 height 43
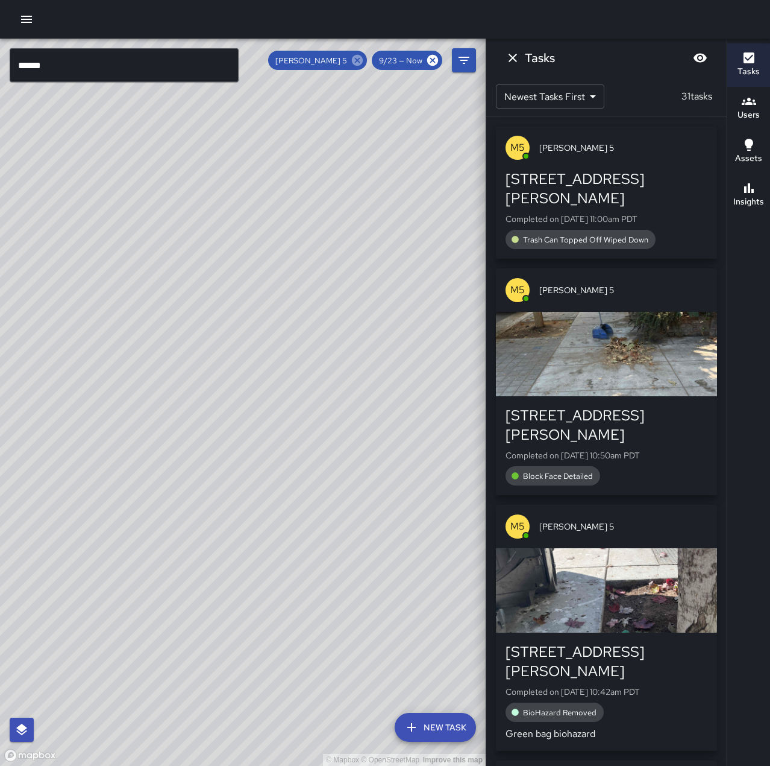
click at [361, 58] on icon at bounding box center [357, 60] width 13 height 13
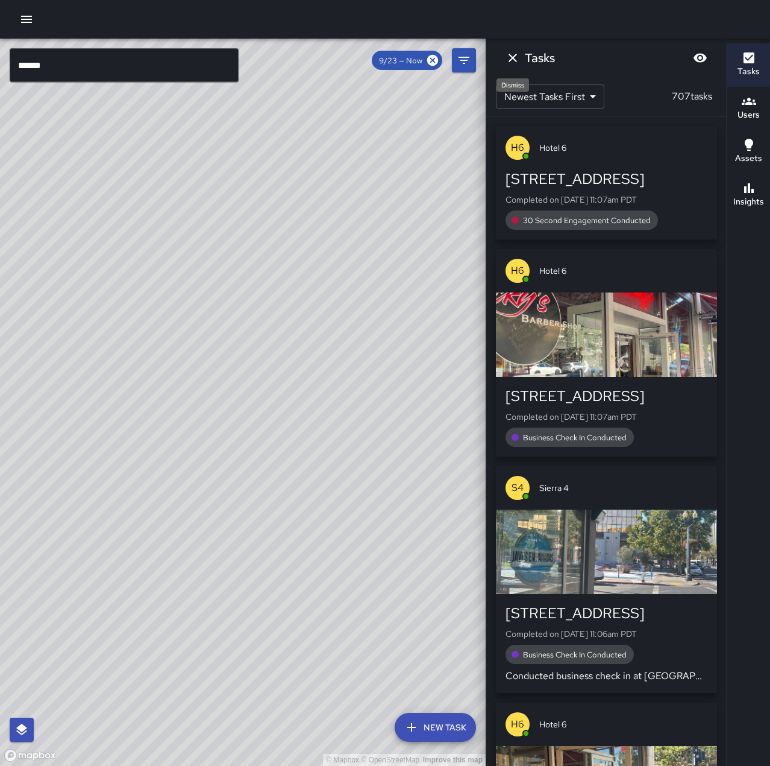
click at [515, 56] on icon "Dismiss" at bounding box center [513, 58] width 8 height 8
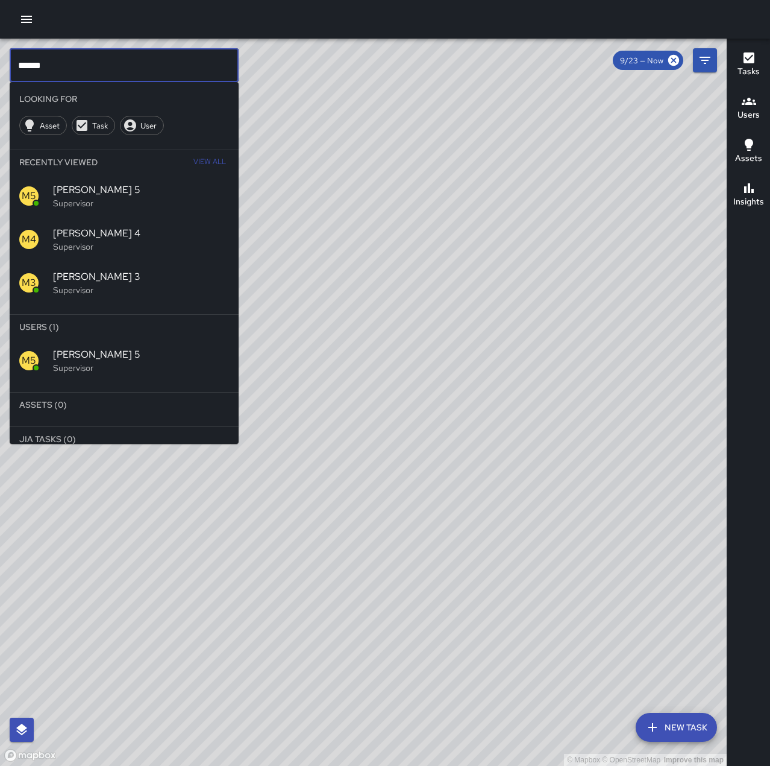
drag, startPoint x: 83, startPoint y: 59, endPoint x: -33, endPoint y: 65, distance: 115.9
click at [0, 65] on html "© Mapbox © OpenStreetMap Improve this map ****** ​ Looking For Asset Task User …" at bounding box center [385, 383] width 770 height 766
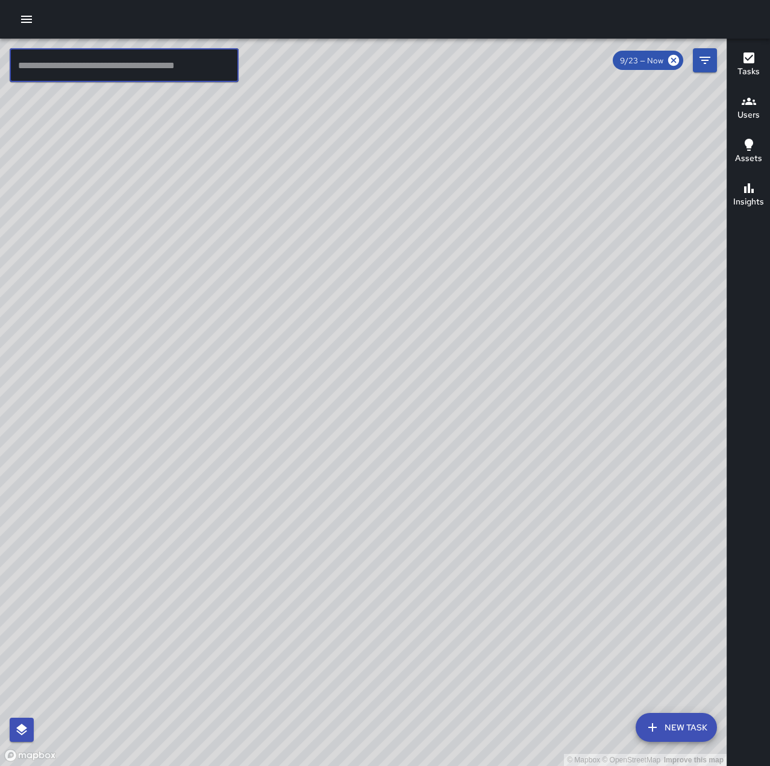
click at [321, 263] on div "© Mapbox © OpenStreetMap Improve this map" at bounding box center [363, 402] width 727 height 727
drag, startPoint x: 470, startPoint y: 518, endPoint x: 354, endPoint y: 594, distance: 138.4
click at [354, 594] on div "© Mapbox © OpenStreetMap Improve this map" at bounding box center [363, 402] width 727 height 727
click at [25, 24] on icon "button" at bounding box center [26, 19] width 14 height 14
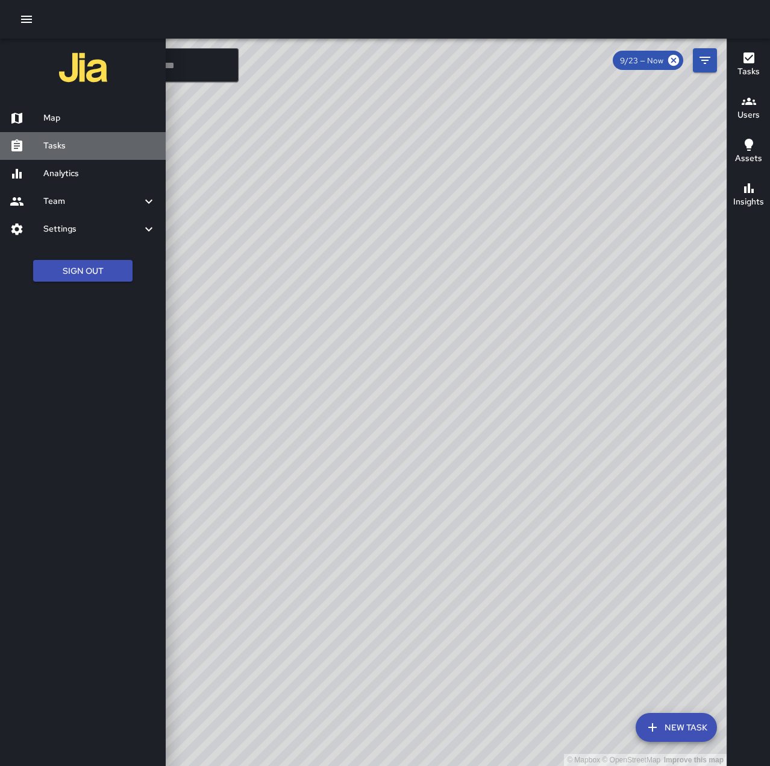
click at [74, 153] on div "Tasks" at bounding box center [83, 146] width 166 height 28
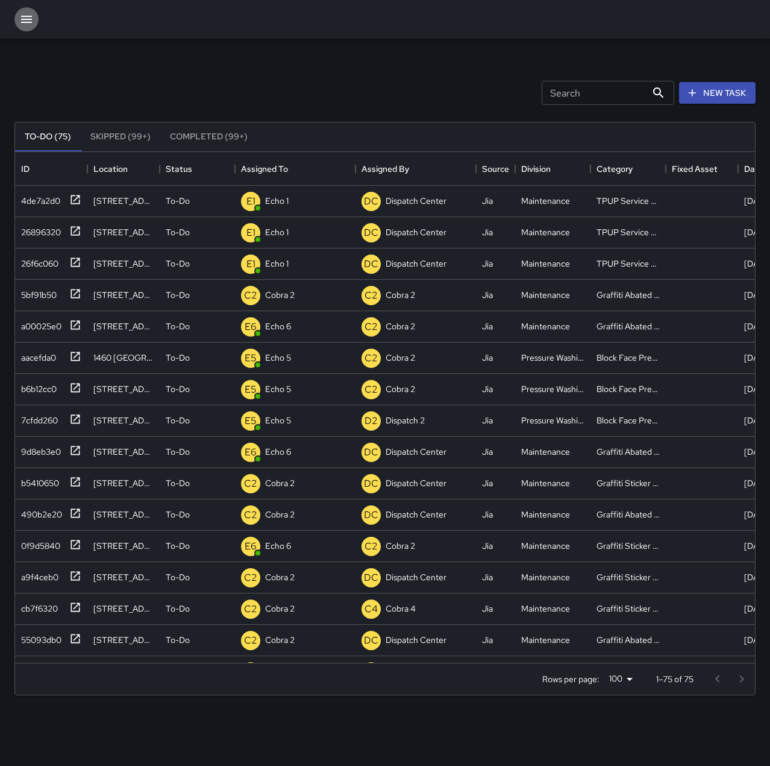
click at [33, 15] on icon "button" at bounding box center [26, 19] width 14 height 14
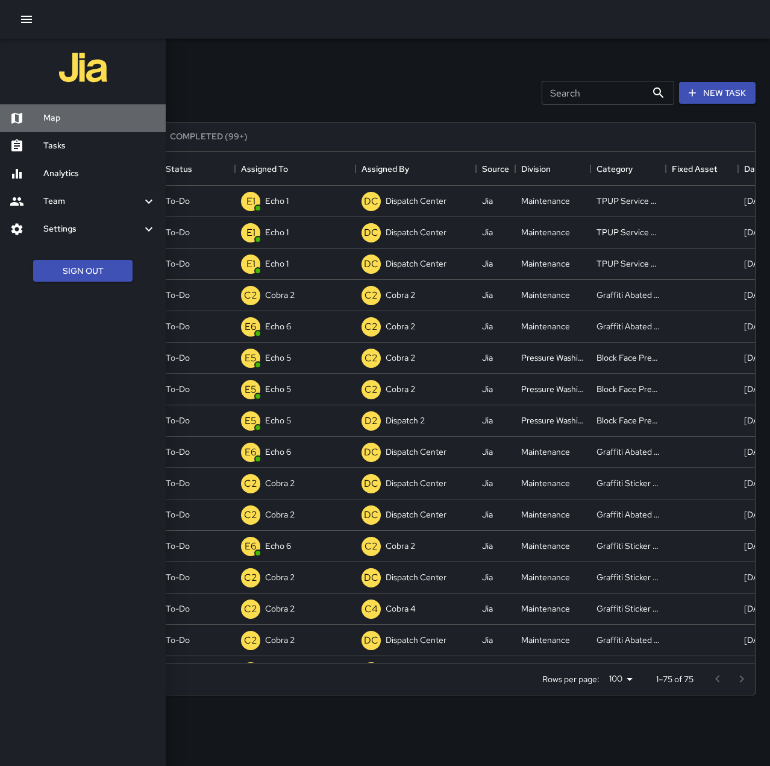
click at [87, 118] on h6 "Map" at bounding box center [99, 118] width 113 height 13
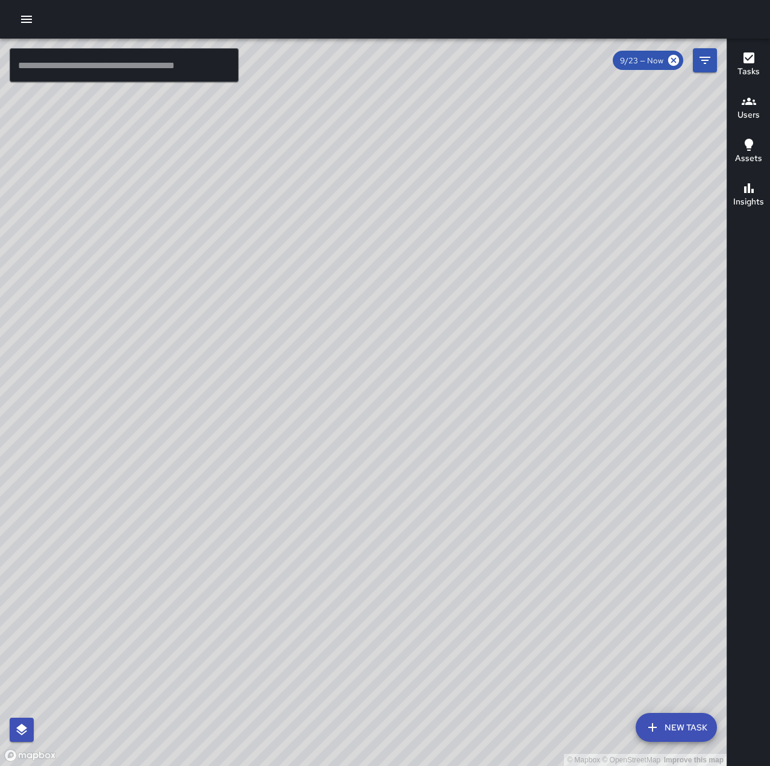
drag, startPoint x: 496, startPoint y: 403, endPoint x: 619, endPoint y: 579, distance: 215.1
click at [619, 579] on div "© Mapbox © OpenStreetMap Improve this map" at bounding box center [363, 402] width 727 height 727
drag, startPoint x: 634, startPoint y: 537, endPoint x: 450, endPoint y: 626, distance: 204.9
click at [451, 630] on div "© Mapbox © OpenStreetMap Improve this map" at bounding box center [363, 402] width 727 height 727
drag, startPoint x: 513, startPoint y: 428, endPoint x: 372, endPoint y: 566, distance: 197.4
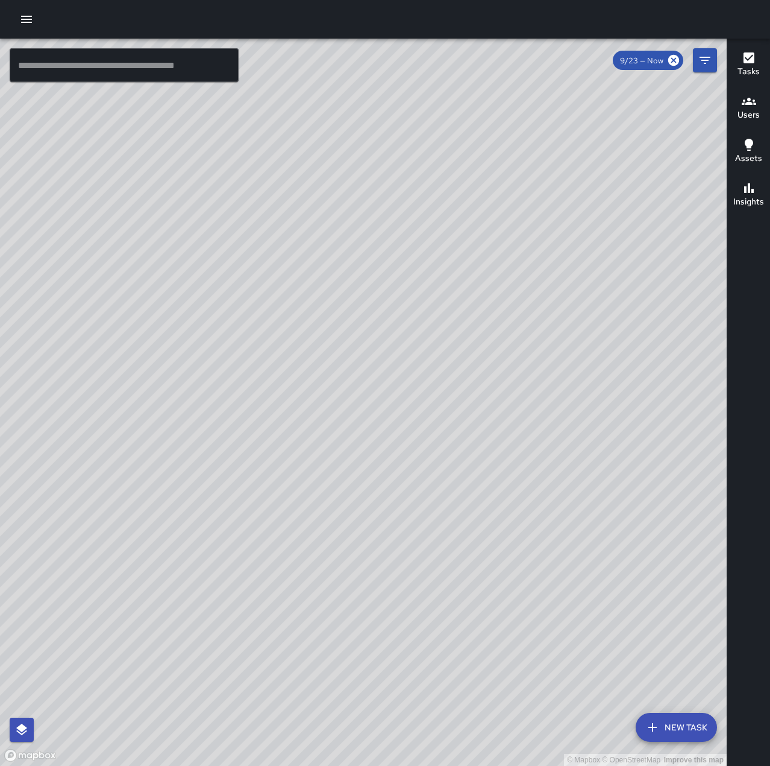
click at [372, 566] on div "© Mapbox © OpenStreetMap Improve this map" at bounding box center [363, 402] width 727 height 727
drag, startPoint x: 346, startPoint y: 658, endPoint x: 518, endPoint y: 494, distance: 237.5
click at [462, 541] on div "© Mapbox © OpenStreetMap Improve this map" at bounding box center [363, 402] width 727 height 727
drag, startPoint x: 464, startPoint y: 705, endPoint x: 553, endPoint y: 544, distance: 183.7
click at [553, 544] on div "© Mapbox © OpenStreetMap Improve this map" at bounding box center [363, 402] width 727 height 727
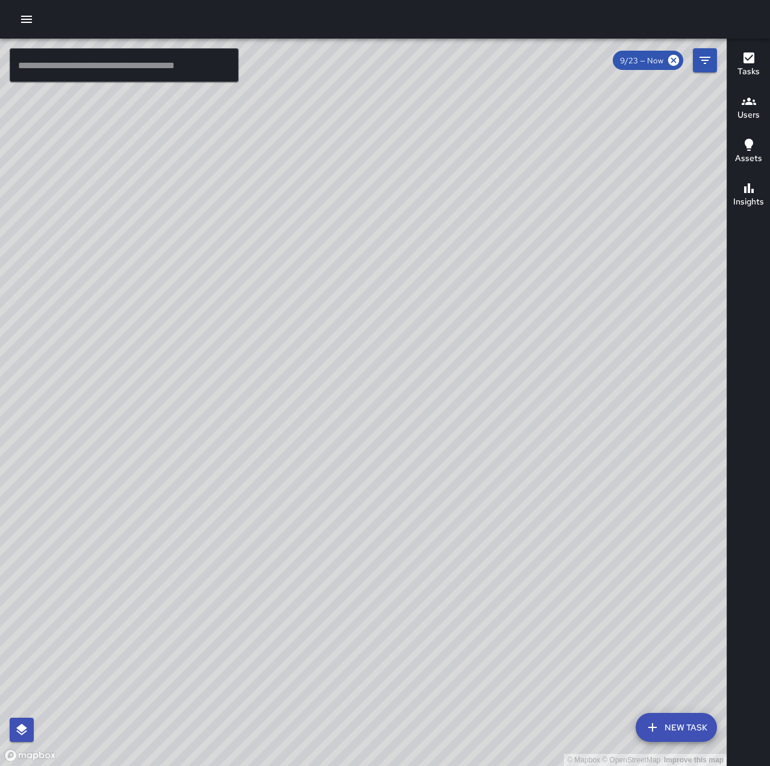
drag, startPoint x: 632, startPoint y: 462, endPoint x: 543, endPoint y: 512, distance: 102.5
click at [543, 512] on div "© Mapbox © OpenStreetMap Improve this map" at bounding box center [363, 402] width 727 height 727
drag, startPoint x: 166, startPoint y: 405, endPoint x: 154, endPoint y: 436, distance: 33.6
click at [127, 370] on div "© Mapbox © OpenStreetMap Improve this map" at bounding box center [363, 402] width 727 height 727
drag, startPoint x: 512, startPoint y: 476, endPoint x: 517, endPoint y: 434, distance: 42.4
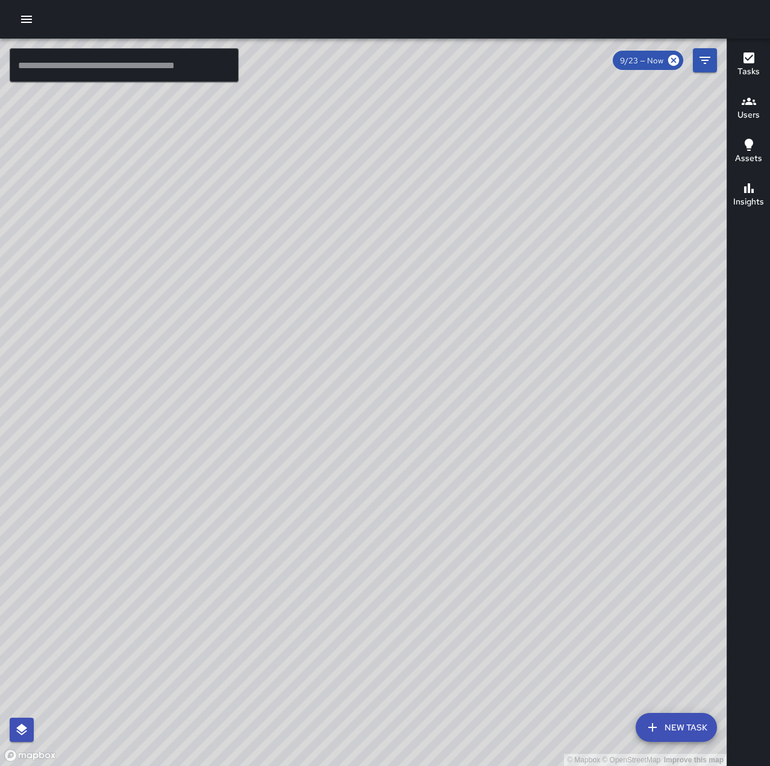
click at [517, 434] on div "© Mapbox © OpenStreetMap Improve this map" at bounding box center [363, 402] width 727 height 727
drag, startPoint x: 335, startPoint y: 242, endPoint x: 599, endPoint y: 171, distance: 273.5
click at [599, 171] on div "© Mapbox © OpenStreetMap Improve this map" at bounding box center [363, 402] width 727 height 727
drag, startPoint x: 366, startPoint y: 398, endPoint x: 420, endPoint y: 220, distance: 185.8
click at [420, 220] on div "© Mapbox © OpenStreetMap Improve this map" at bounding box center [363, 402] width 727 height 727
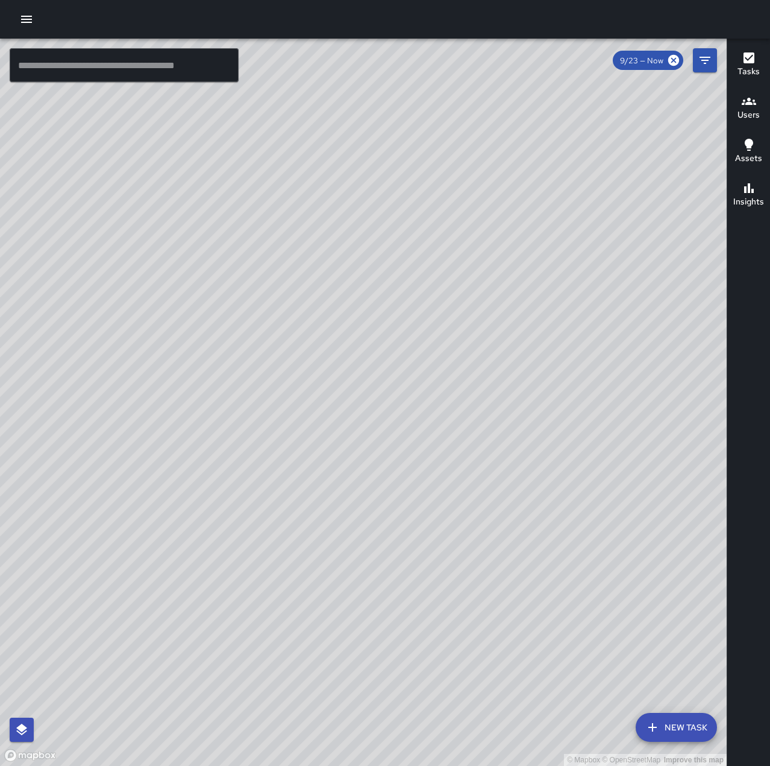
drag, startPoint x: 470, startPoint y: 250, endPoint x: 241, endPoint y: 392, distance: 269.7
click at [470, 250] on div "© Mapbox © OpenStreetMap Improve this map" at bounding box center [363, 402] width 727 height 727
drag, startPoint x: 520, startPoint y: 245, endPoint x: 463, endPoint y: 236, distance: 57.9
click at [497, 221] on div "© Mapbox © OpenStreetMap Improve this map" at bounding box center [363, 402] width 727 height 727
click at [16, 19] on button "button" at bounding box center [26, 19] width 24 height 24
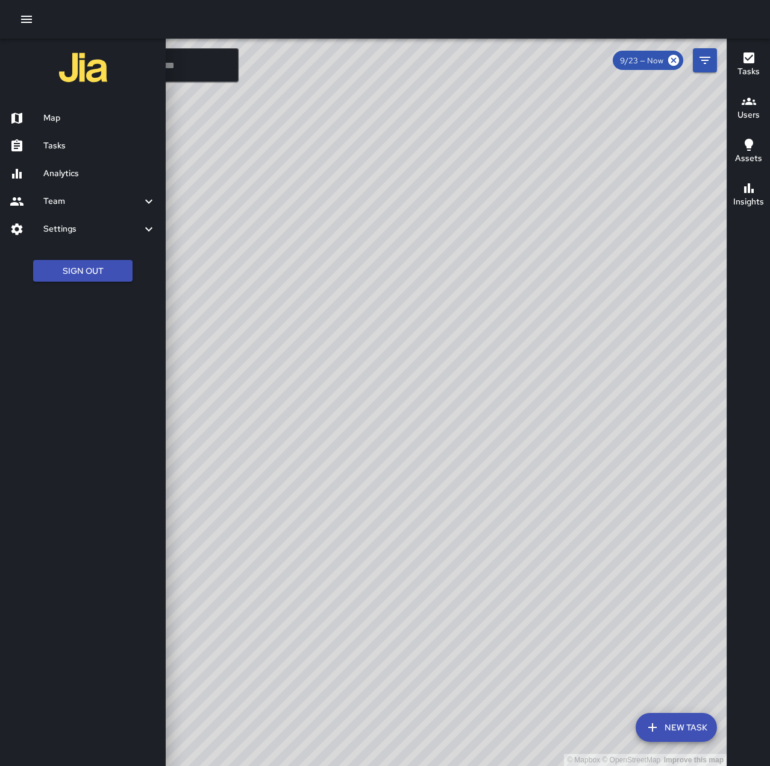
click at [42, 146] on div at bounding box center [27, 146] width 34 height 14
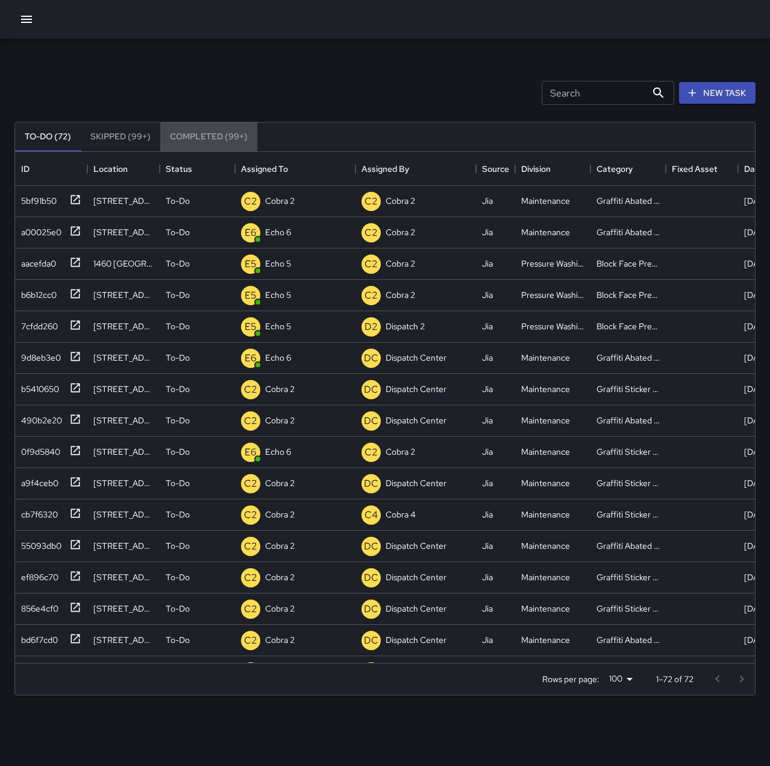
click at [207, 134] on button "Completed (99+)" at bounding box center [208, 136] width 97 height 29
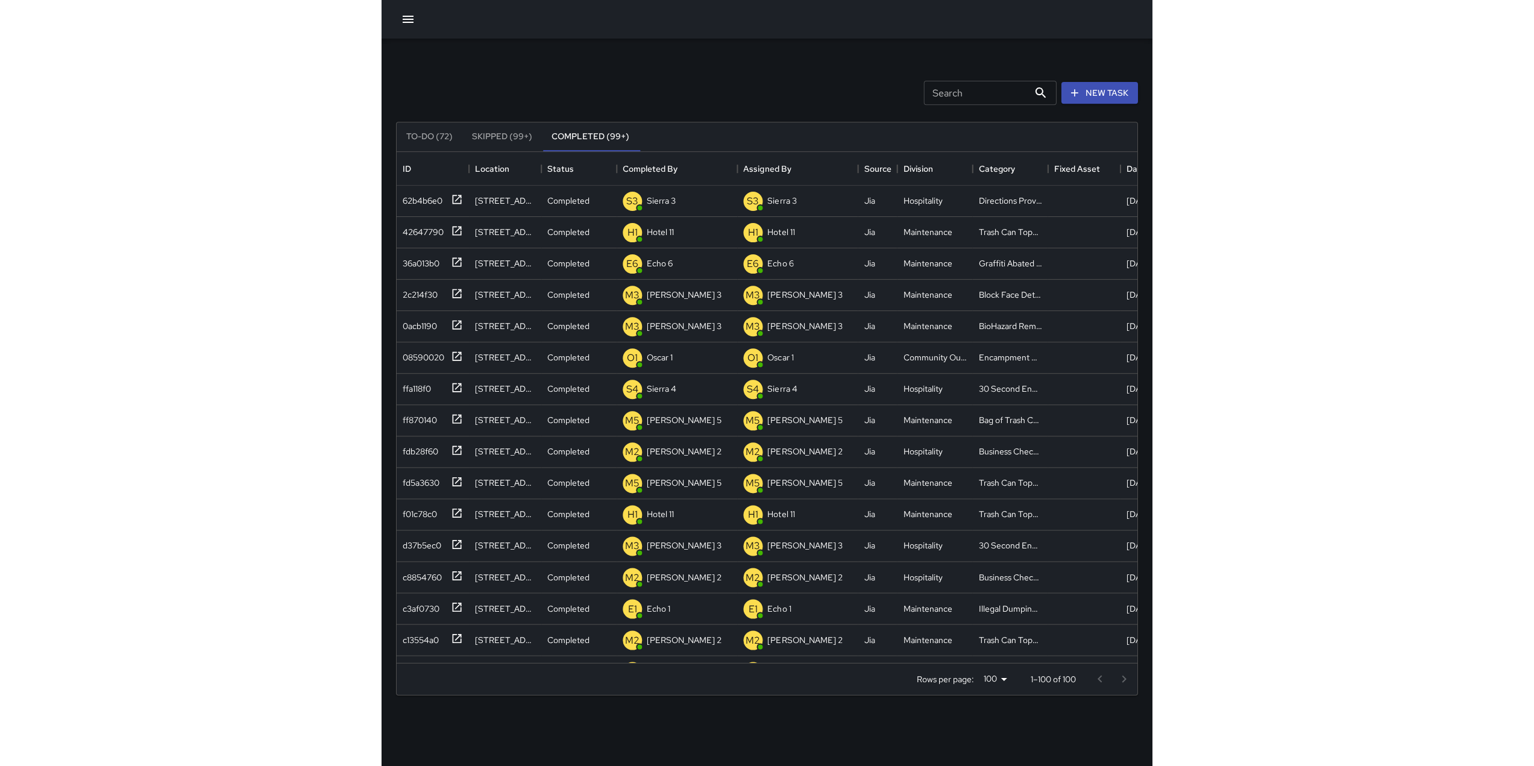
scroll to position [502, 887]
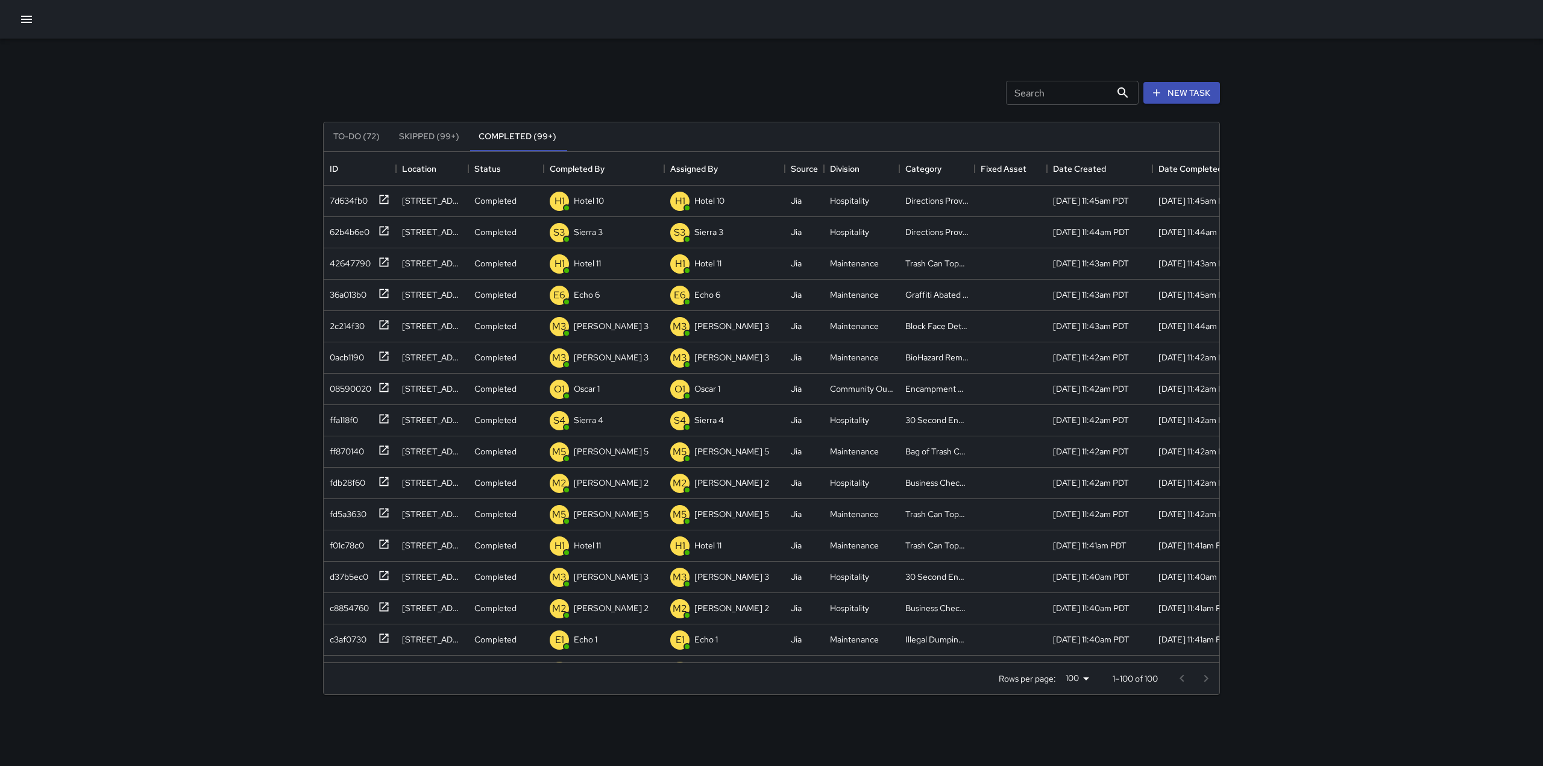
click at [25, 22] on icon "button" at bounding box center [26, 19] width 11 height 7
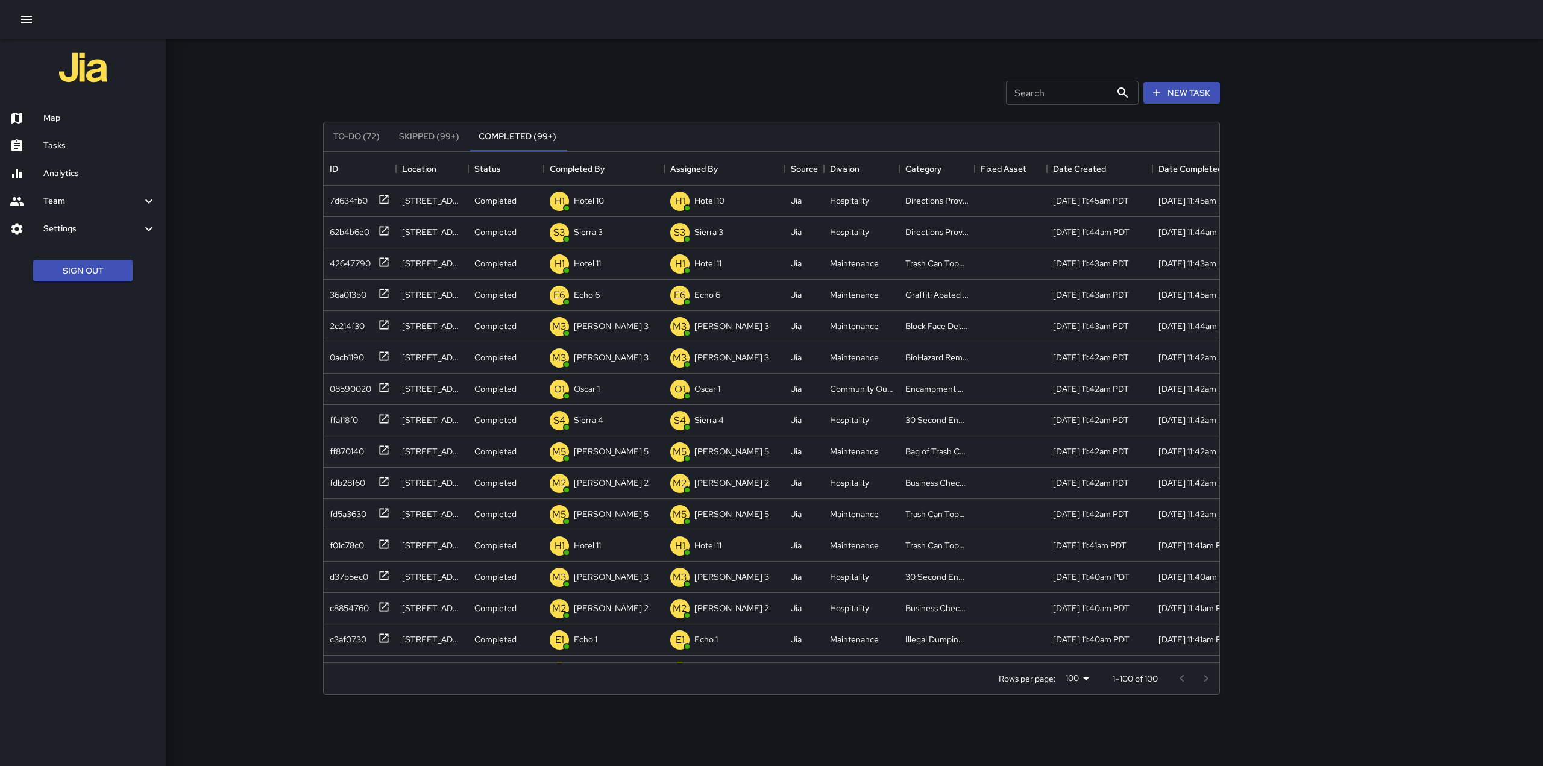
click at [81, 172] on h6 "Analytics" at bounding box center [99, 173] width 113 height 13
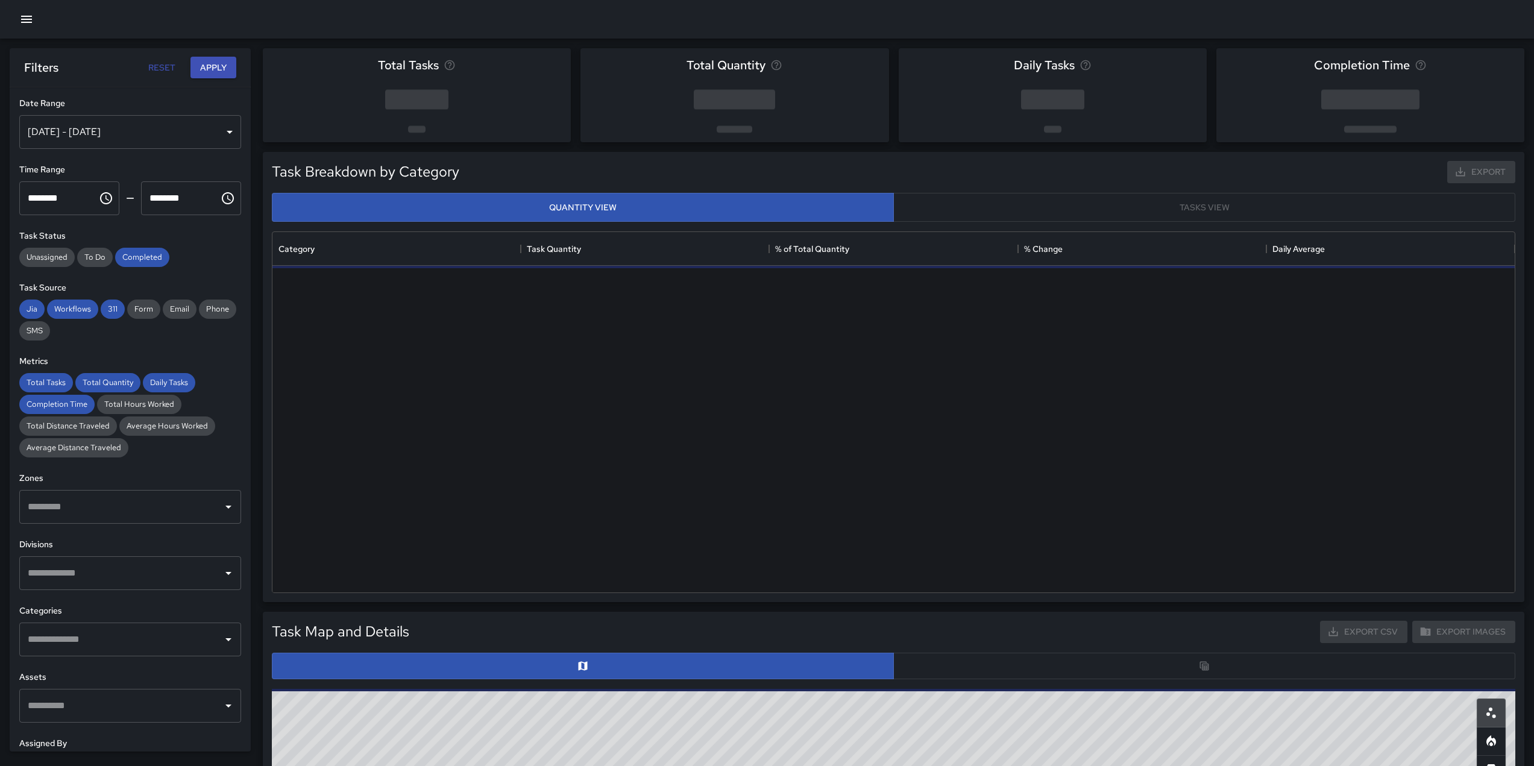
scroll to position [351, 1233]
click at [139, 129] on div "[DATE] - [DATE]" at bounding box center [130, 132] width 222 height 34
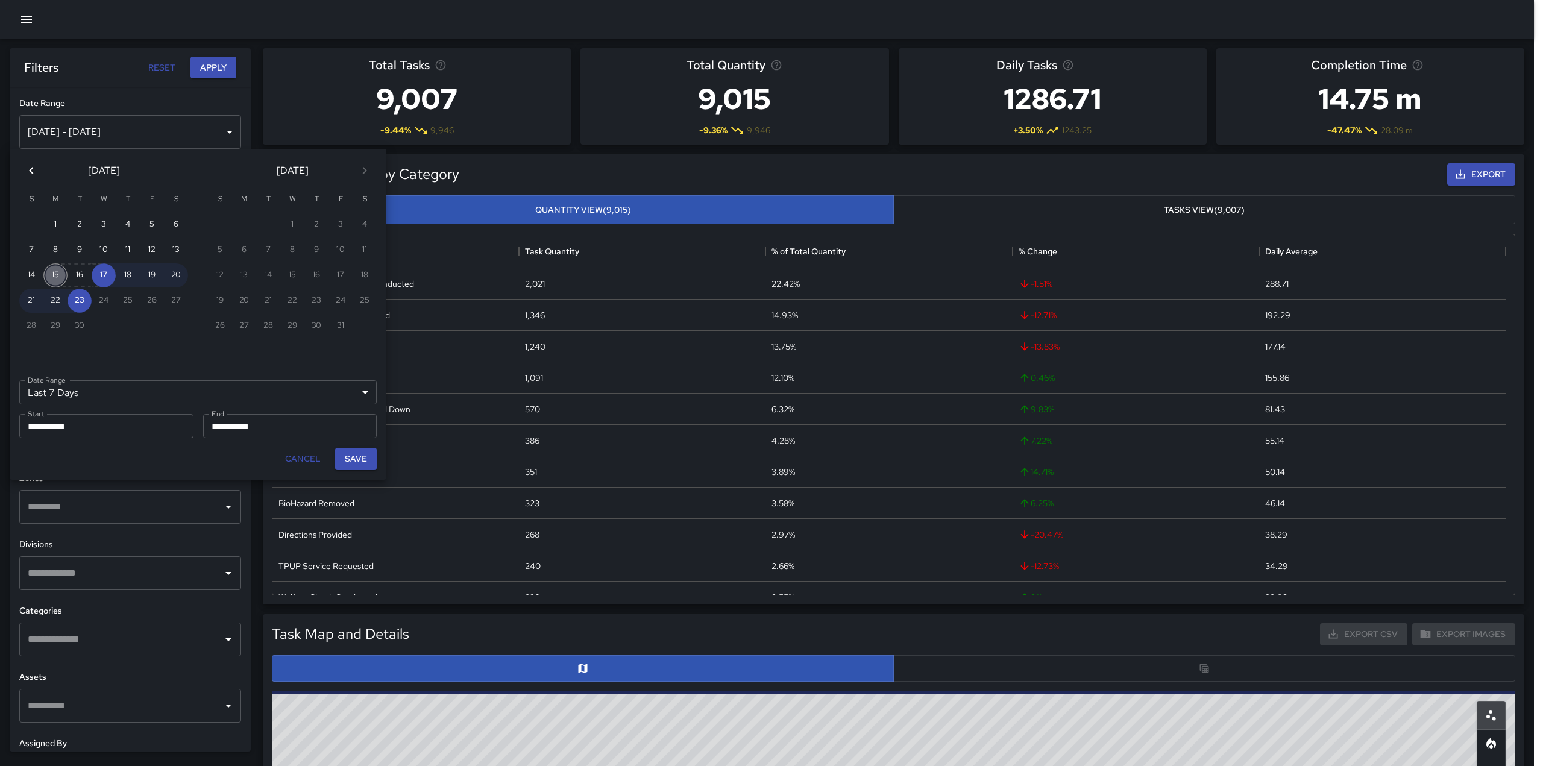
click at [51, 274] on button "15" at bounding box center [55, 275] width 24 height 24
type input "******"
type input "**********"
click at [356, 462] on button "Save" at bounding box center [356, 459] width 42 height 22
type input "**********"
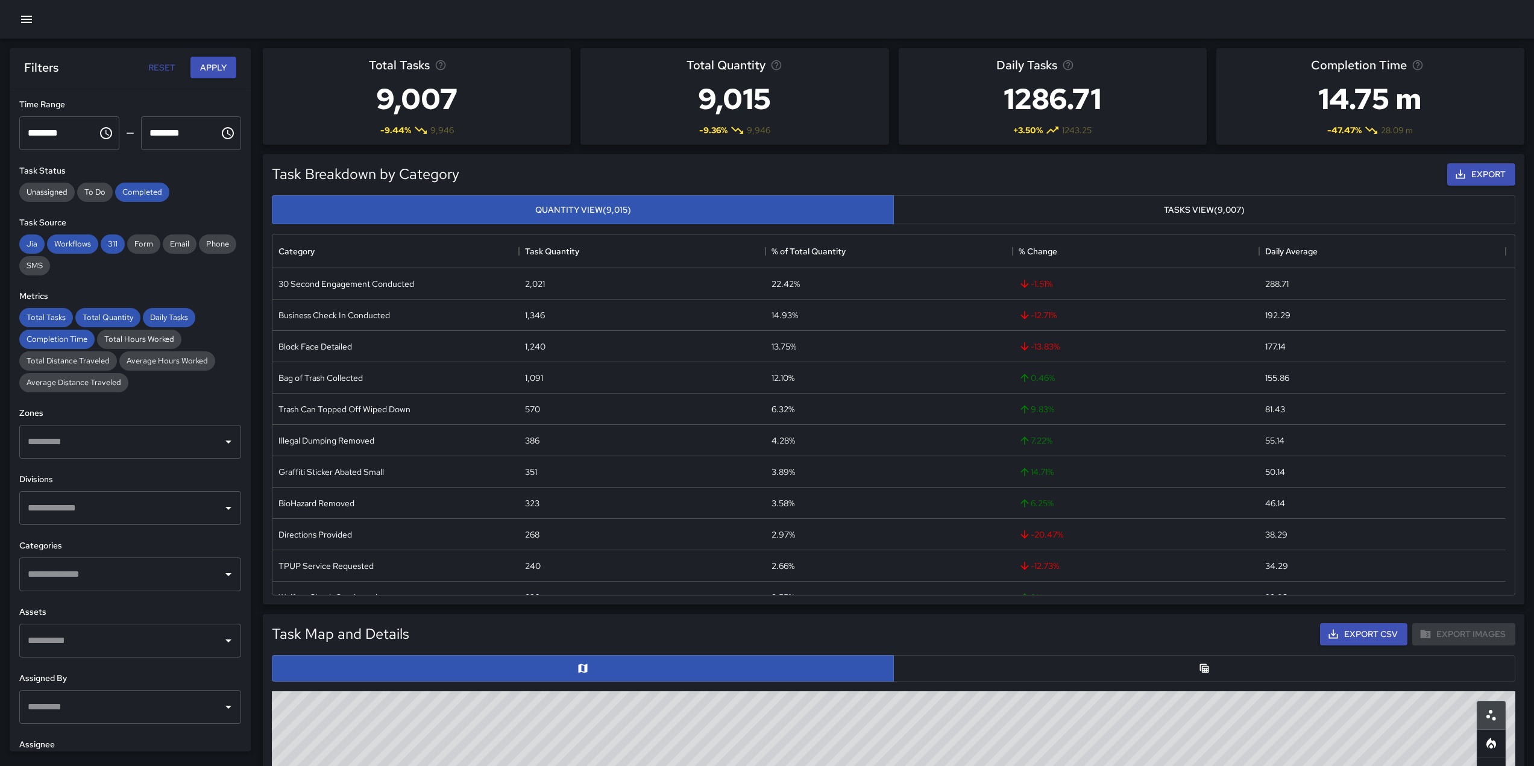
scroll to position [113, 0]
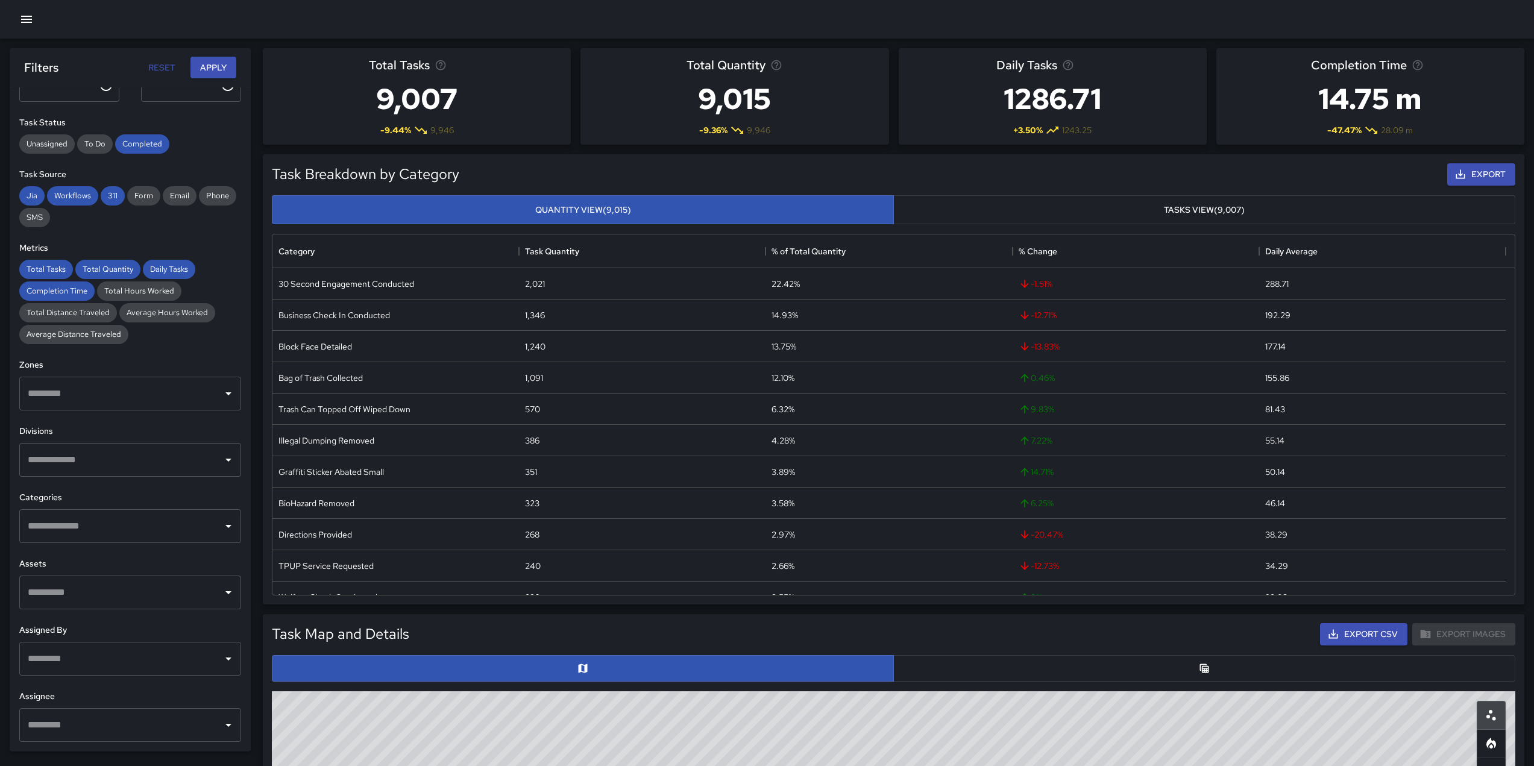
click at [58, 739] on div "​" at bounding box center [130, 725] width 222 height 34
type input "******"
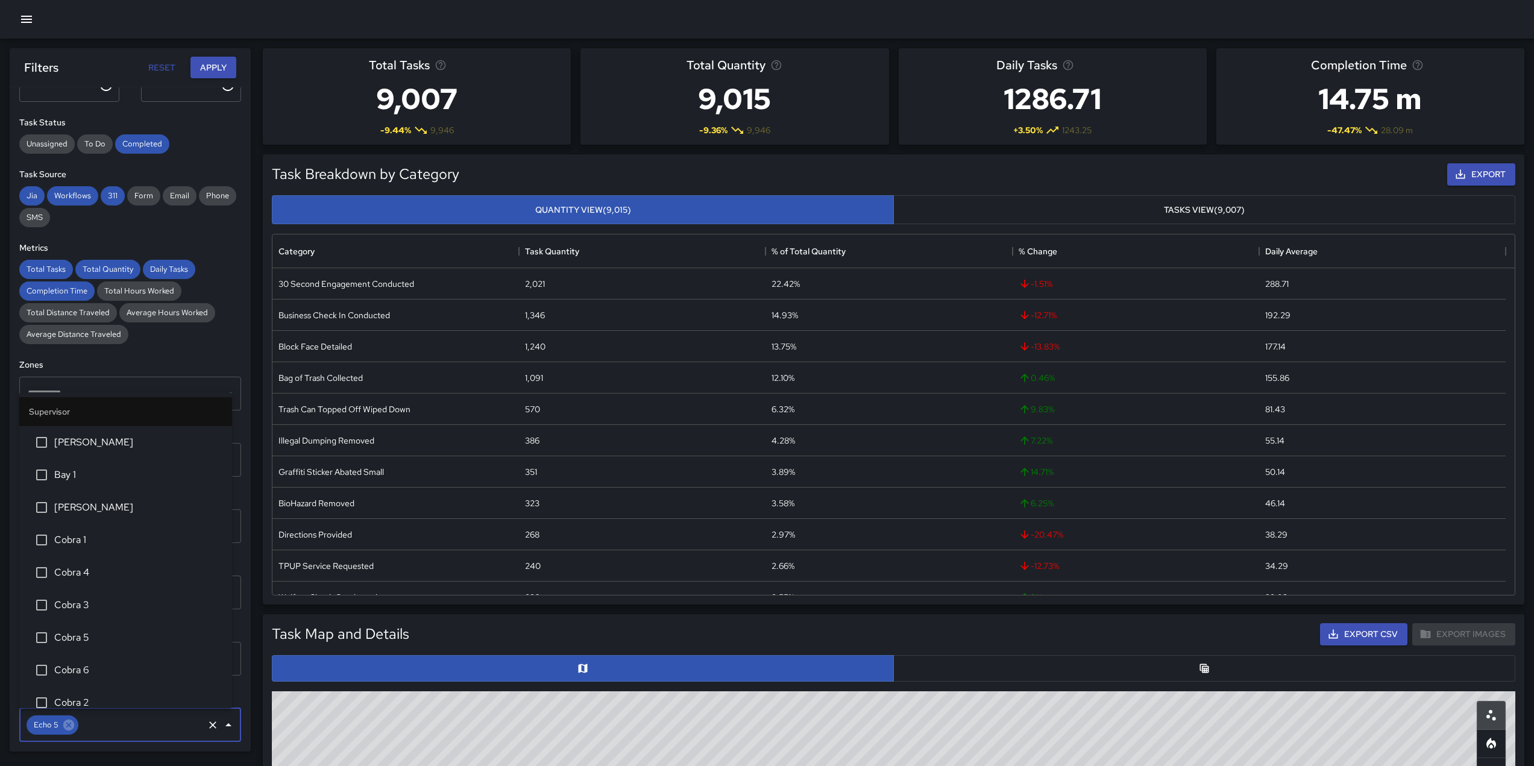
scroll to position [304, 0]
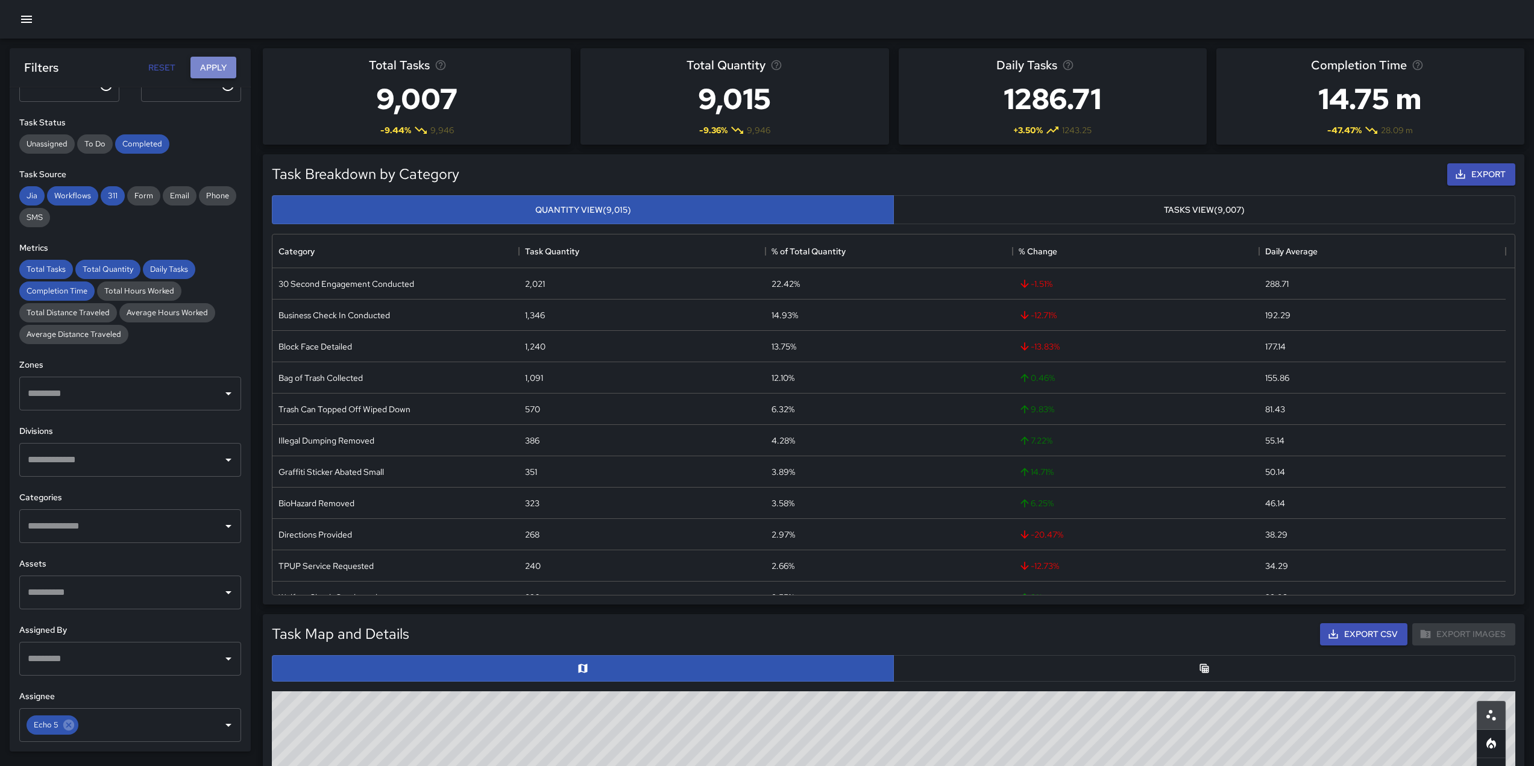
click at [221, 69] on button "Apply" at bounding box center [214, 68] width 46 height 22
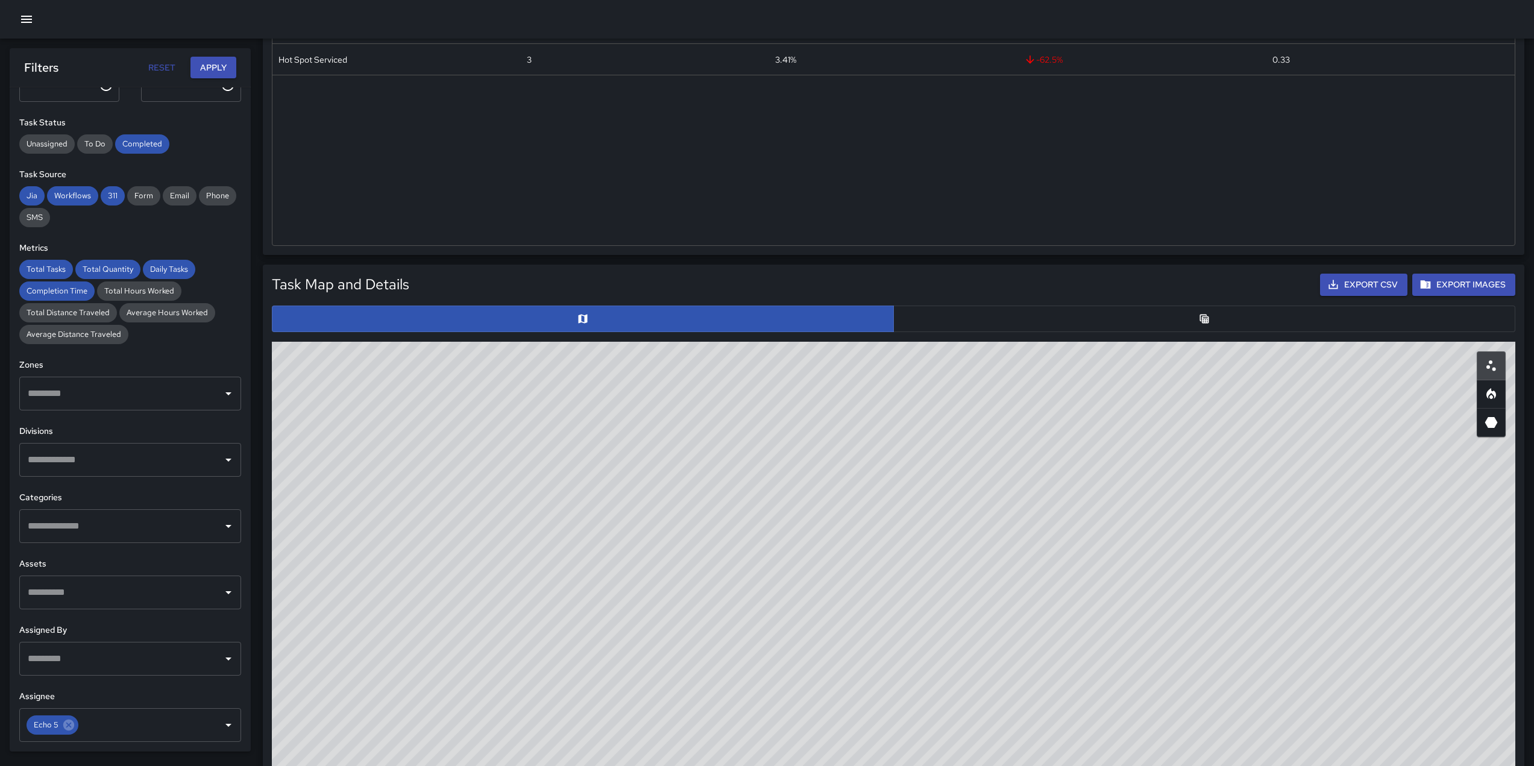
scroll to position [417, 0]
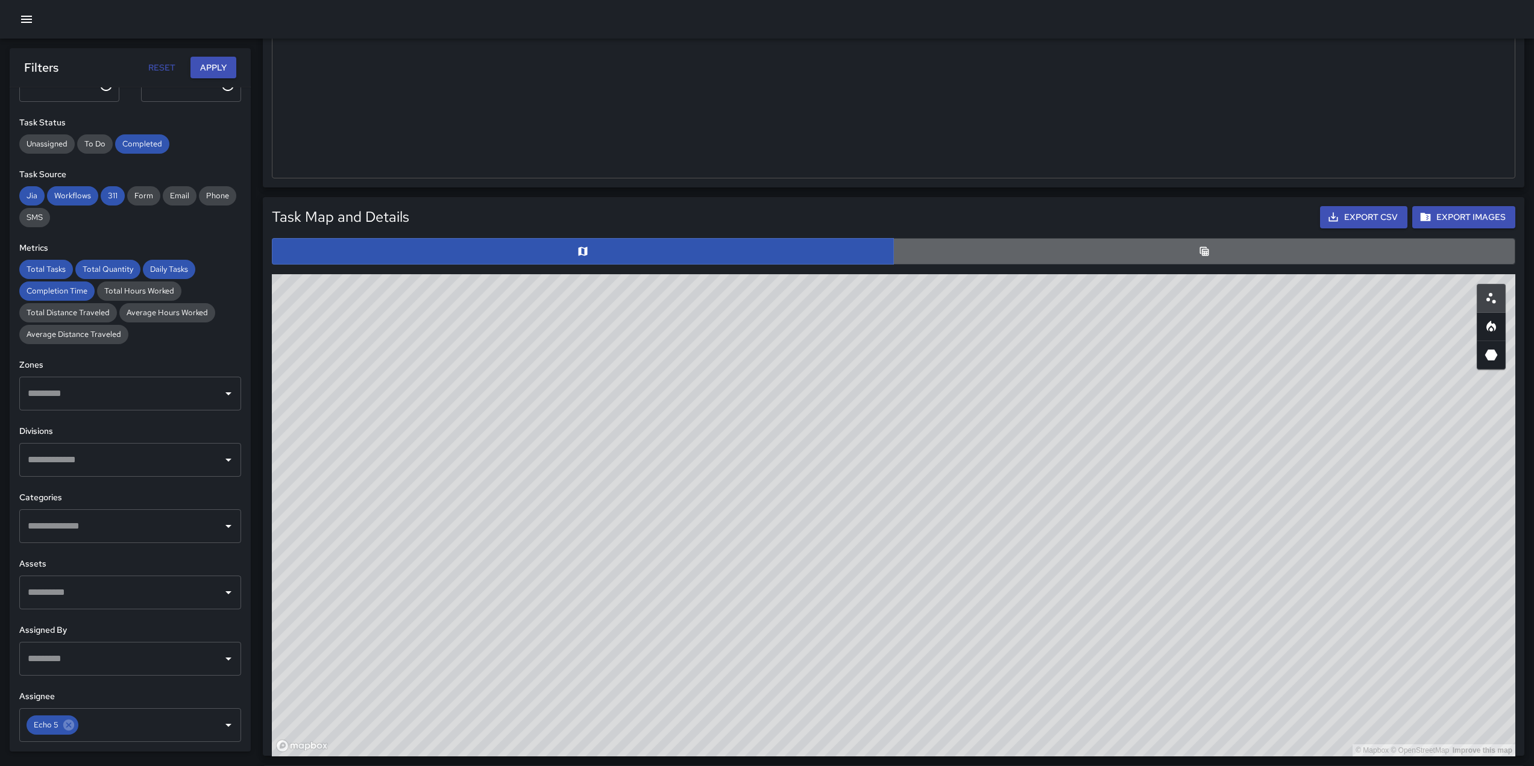
click at [770, 247] on button "button" at bounding box center [1204, 251] width 622 height 27
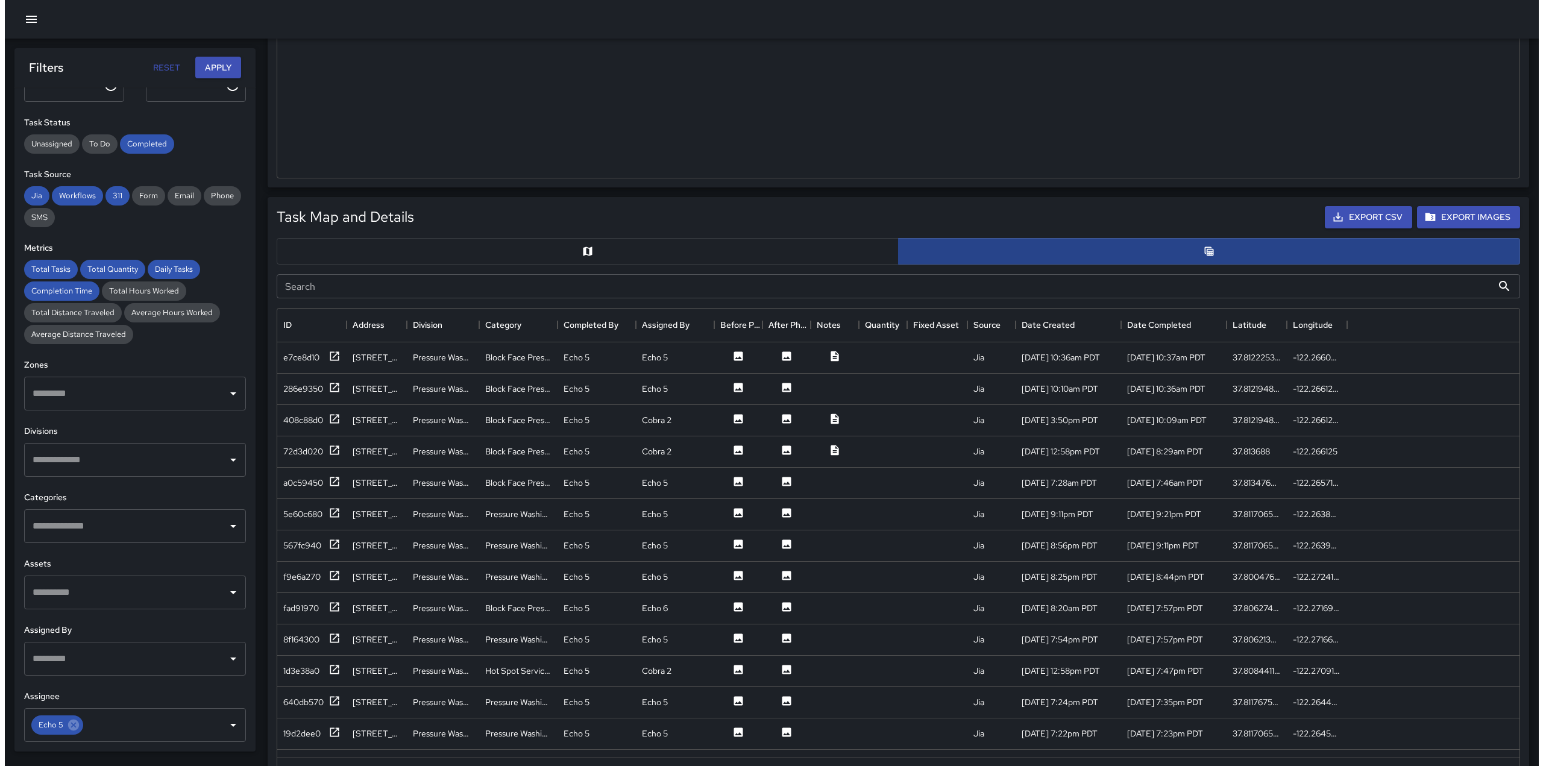
scroll to position [10, 10]
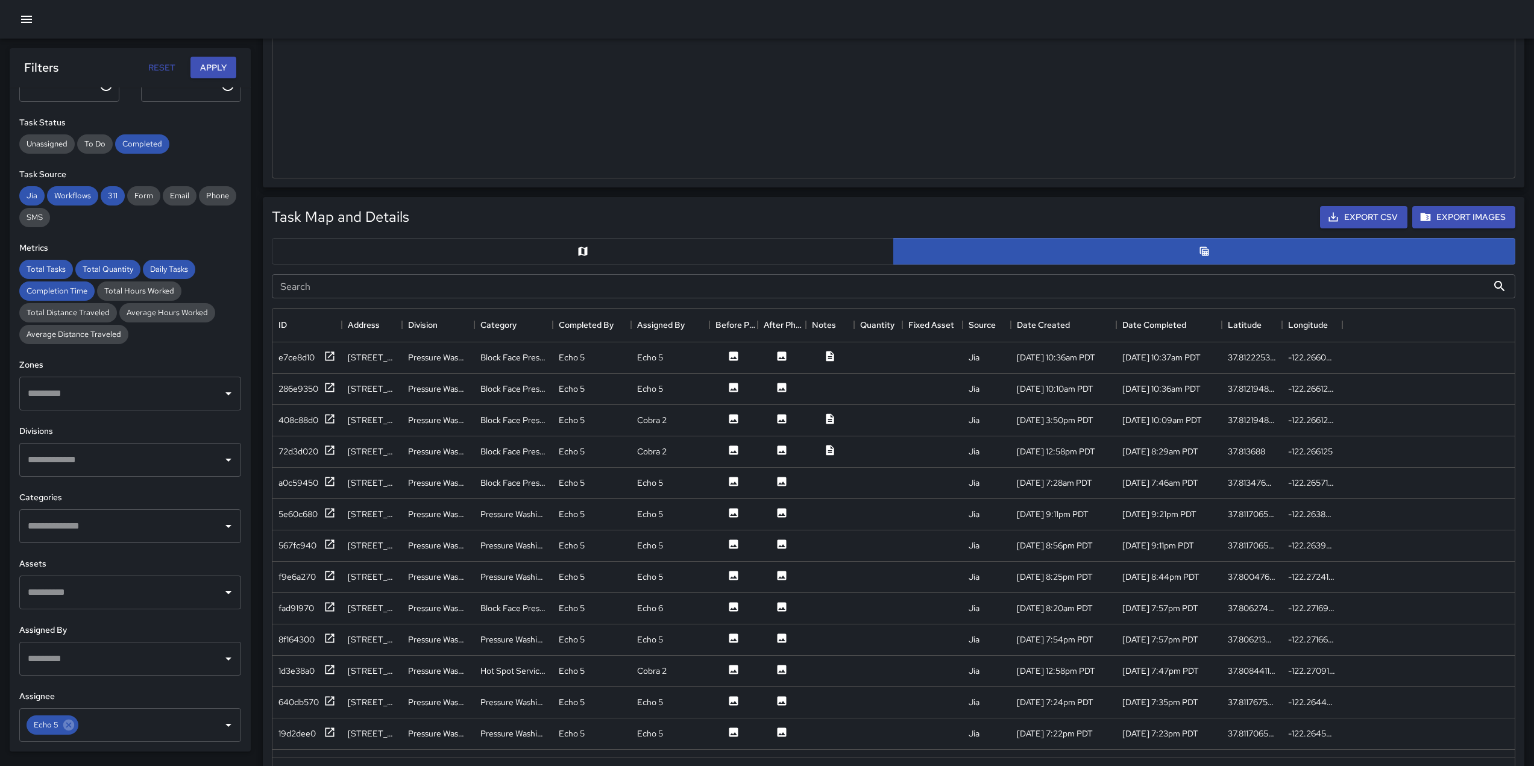
click at [33, 19] on icon "button" at bounding box center [26, 19] width 14 height 14
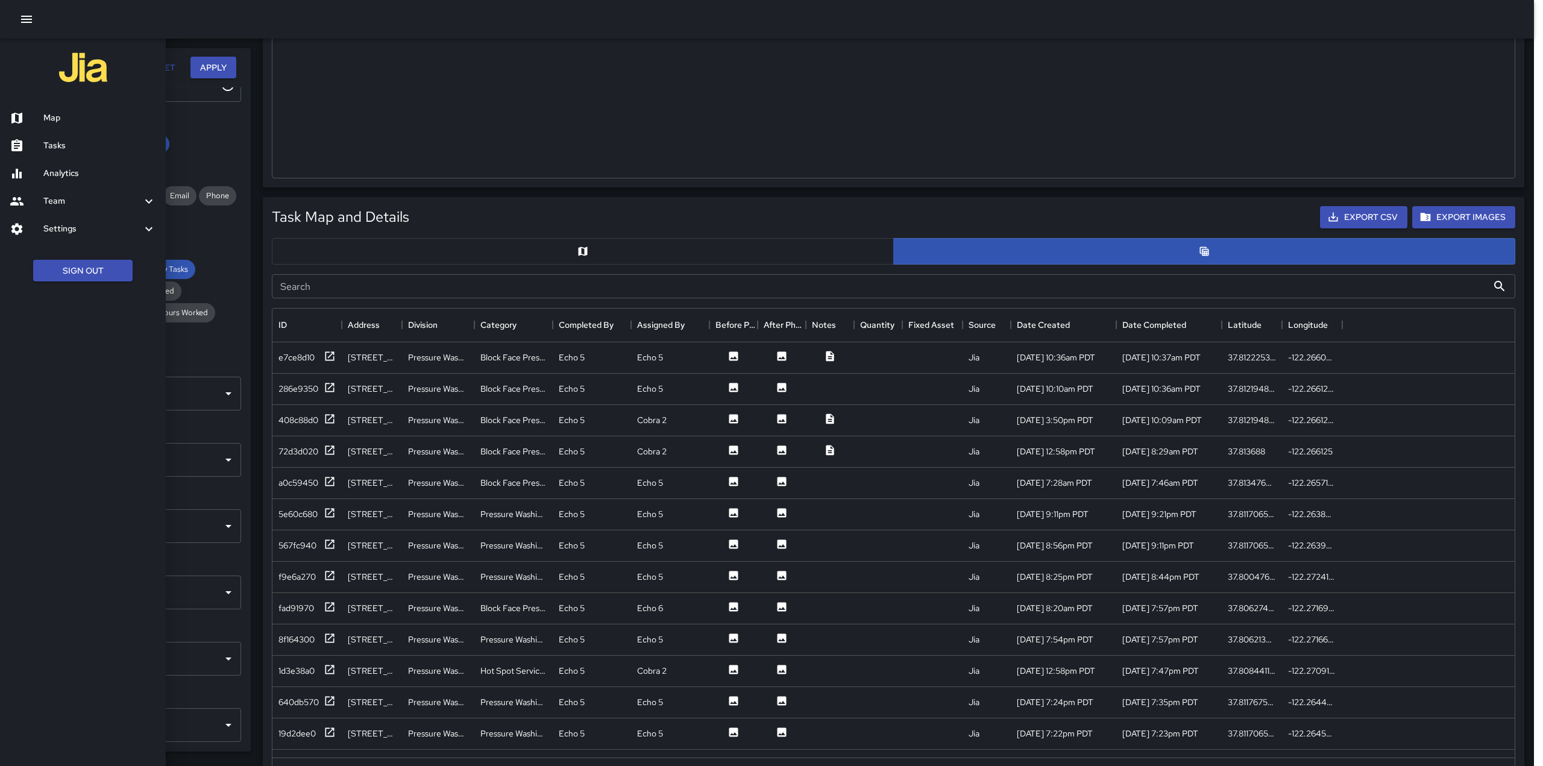
click at [71, 144] on h6 "Tasks" at bounding box center [99, 145] width 113 height 13
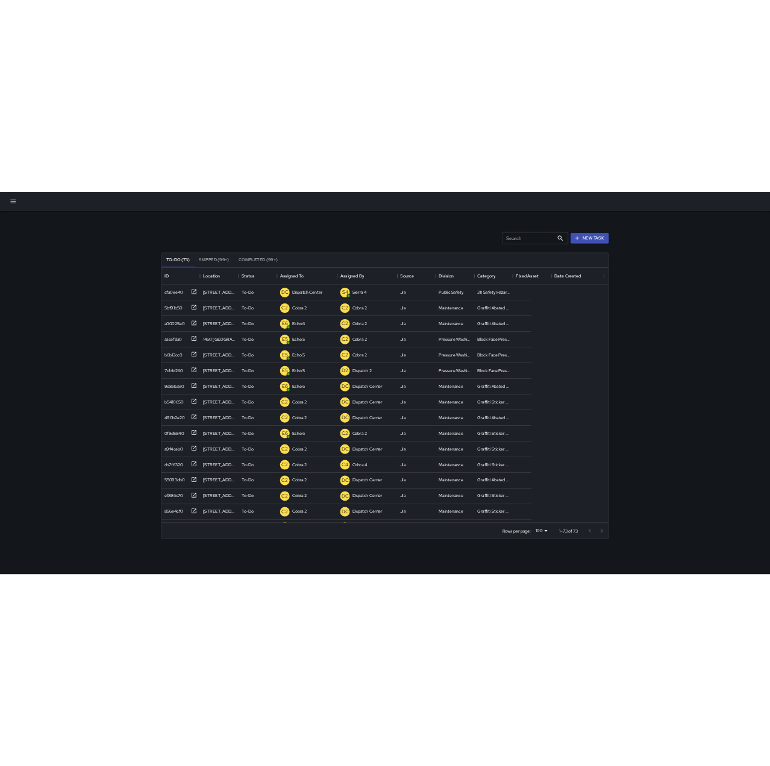
scroll to position [502, 731]
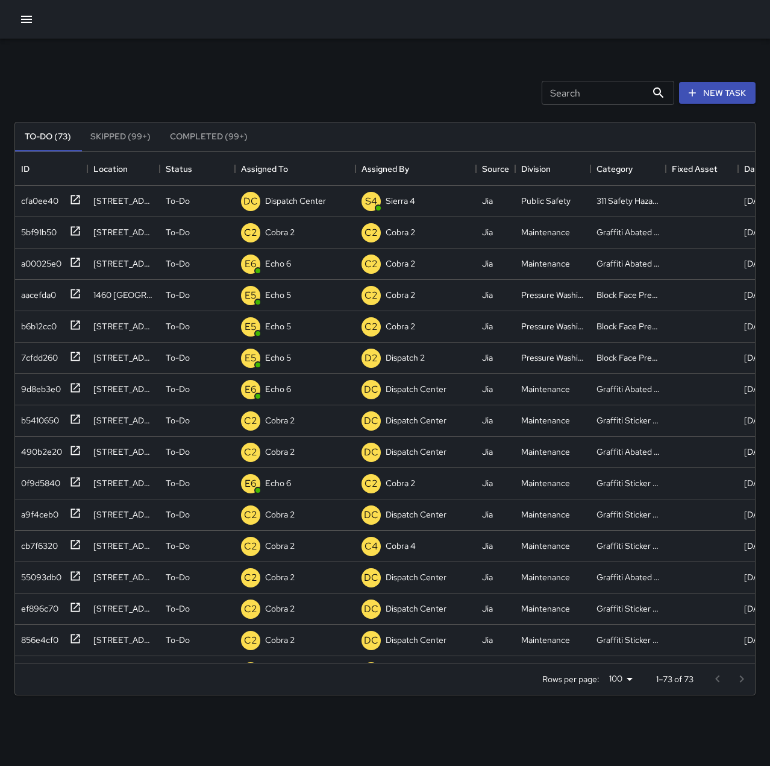
click at [603, 94] on input "Search" at bounding box center [594, 93] width 105 height 24
click at [69, 198] on div at bounding box center [73, 199] width 17 height 20
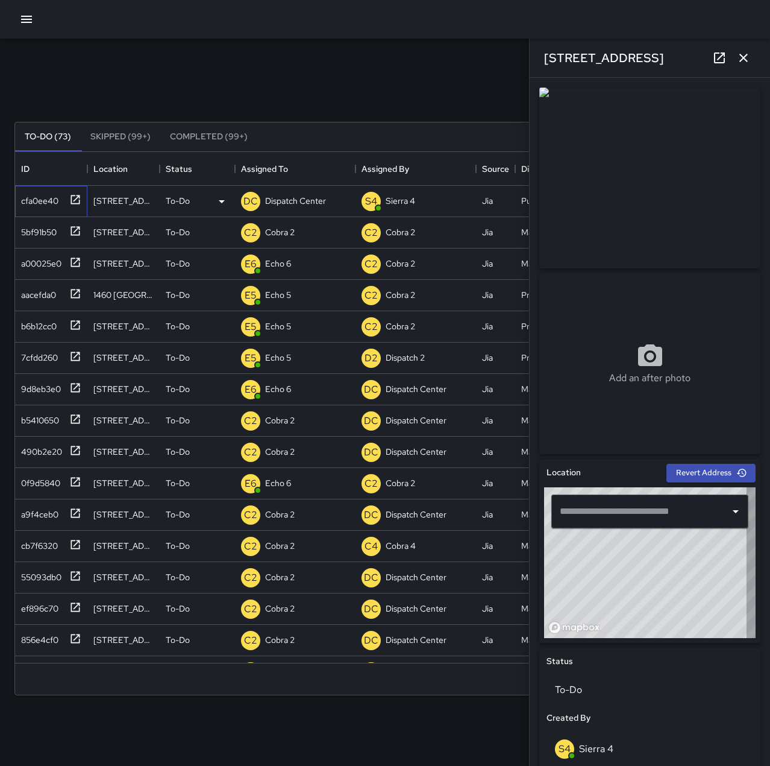
type input "**********"
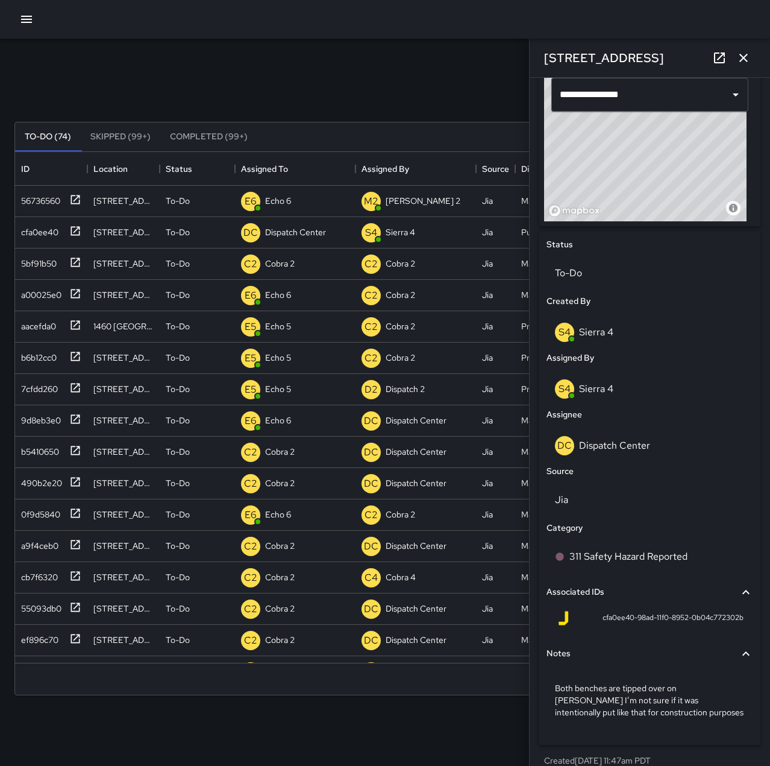
scroll to position [432, 0]
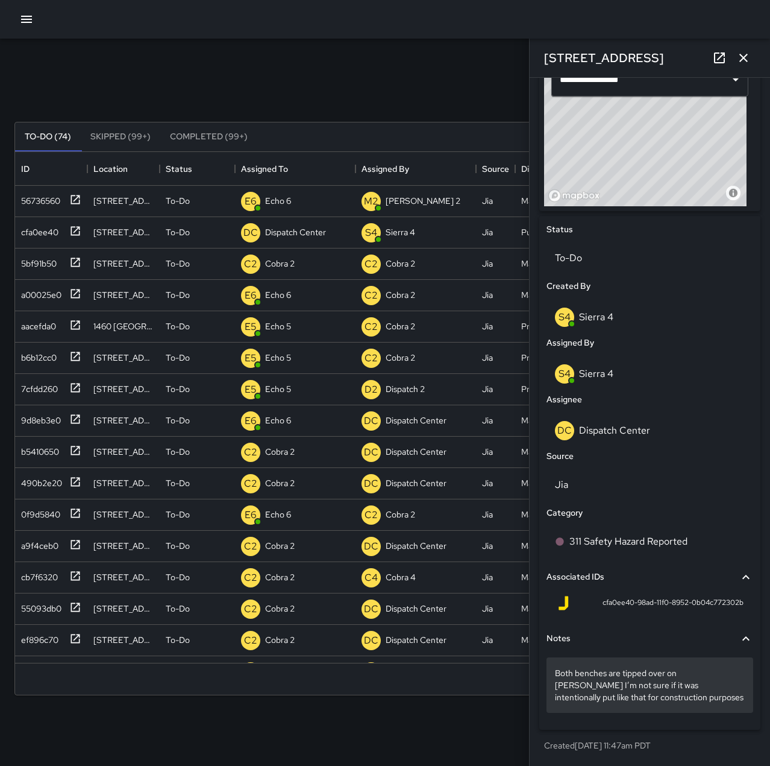
click at [631, 672] on p "Both benches are tipped over on [PERSON_NAME] I’m not sure if it was intentiona…" at bounding box center [650, 685] width 190 height 36
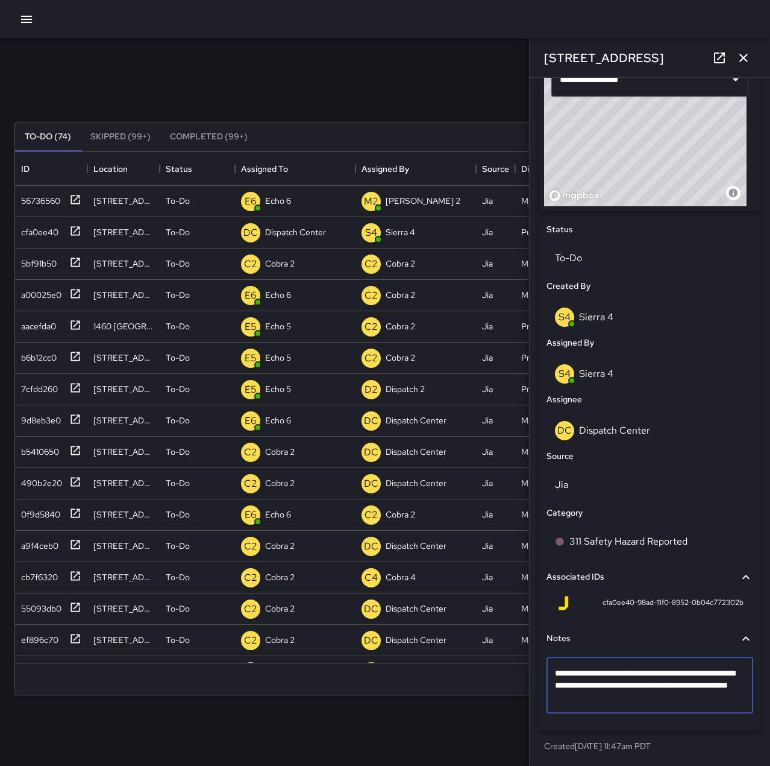
scroll to position [420, 0]
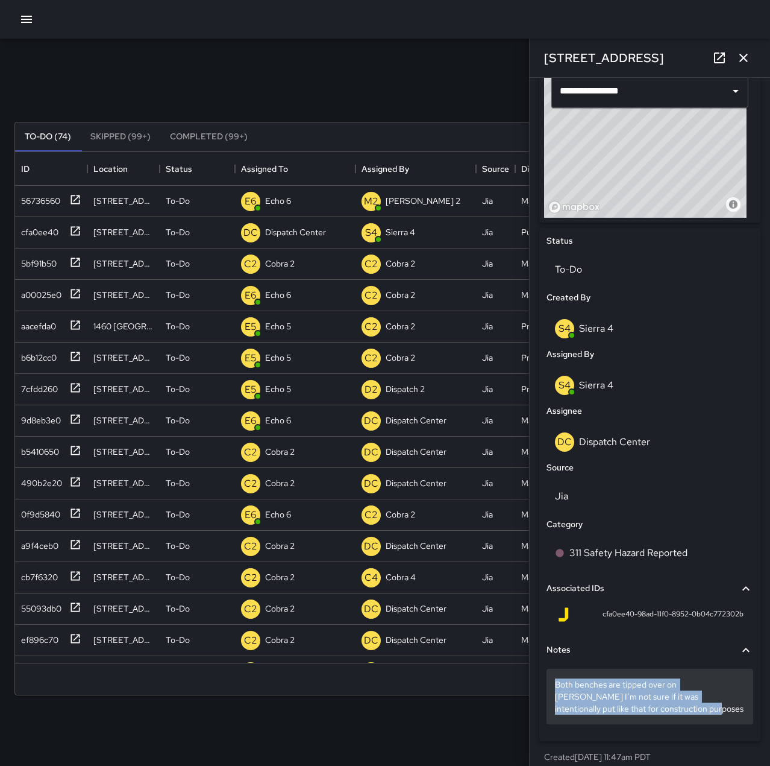
drag, startPoint x: 555, startPoint y: 684, endPoint x: 645, endPoint y: 707, distance: 93.3
click at [745, 59] on icon "button" at bounding box center [744, 58] width 8 height 8
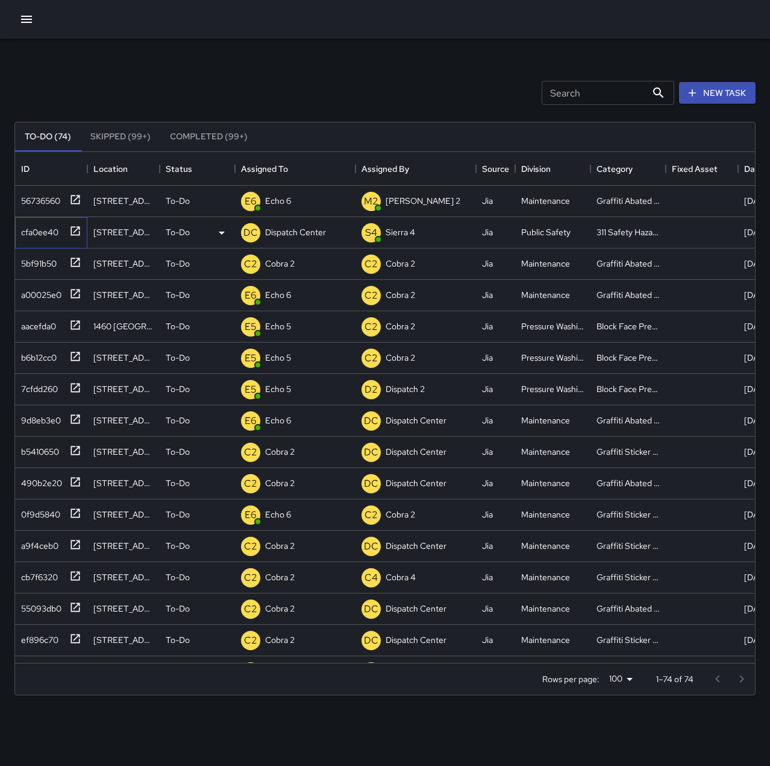
drag, startPoint x: 45, startPoint y: 233, endPoint x: 58, endPoint y: 233, distance: 12.7
click at [45, 233] on div "cfa0ee40" at bounding box center [37, 229] width 42 height 17
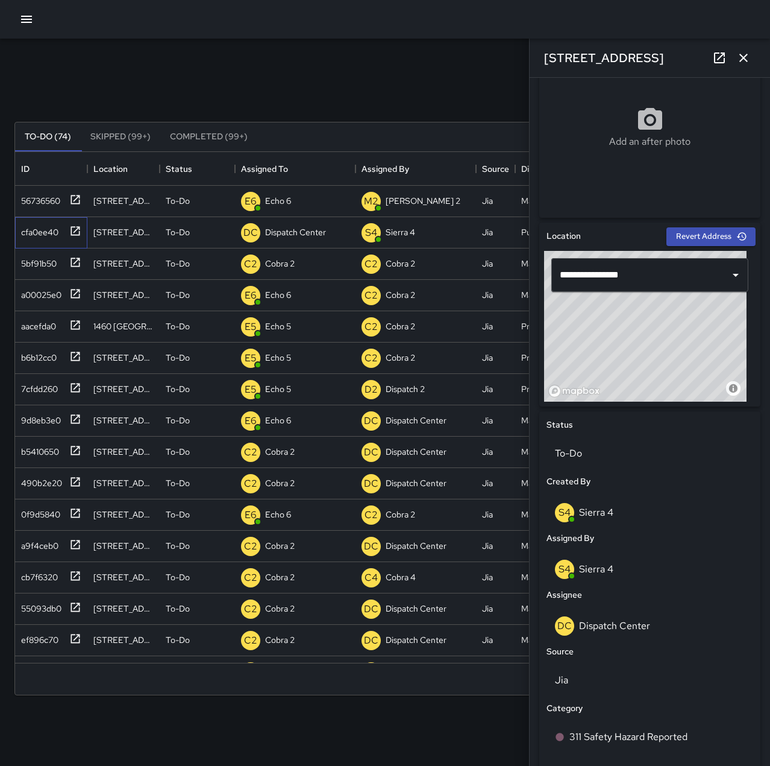
scroll to position [380, 0]
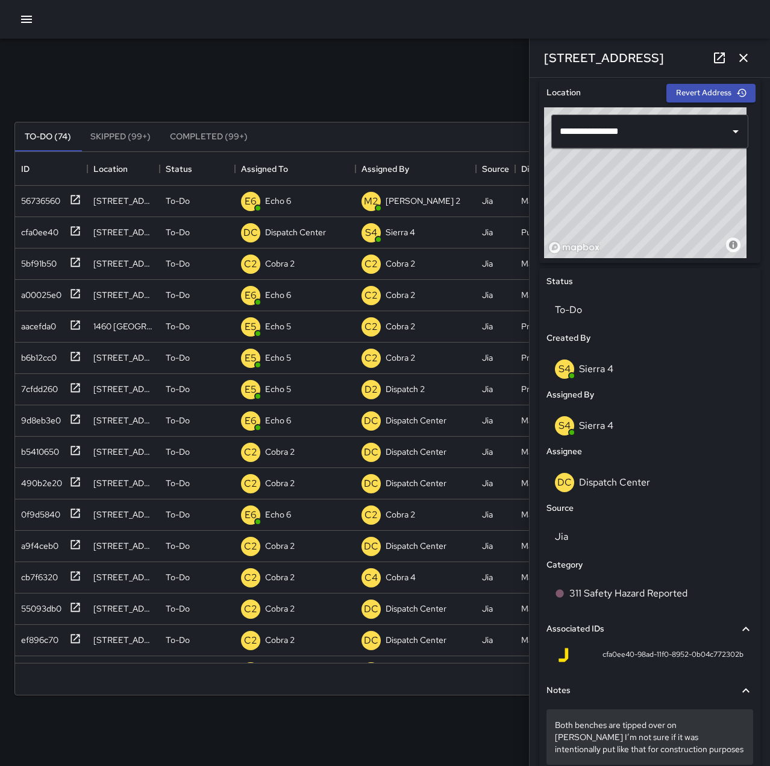
click at [673, 750] on p "Both benches are tipped over on [PERSON_NAME] I’m not sure if it was intentiona…" at bounding box center [650, 737] width 190 height 36
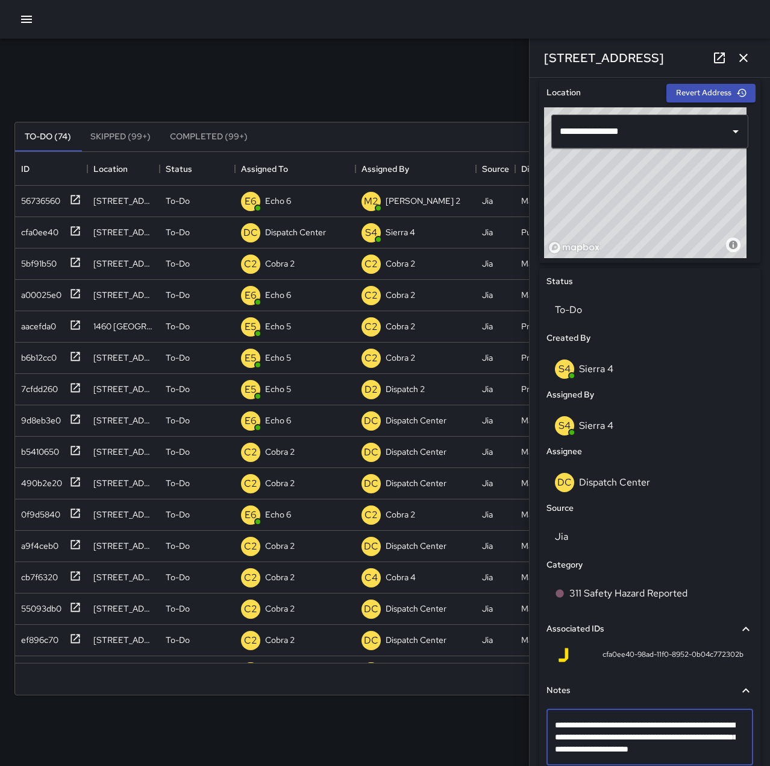
scroll to position [381, 0]
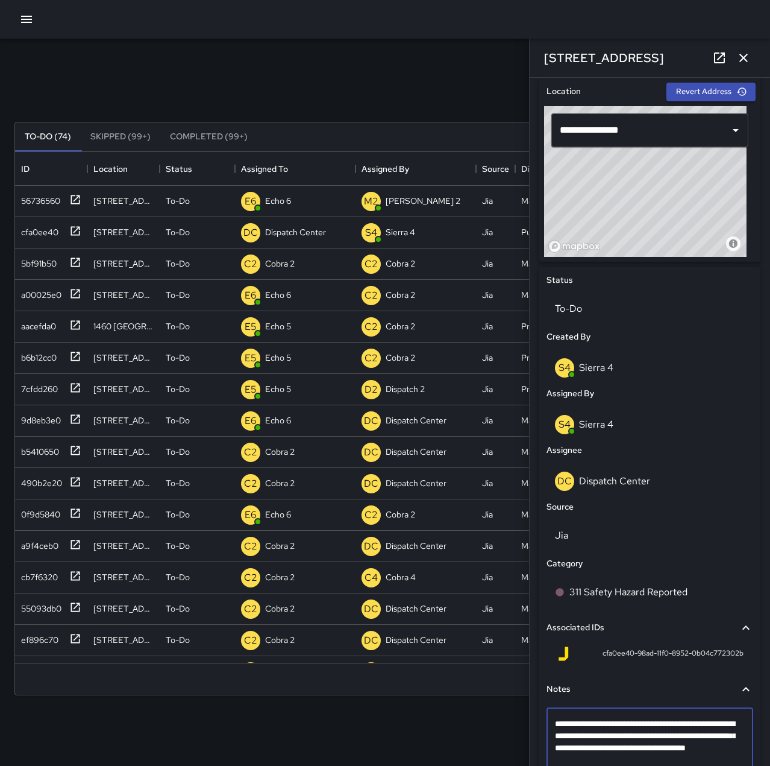
type textarea "**********"
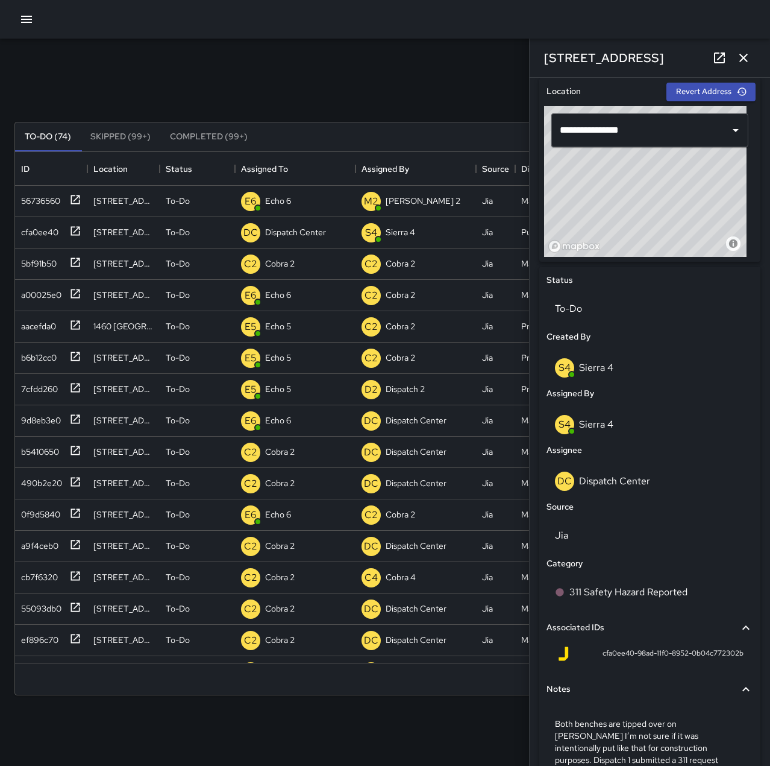
click at [743, 58] on icon "button" at bounding box center [744, 58] width 8 height 8
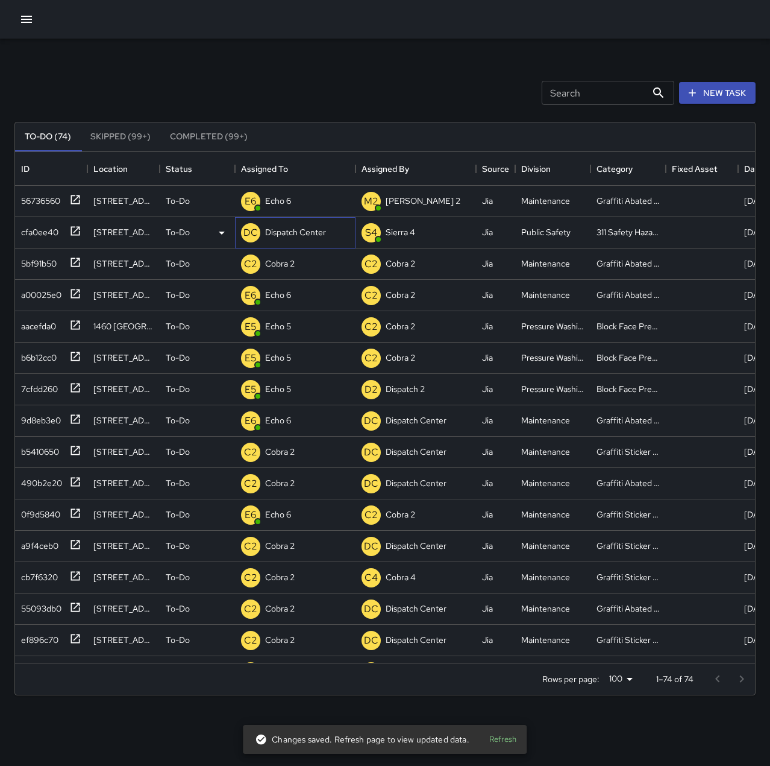
click at [321, 233] on p "Dispatch Center" at bounding box center [295, 232] width 61 height 12
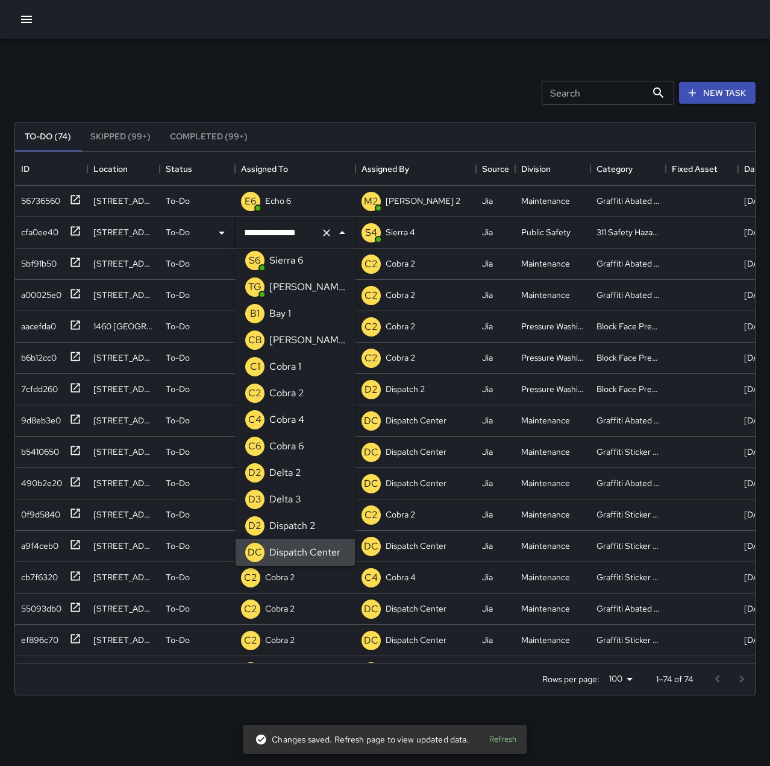
scroll to position [0, 0]
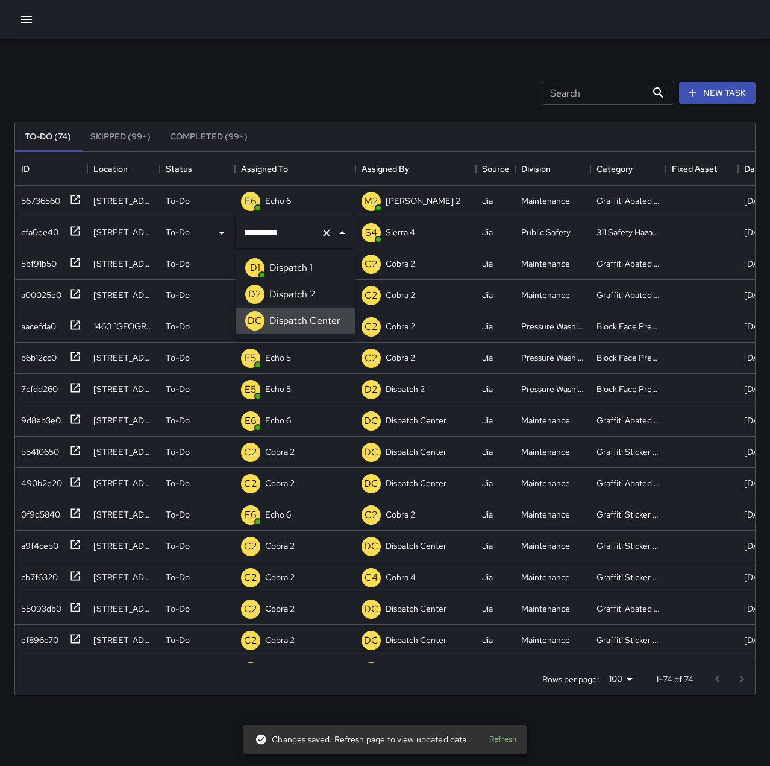
type input "********"
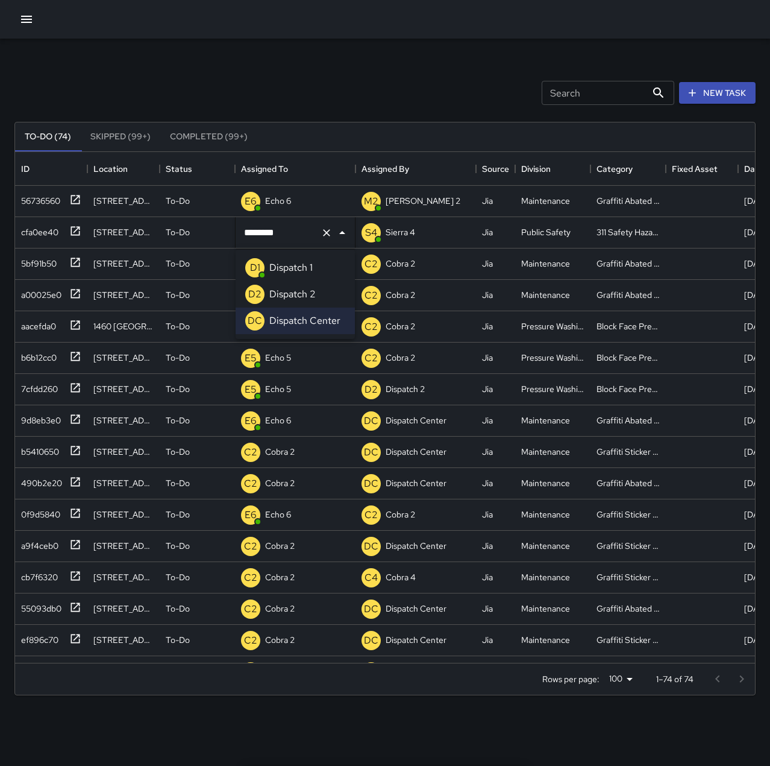
click at [305, 272] on p "Dispatch 1" at bounding box center [290, 267] width 43 height 14
click at [206, 232] on div "To-Do" at bounding box center [197, 232] width 63 height 14
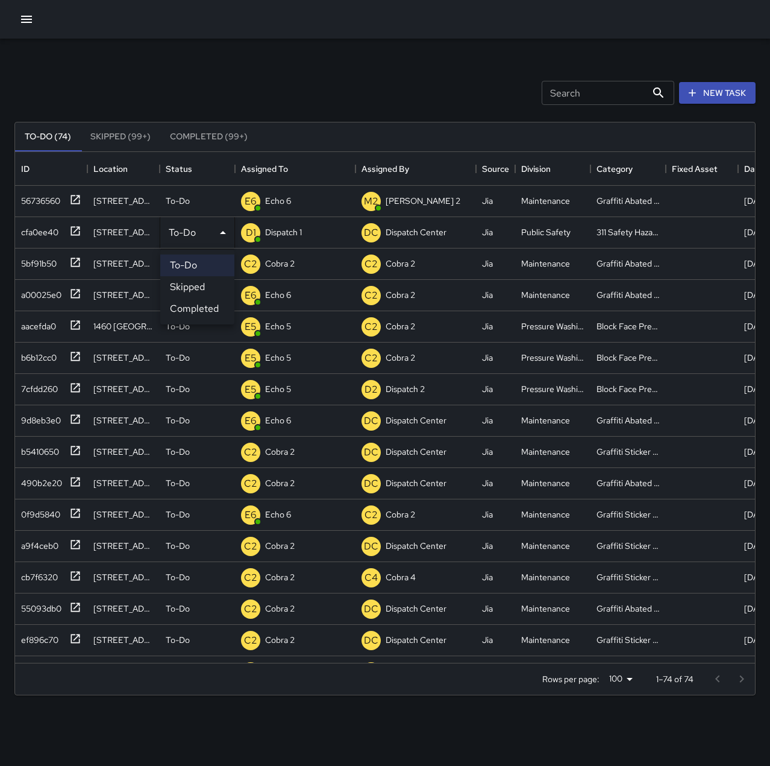
click at [209, 307] on li "Completed" at bounding box center [197, 309] width 74 height 22
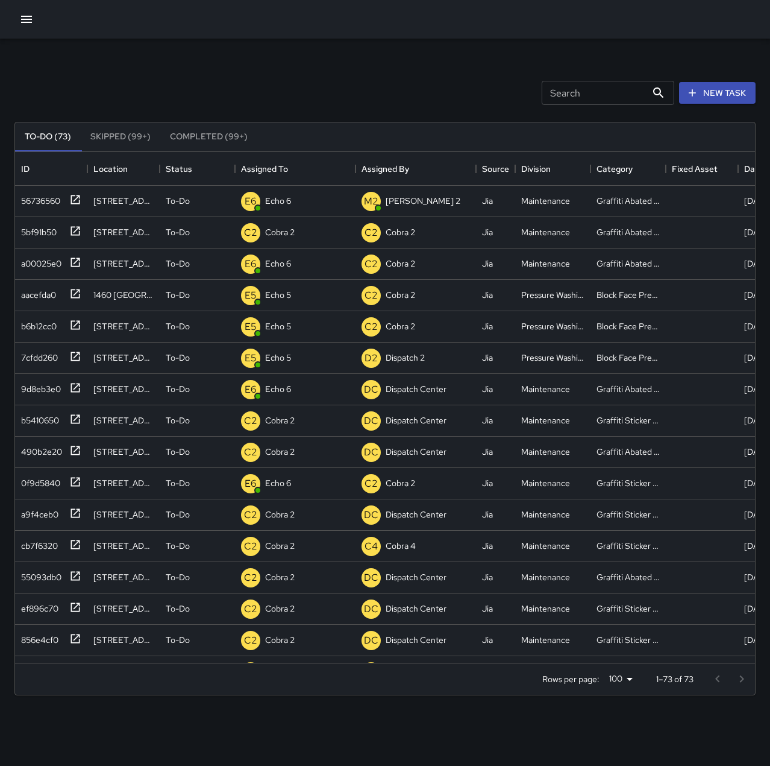
click at [344, 92] on div "Search Search New Task" at bounding box center [385, 92] width 746 height 63
click at [718, 92] on button "New Task" at bounding box center [717, 93] width 77 height 22
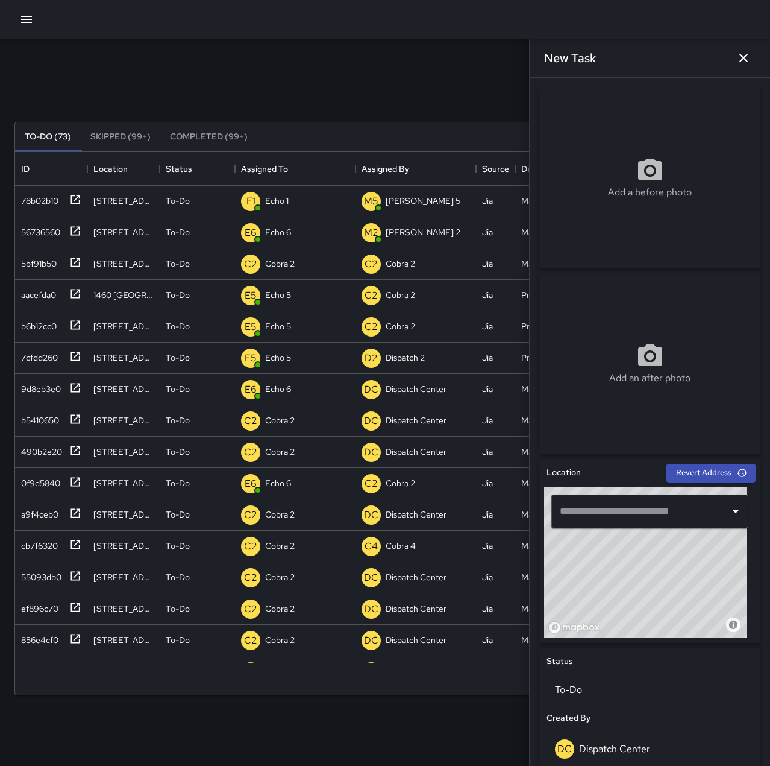
drag, startPoint x: 704, startPoint y: 547, endPoint x: 641, endPoint y: 657, distance: 126.1
click at [641, 657] on div "Location Revert Address © Mapbox © OpenStreetMap Improve this map ​ Status To-D…" at bounding box center [650, 746] width 221 height 575
drag, startPoint x: 626, startPoint y: 611, endPoint x: 678, endPoint y: 519, distance: 105.8
click at [678, 520] on div "© Mapbox © OpenStreetMap Improve this map ​" at bounding box center [650, 562] width 212 height 151
drag, startPoint x: 682, startPoint y: 593, endPoint x: 675, endPoint y: 537, distance: 56.5
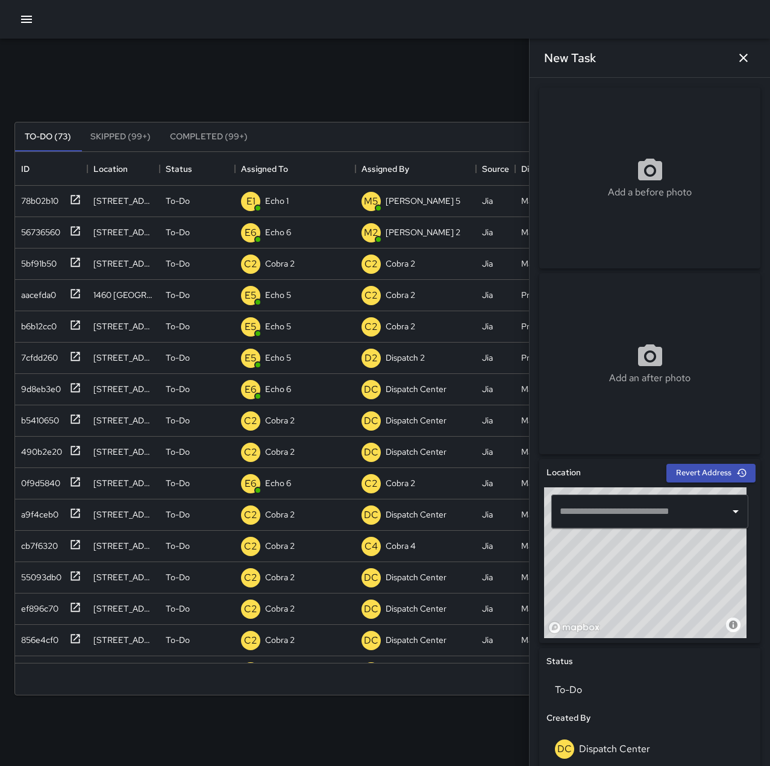
click at [675, 537] on div "© Mapbox © OpenStreetMap Improve this map" at bounding box center [645, 562] width 203 height 151
drag, startPoint x: 666, startPoint y: 549, endPoint x: 725, endPoint y: 599, distance: 78.3
click at [725, 599] on div "© Mapbox © OpenStreetMap Improve this map" at bounding box center [645, 562] width 203 height 151
drag, startPoint x: 673, startPoint y: 589, endPoint x: 673, endPoint y: 637, distance: 48.2
click at [673, 637] on div "© Mapbox © OpenStreetMap Improve this map" at bounding box center [645, 562] width 203 height 151
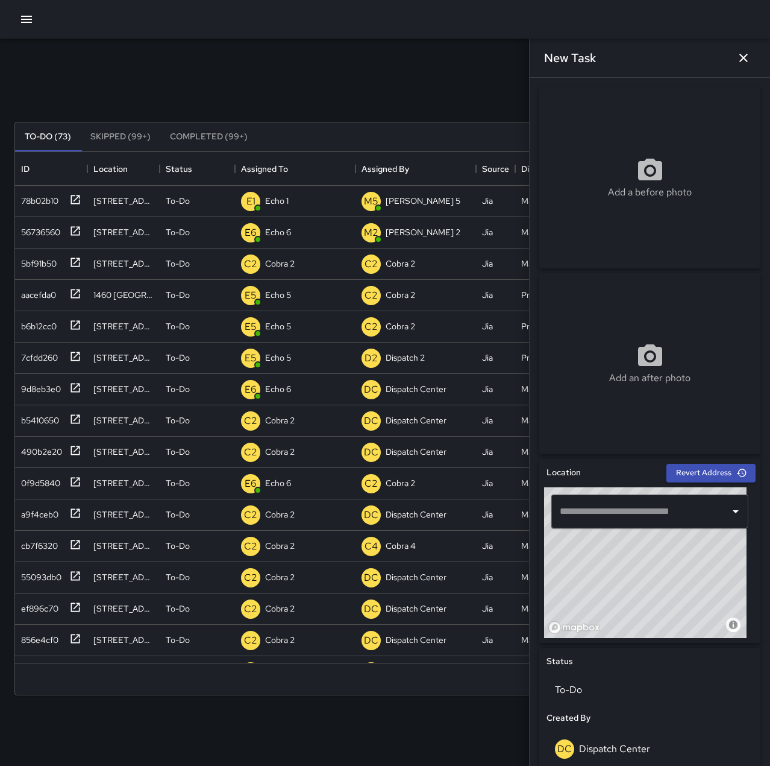
click at [678, 574] on div "© Mapbox © OpenStreetMap Improve this map" at bounding box center [645, 562] width 203 height 151
type input "**********"
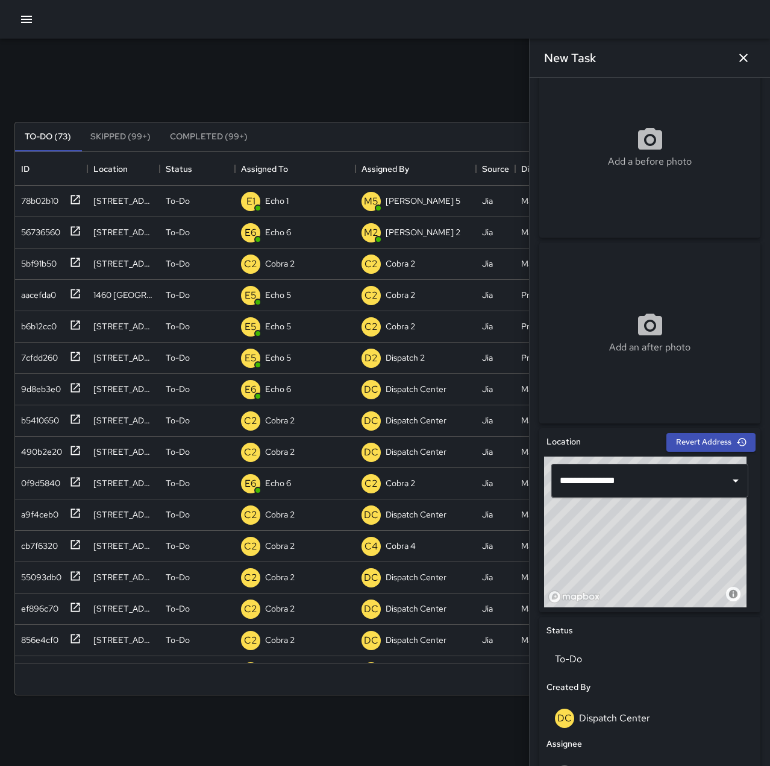
scroll to position [121, 0]
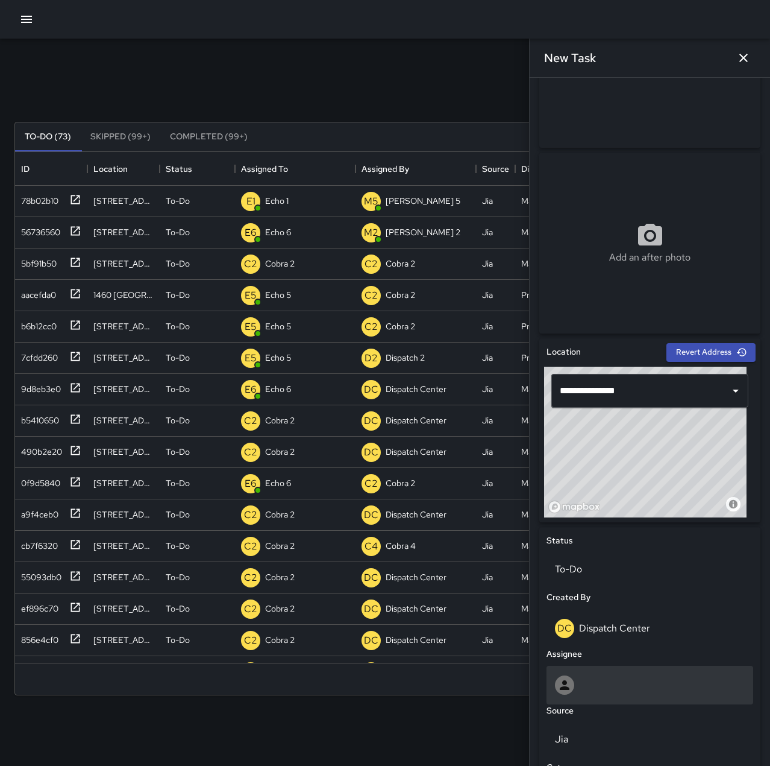
click at [646, 685] on div at bounding box center [650, 684] width 190 height 19
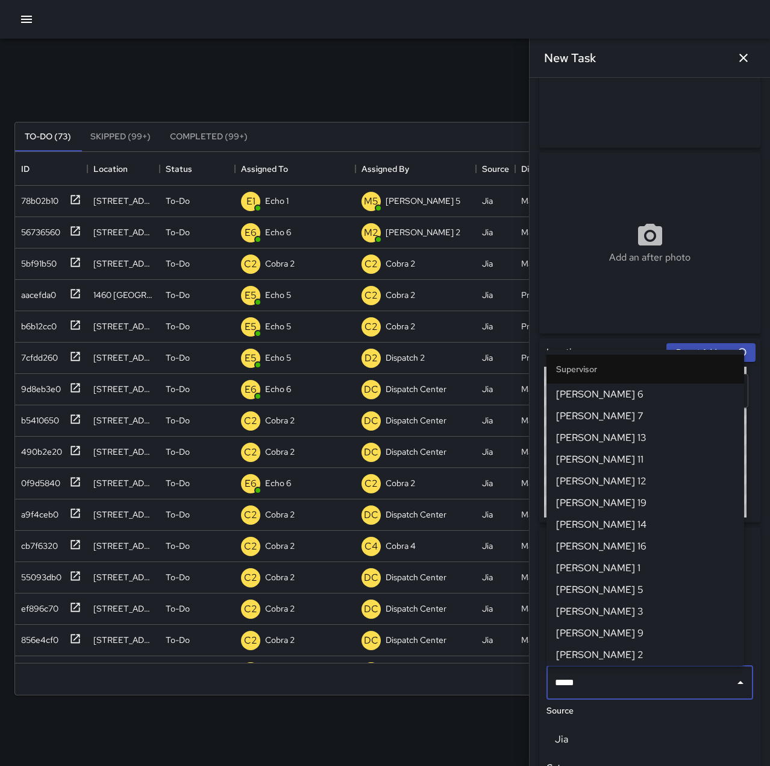
type input "******"
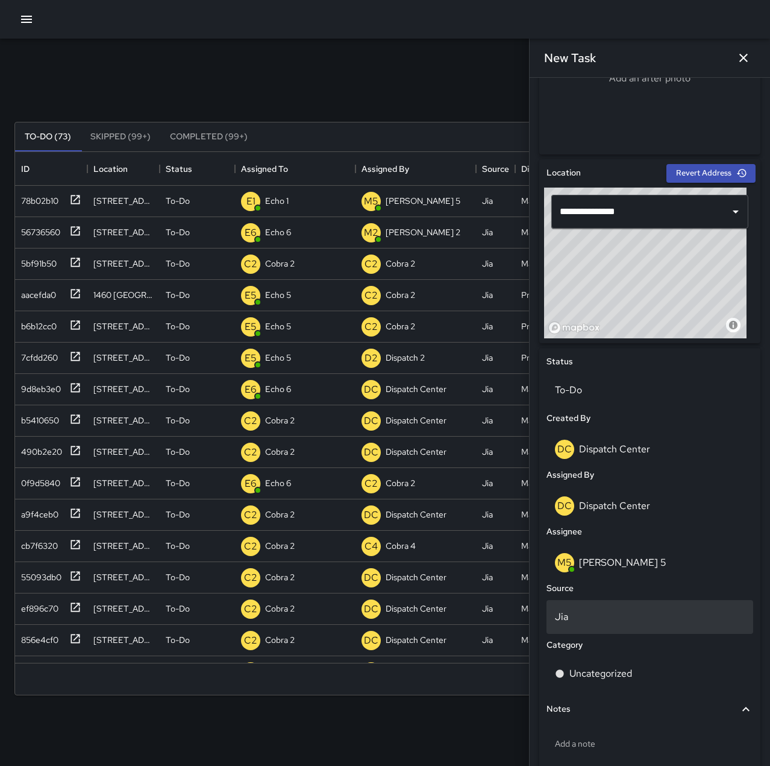
scroll to position [301, 0]
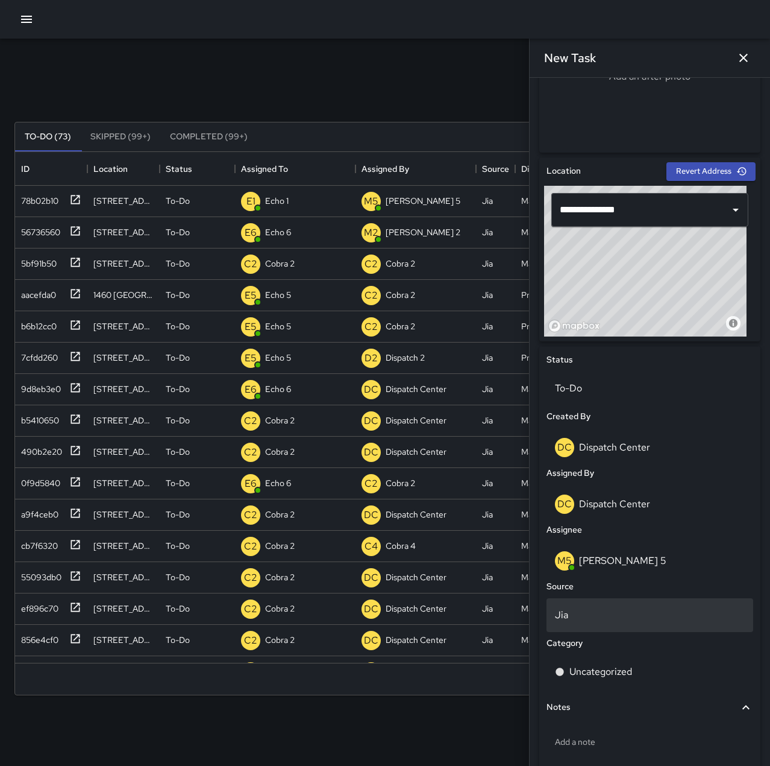
click at [616, 609] on p "Jia" at bounding box center [650, 615] width 190 height 14
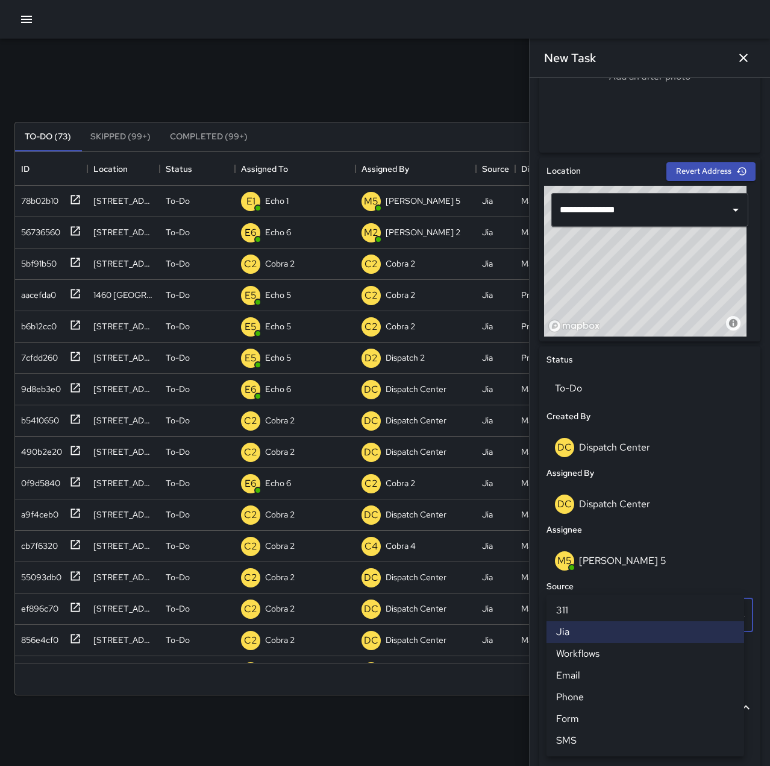
click at [623, 692] on li "Phone" at bounding box center [646, 697] width 198 height 22
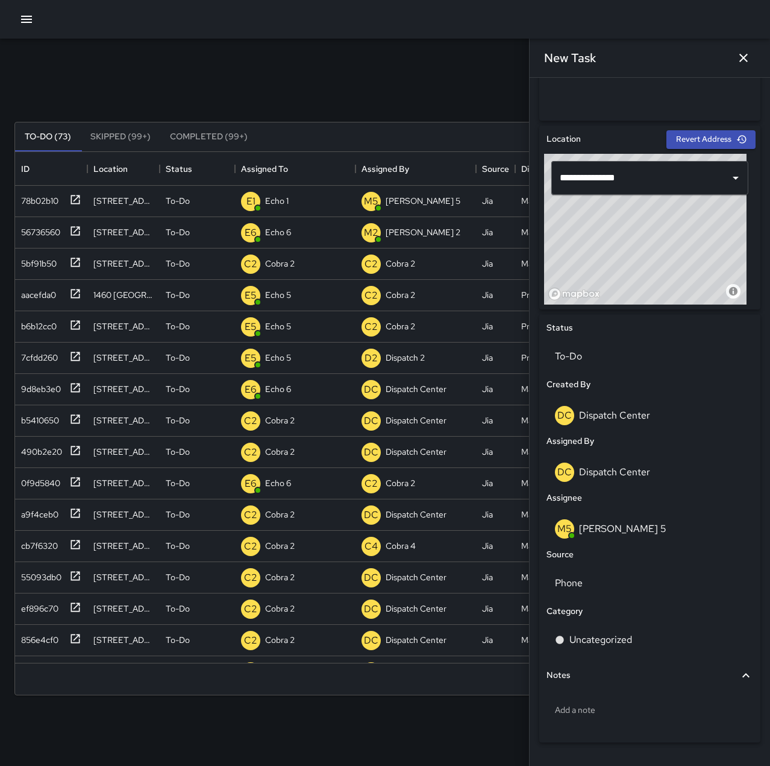
scroll to position [365, 0]
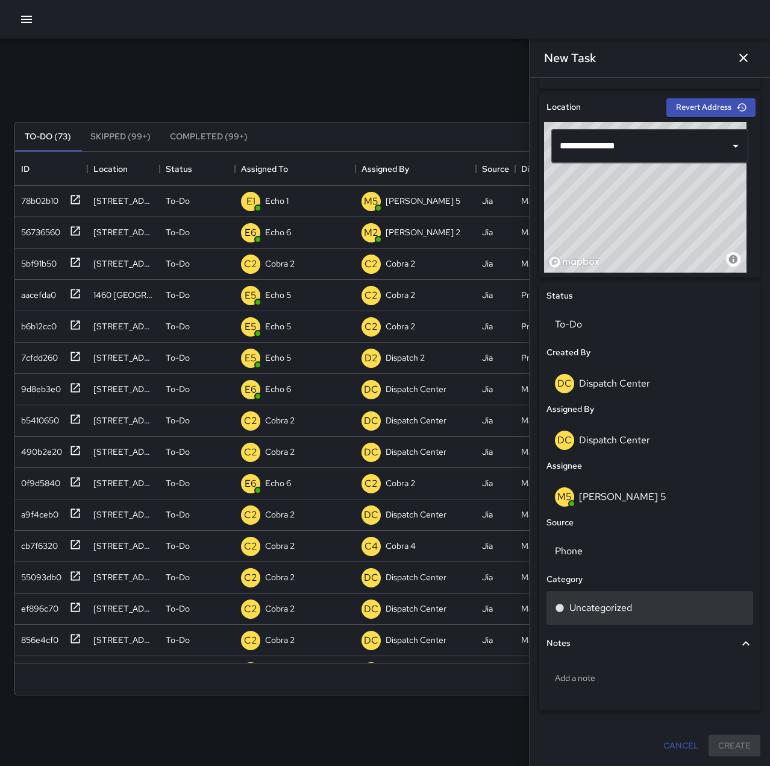
click at [647, 608] on div "Uncategorized" at bounding box center [650, 607] width 190 height 14
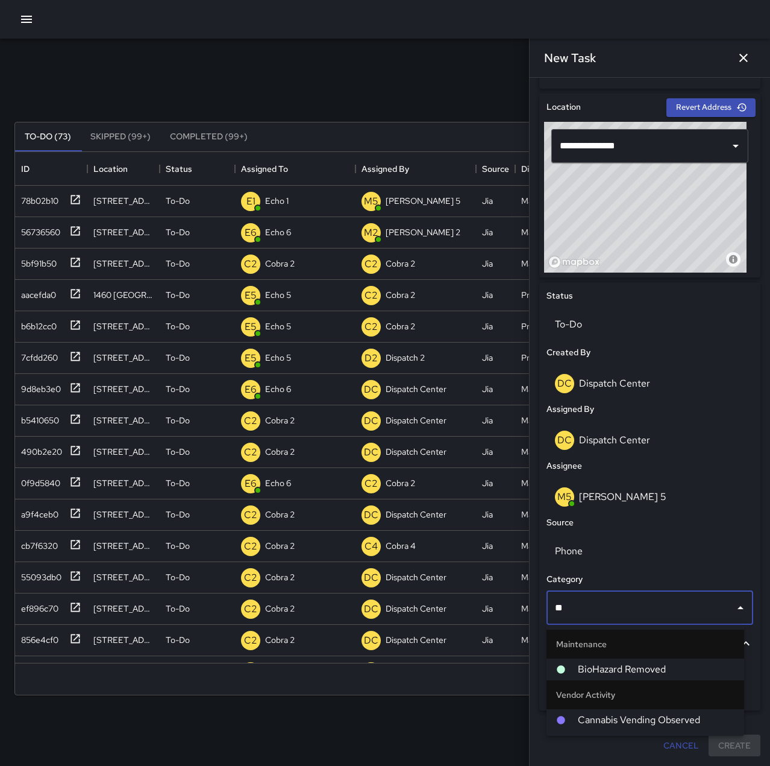
type input "***"
click at [660, 666] on span "BioHazard Removed" at bounding box center [656, 669] width 157 height 14
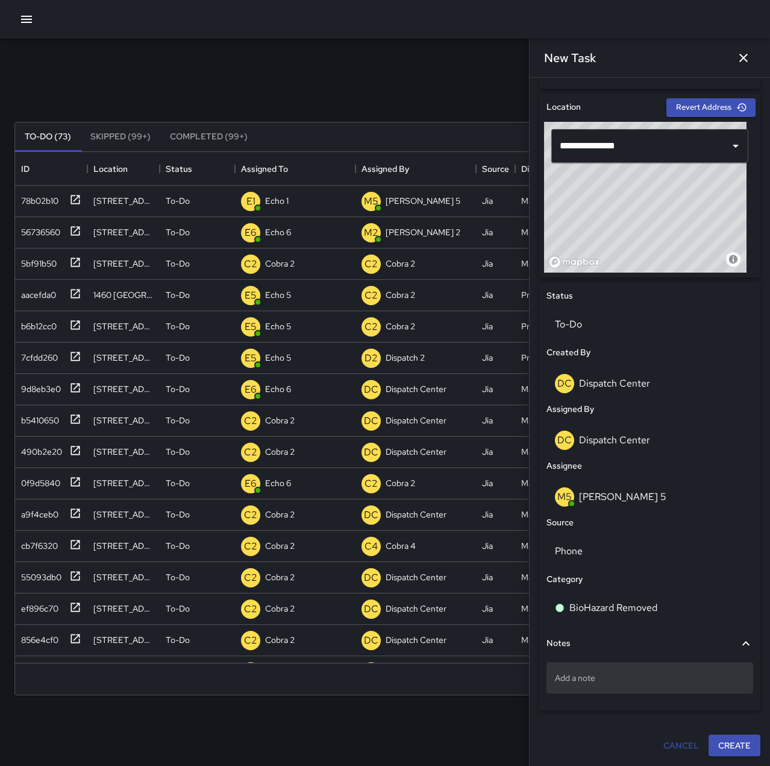
click at [624, 679] on p "Add a note" at bounding box center [650, 678] width 190 height 12
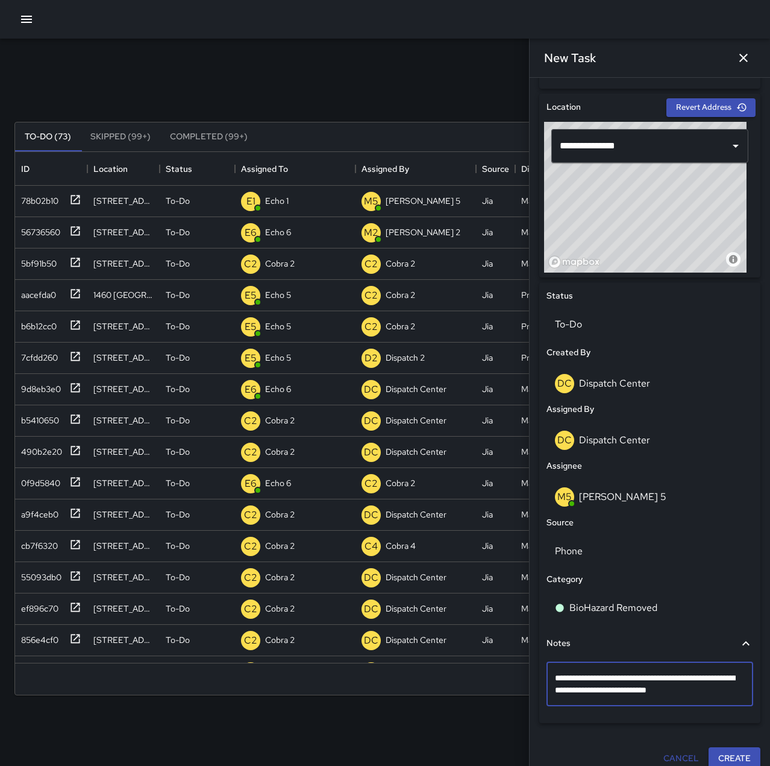
type textarea "**********"
click at [739, 755] on button "Create" at bounding box center [735, 758] width 52 height 22
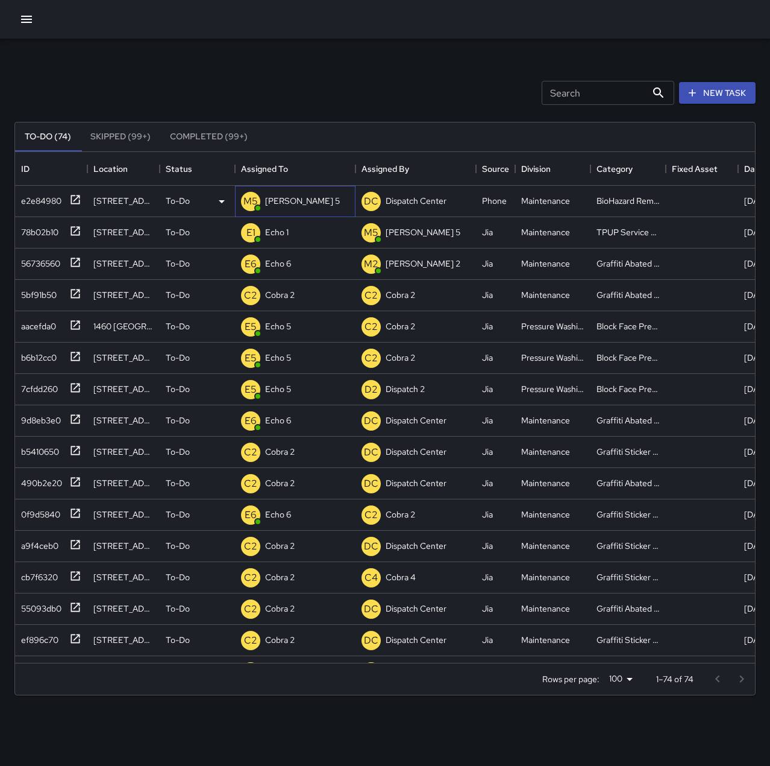
click at [278, 201] on p "[PERSON_NAME] 5" at bounding box center [302, 201] width 75 height 12
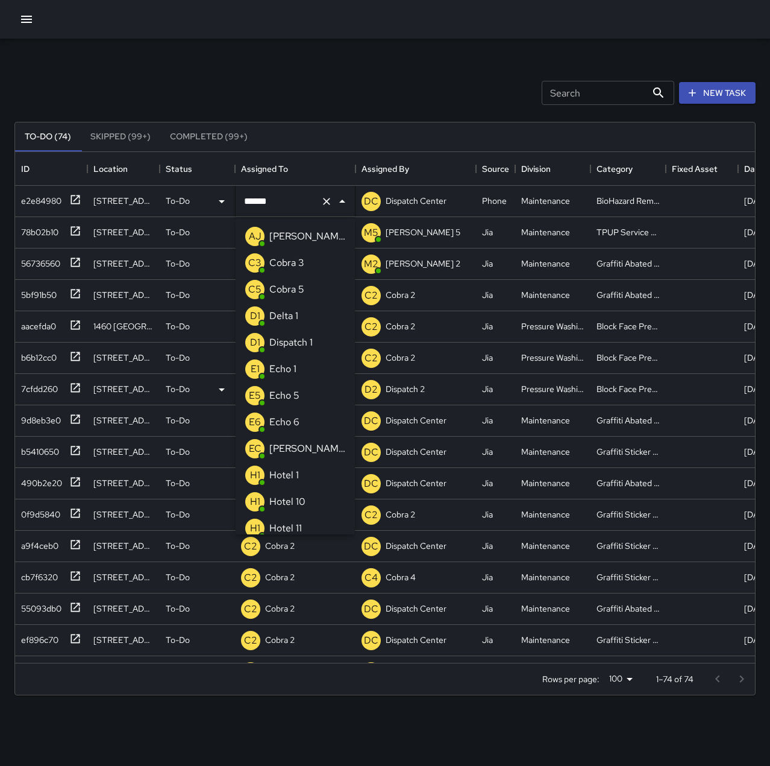
scroll to position [352, 0]
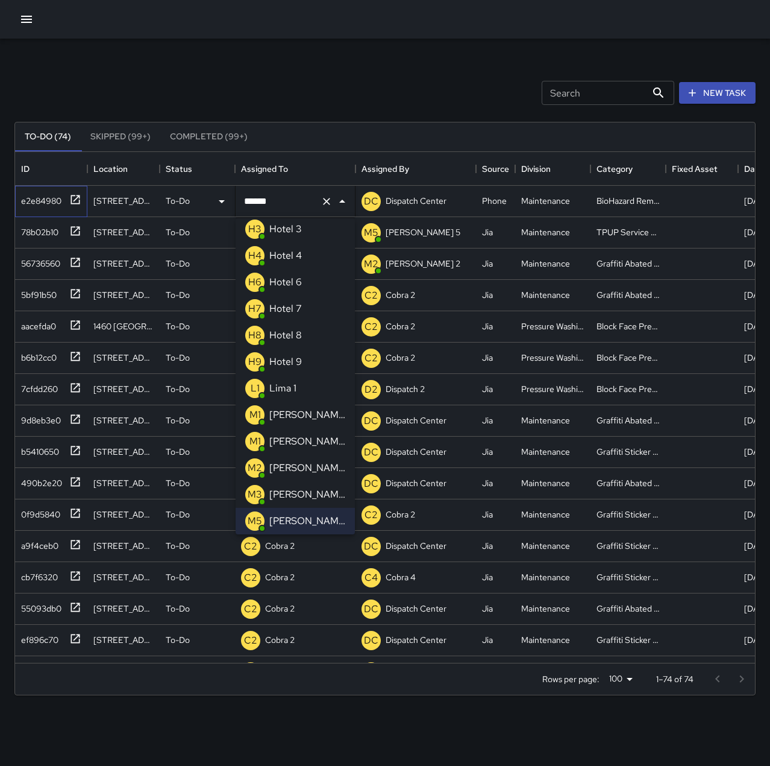
click at [36, 197] on div "e2e84980" at bounding box center [38, 198] width 45 height 17
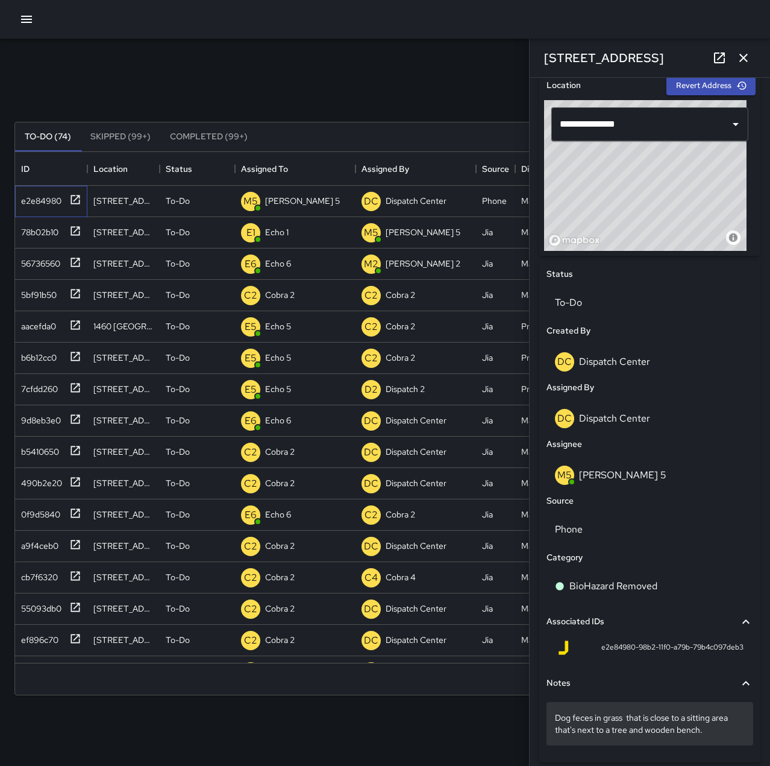
scroll to position [420, 0]
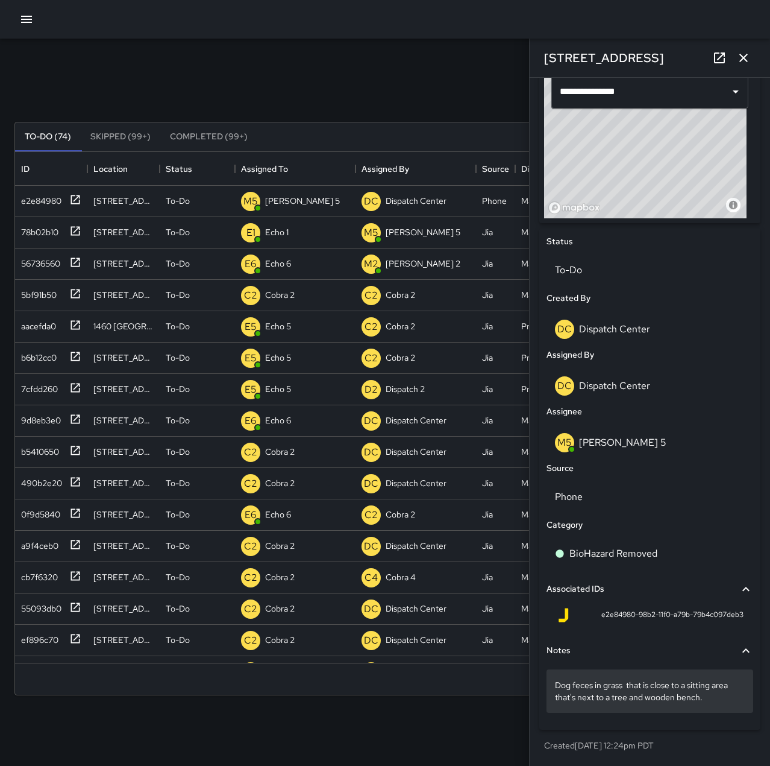
click at [713, 694] on p "Dog feces in grass that is close to a sitting area that's next to a tree and wo…" at bounding box center [650, 691] width 190 height 24
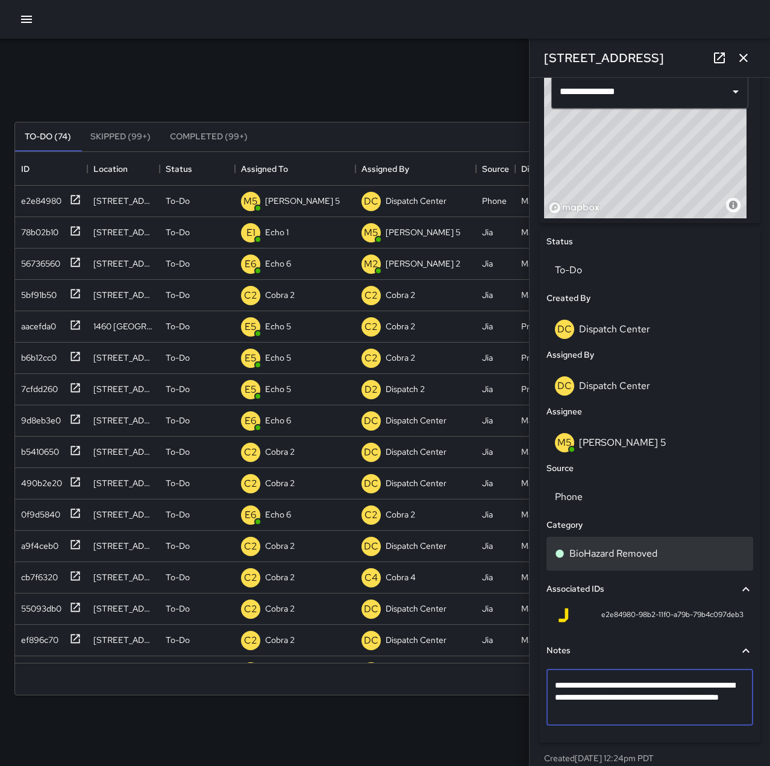
type textarea "**********"
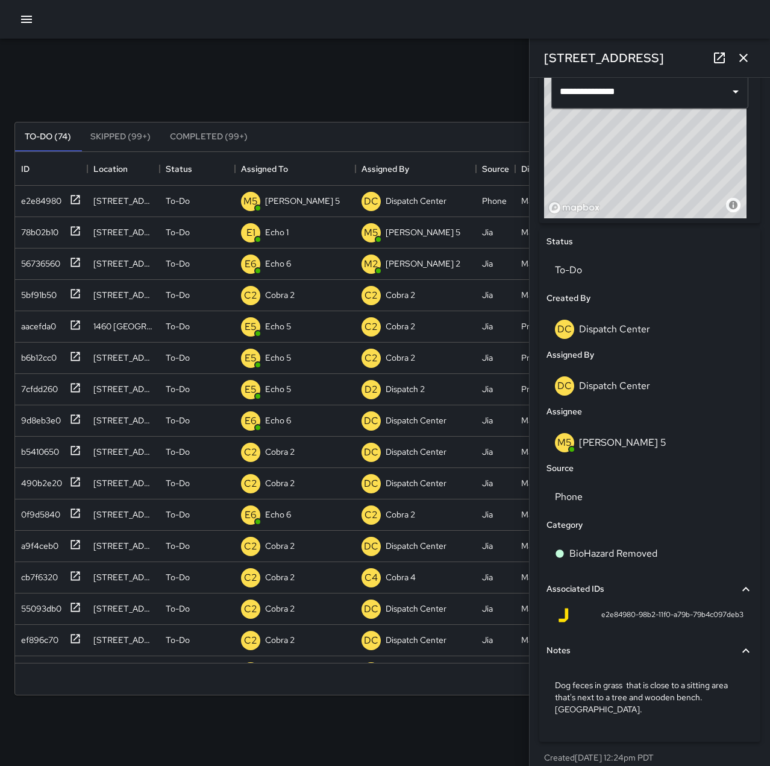
click at [747, 60] on icon "button" at bounding box center [744, 58] width 14 height 14
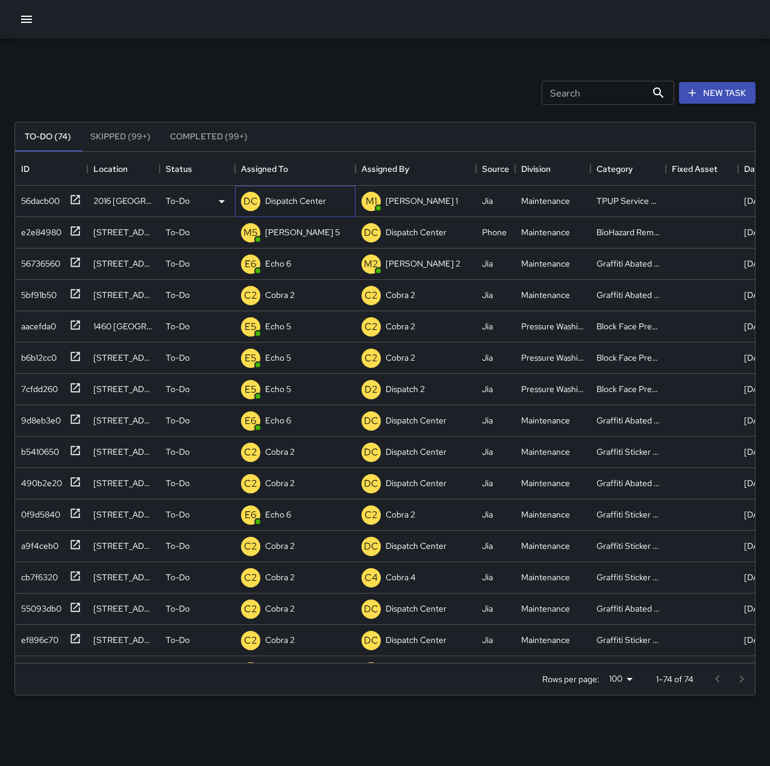
click at [304, 202] on p "Dispatch Center" at bounding box center [295, 201] width 61 height 12
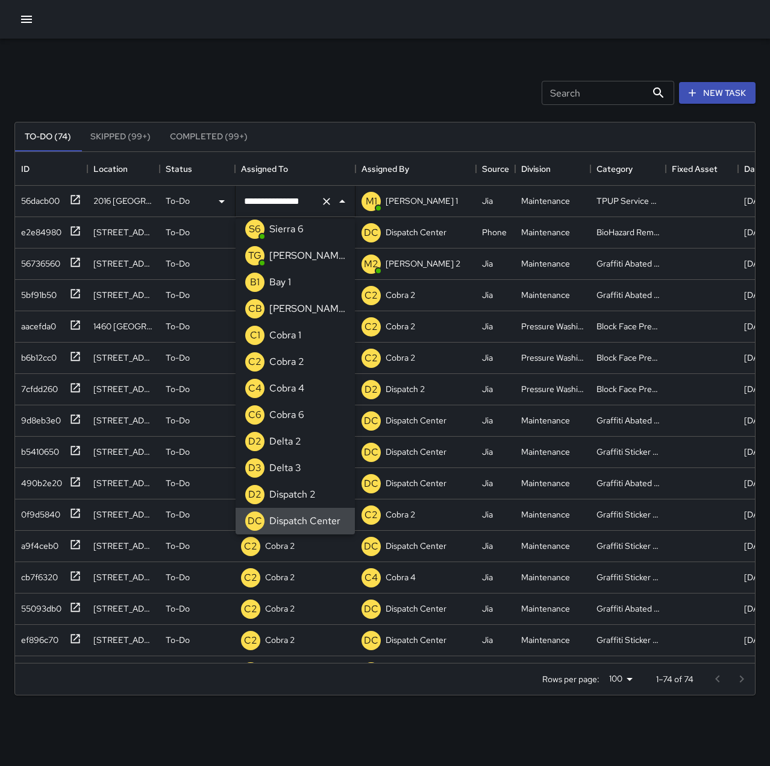
click at [327, 201] on icon "Clear" at bounding box center [326, 201] width 7 height 7
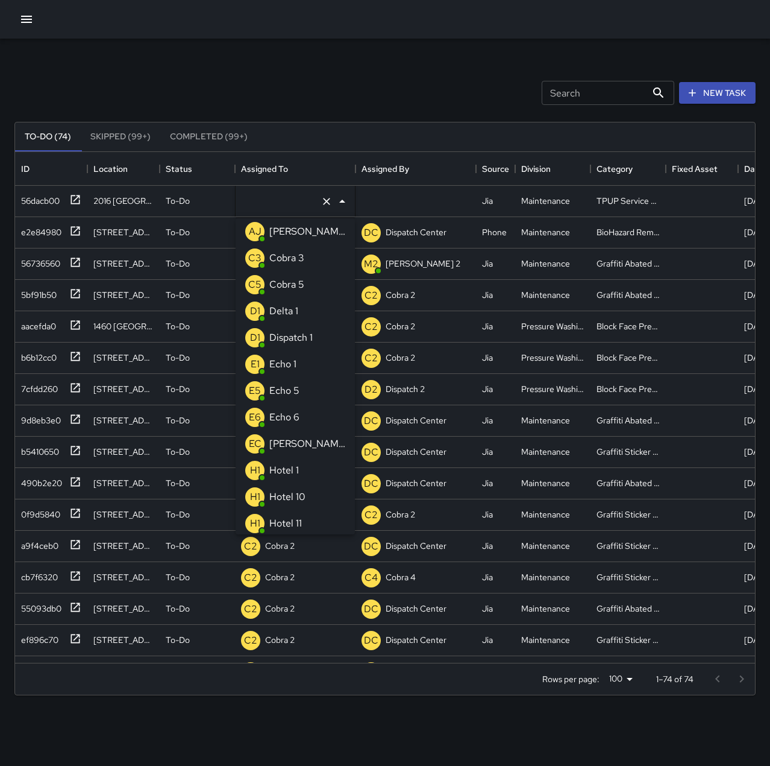
click at [297, 363] on div "Echo 1" at bounding box center [283, 363] width 32 height 19
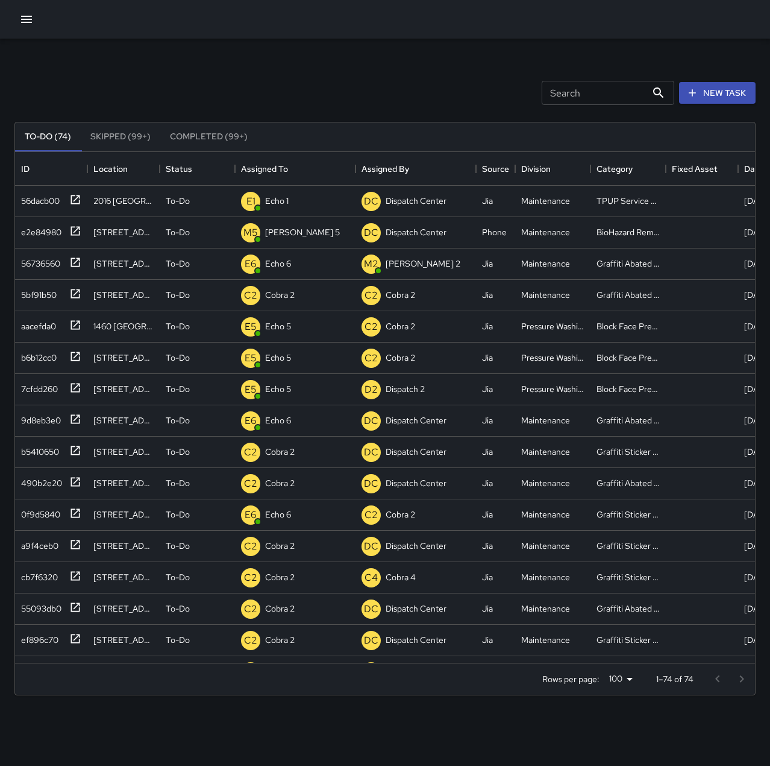
click at [386, 79] on div "Search Search New Task" at bounding box center [385, 92] width 746 height 63
